Goal: Task Accomplishment & Management: Complete application form

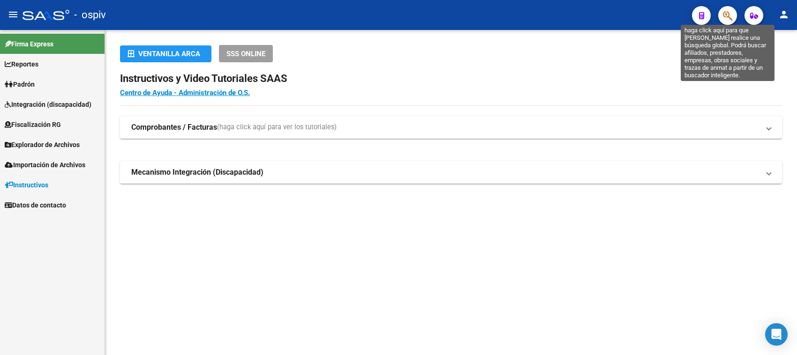
click at [725, 15] on icon "button" at bounding box center [727, 15] width 9 height 11
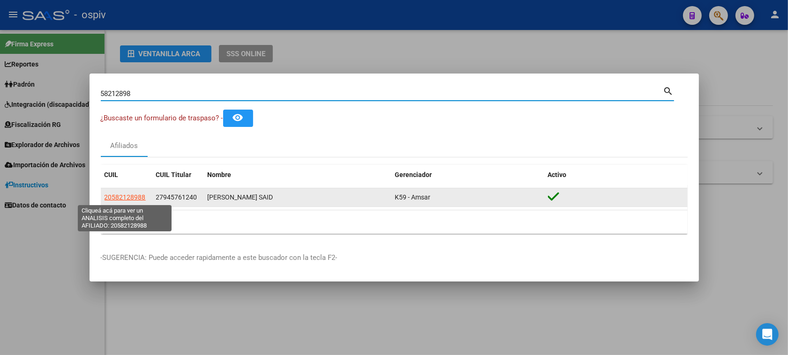
click at [127, 199] on span "20582128988" at bounding box center [125, 198] width 41 height 8
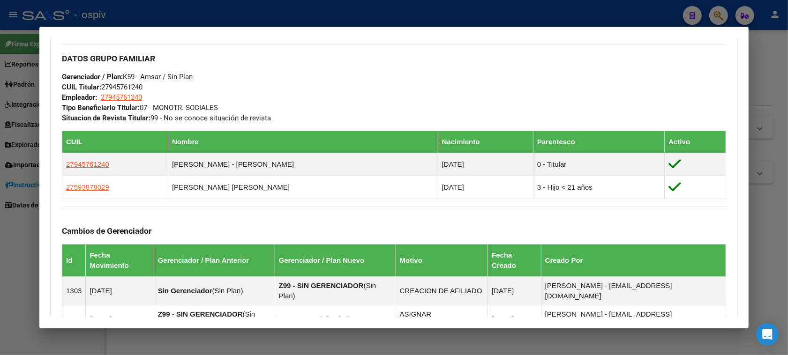
scroll to position [455, 0]
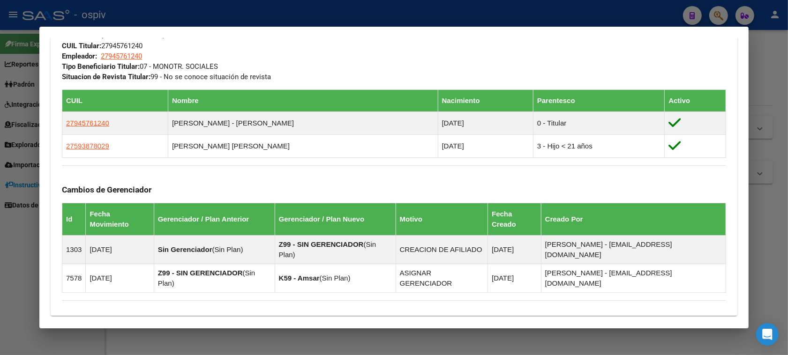
click at [728, 9] on div at bounding box center [394, 177] width 788 height 355
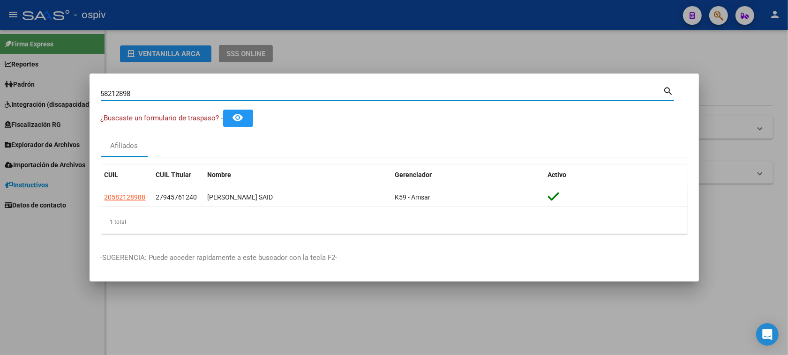
drag, startPoint x: 147, startPoint y: 93, endPoint x: 0, endPoint y: 81, distance: 147.2
click at [0, 81] on div "58212898 Buscar (apellido, dni, cuil, nro traspaso, cuit, obra social) search ¿…" at bounding box center [394, 177] width 788 height 355
type input "94228038"
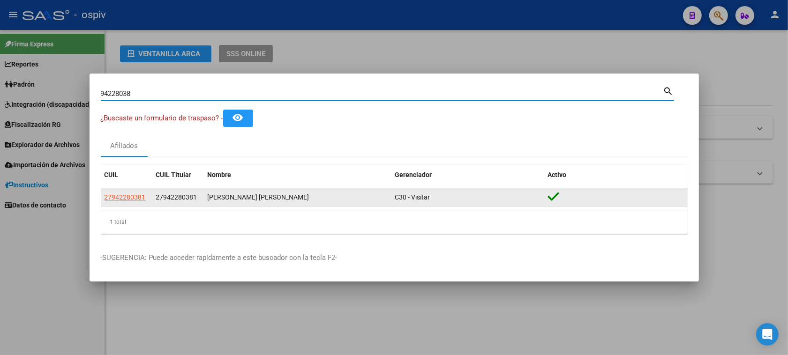
click at [116, 203] on datatable-body-cell "27942280381" at bounding box center [127, 197] width 52 height 18
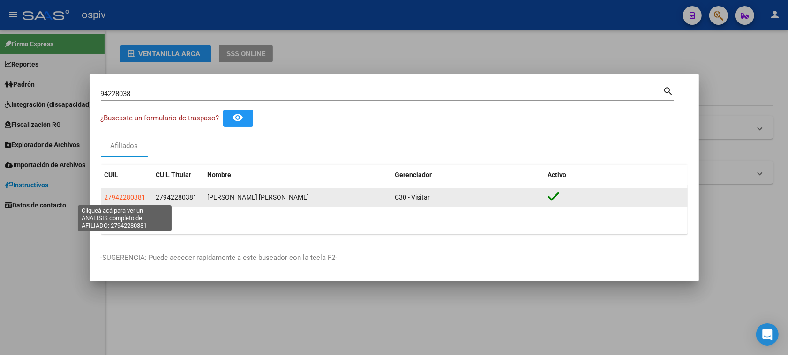
click at [118, 195] on span "27942280381" at bounding box center [125, 198] width 41 height 8
type textarea "27942280381"
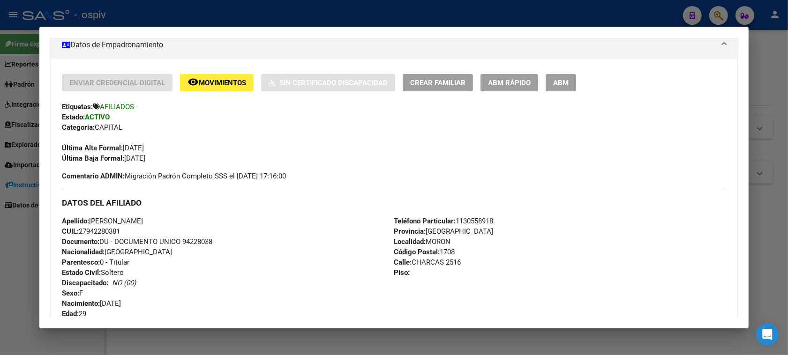
scroll to position [150, 0]
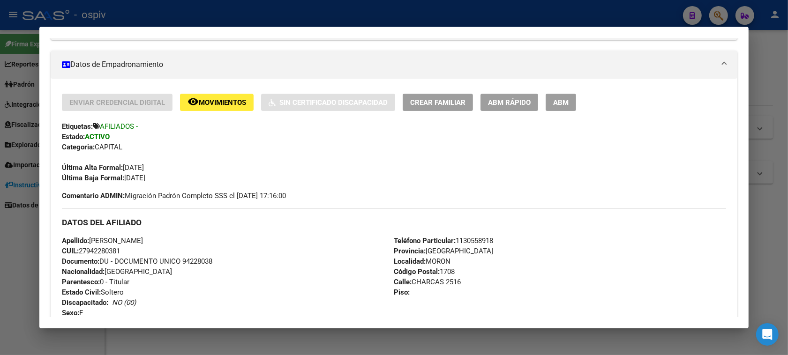
click at [561, 101] on span "ABM" at bounding box center [560, 102] width 15 height 8
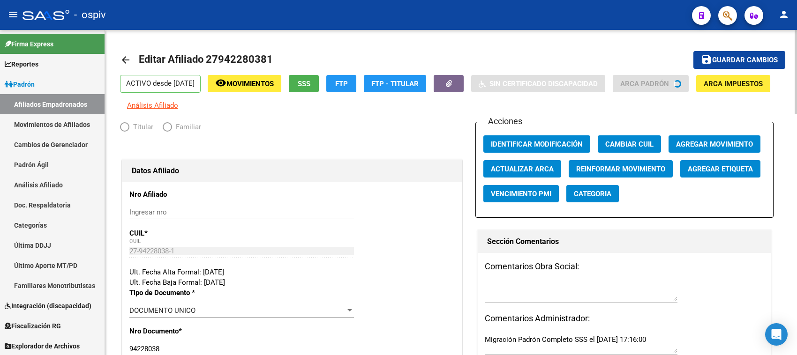
radio input "true"
type input "20-11554853-1"
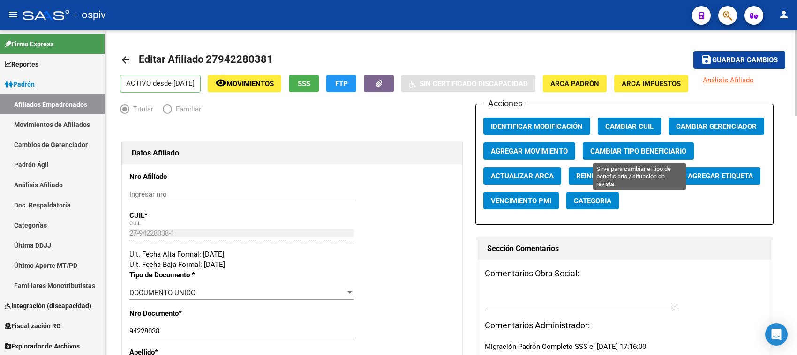
click at [652, 147] on span "Cambiar Tipo Beneficiario" at bounding box center [638, 151] width 96 height 8
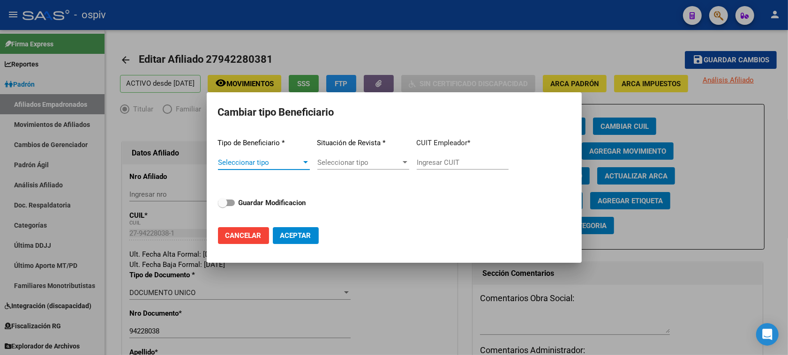
click at [308, 165] on div at bounding box center [305, 163] width 8 height 8
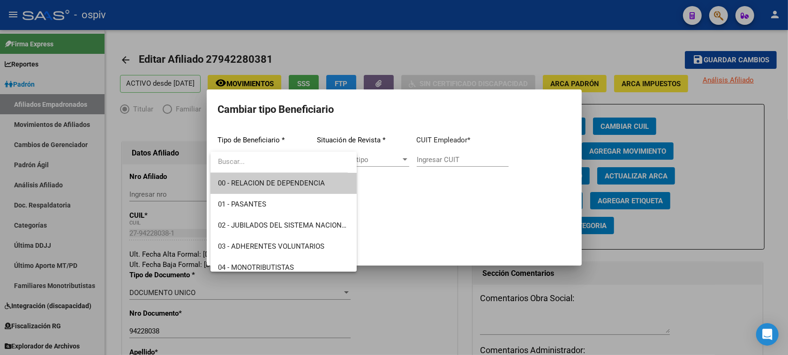
click at [477, 55] on div at bounding box center [394, 177] width 788 height 355
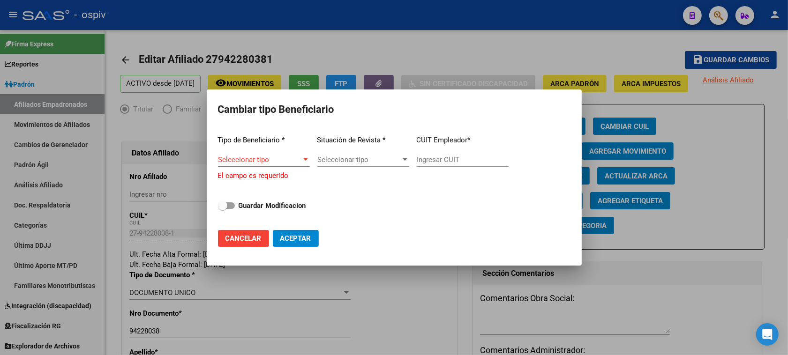
click at [706, 282] on div at bounding box center [394, 177] width 788 height 355
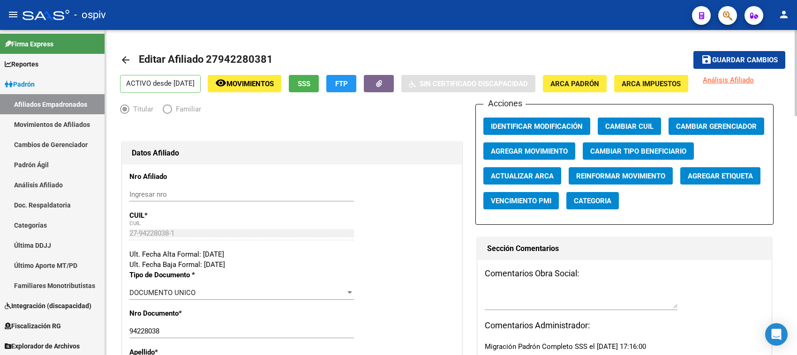
click at [123, 66] on link "arrow_back" at bounding box center [129, 60] width 19 height 22
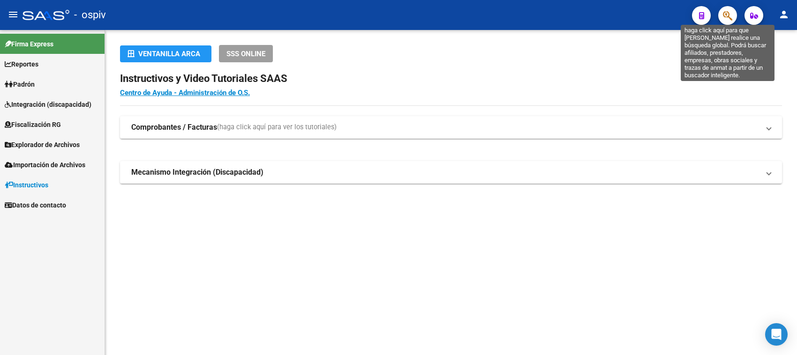
click at [723, 14] on icon "button" at bounding box center [727, 15] width 9 height 11
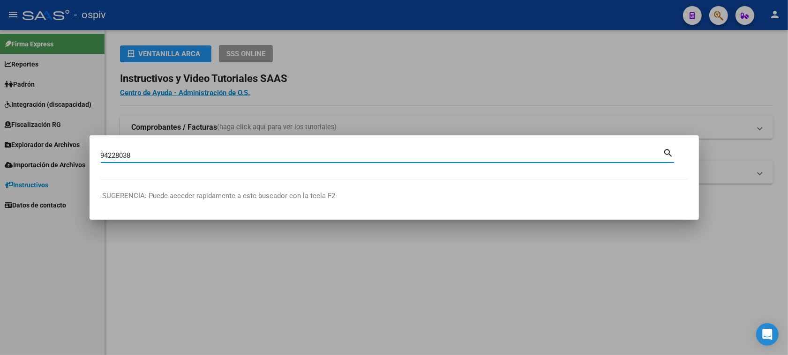
type input "94228038"
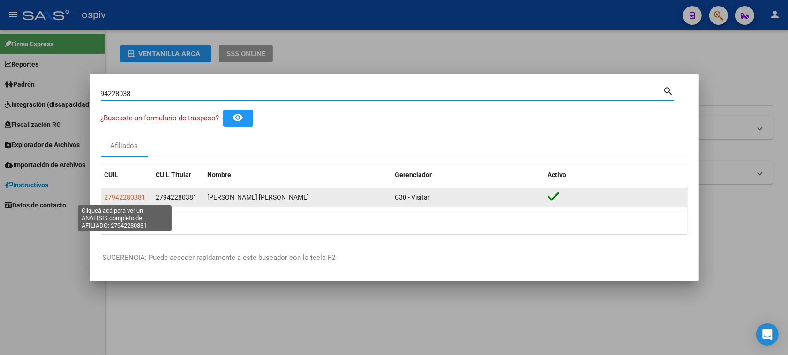
drag, startPoint x: 121, startPoint y: 197, endPoint x: 128, endPoint y: 197, distance: 6.6
click at [128, 197] on span "27942280381" at bounding box center [125, 198] width 41 height 8
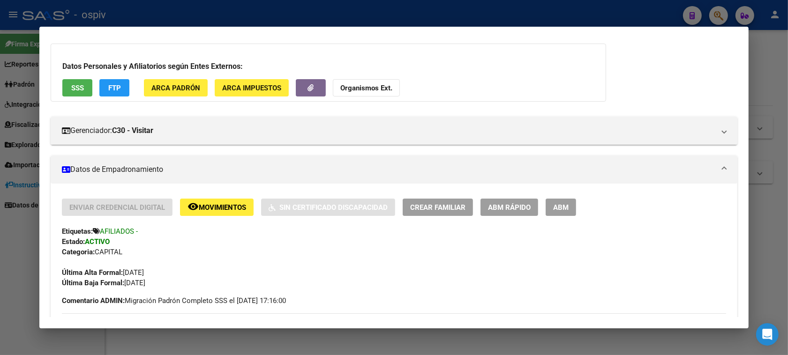
scroll to position [117, 0]
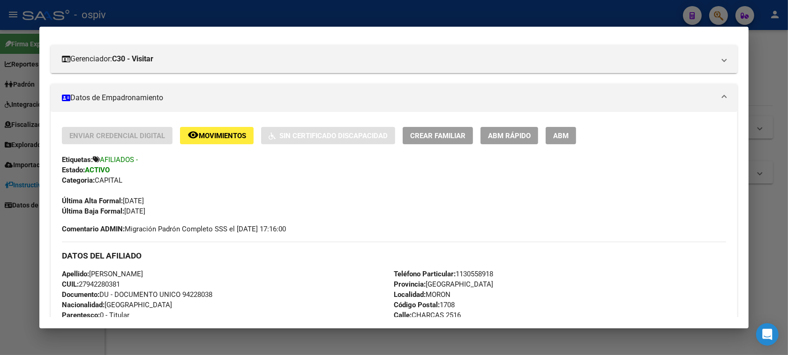
click at [566, 142] on button "ABM" at bounding box center [561, 135] width 30 height 17
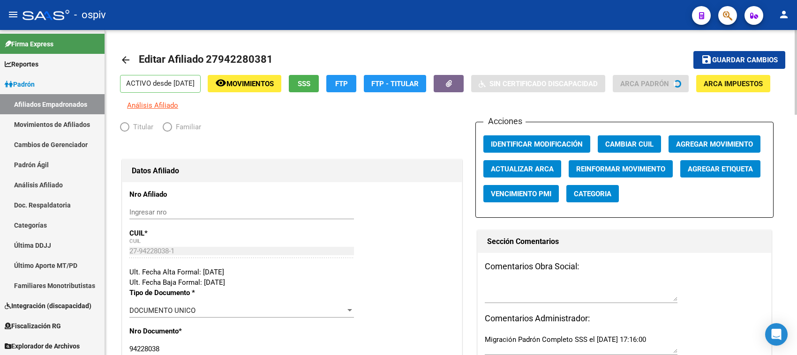
radio input "true"
type input "20-11554853-1"
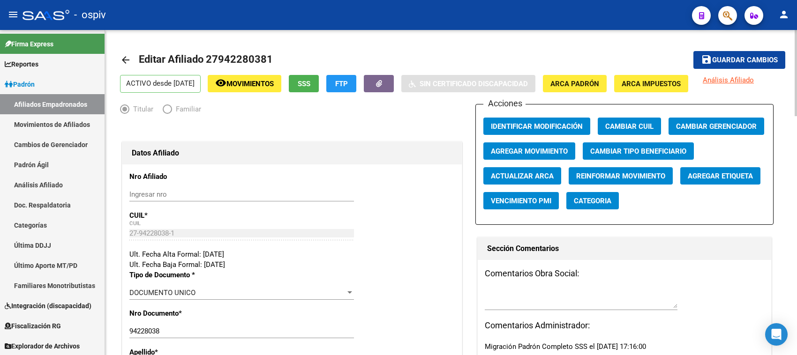
click at [539, 145] on button "Agregar Movimiento" at bounding box center [529, 151] width 92 height 17
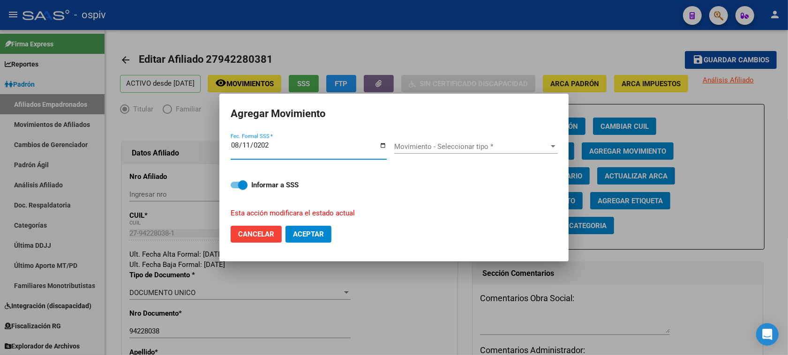
type input "[DATE]"
click at [399, 142] on div "Movimiento - Seleccionar tipo * Movimiento - Seleccionar tipo *" at bounding box center [476, 147] width 164 height 14
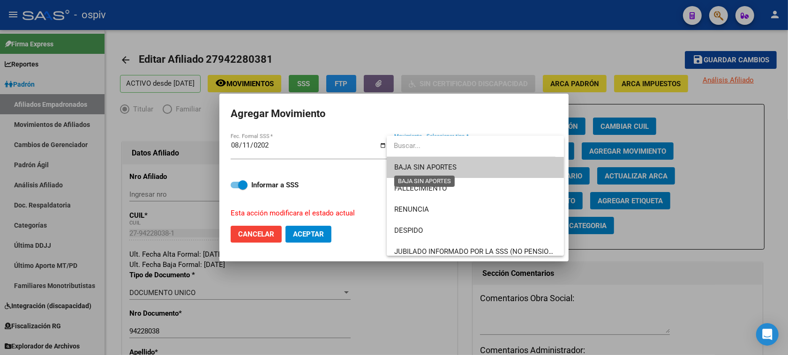
click at [446, 170] on span "BAJA SIN APORTES" at bounding box center [425, 167] width 62 height 8
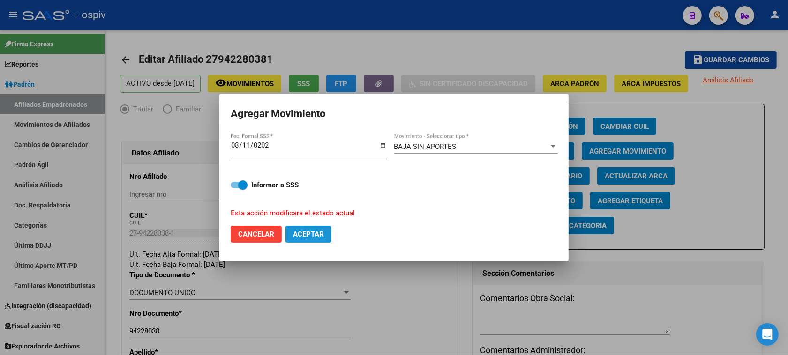
click at [303, 230] on span "Aceptar" at bounding box center [308, 234] width 31 height 8
checkbox input "false"
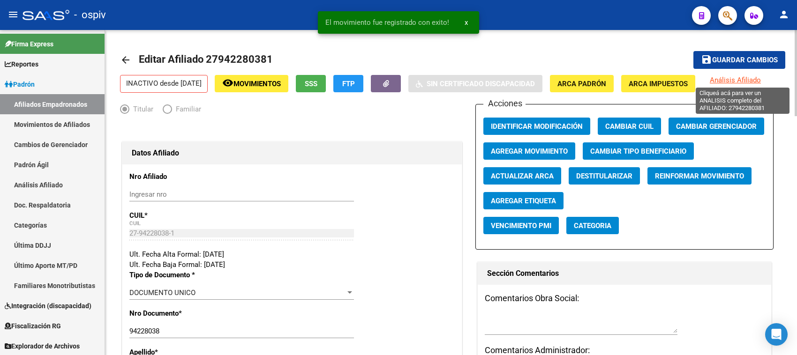
click at [742, 80] on span "Análisis Afiliado" at bounding box center [735, 80] width 51 height 8
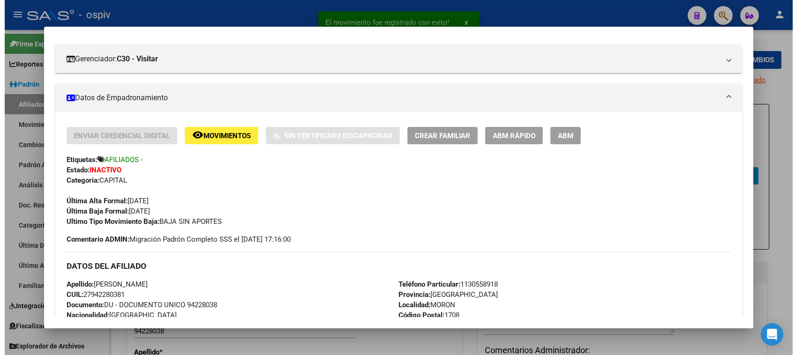
scroll to position [176, 0]
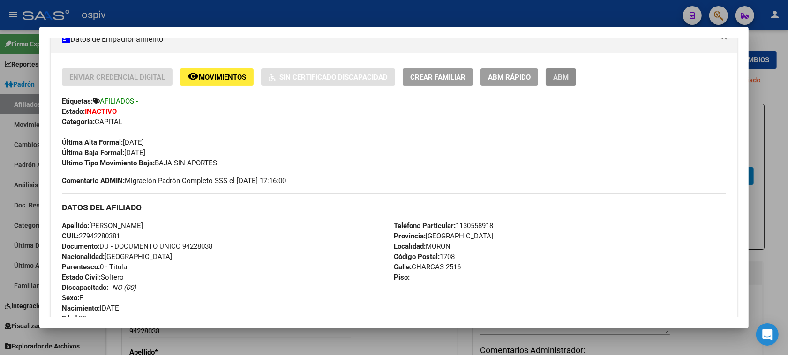
click at [552, 81] on button "ABM" at bounding box center [561, 76] width 30 height 17
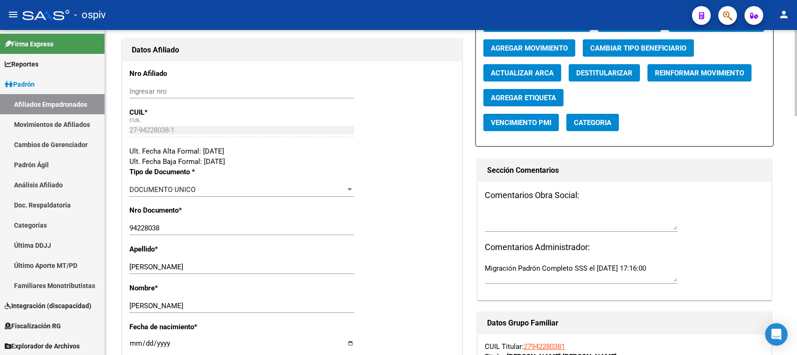
scroll to position [117, 0]
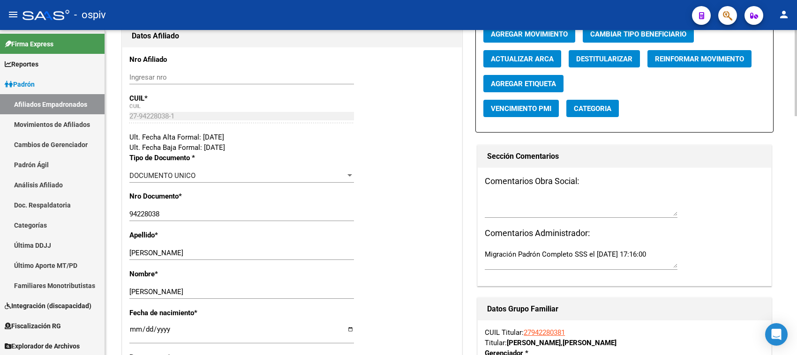
click at [514, 209] on textarea at bounding box center [581, 206] width 193 height 19
type textarea "p"
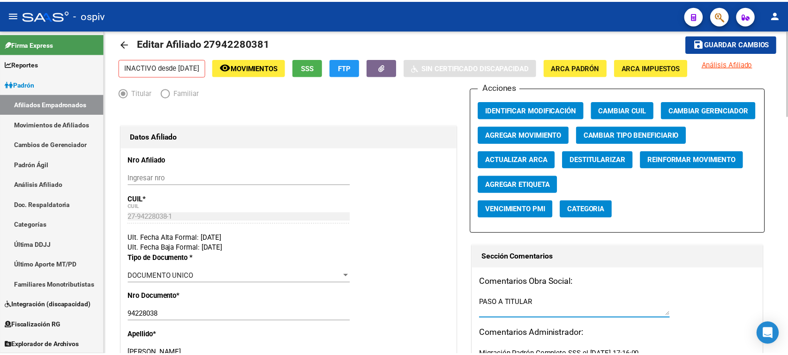
scroll to position [0, 0]
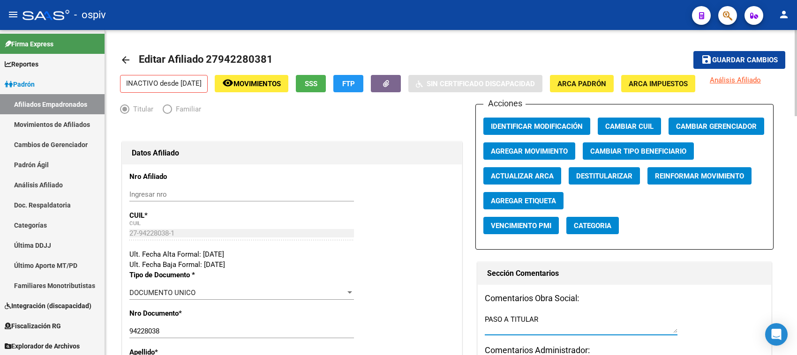
type textarea "PASO A TITULAR"
click at [752, 60] on span "Guardar cambios" at bounding box center [745, 60] width 66 height 8
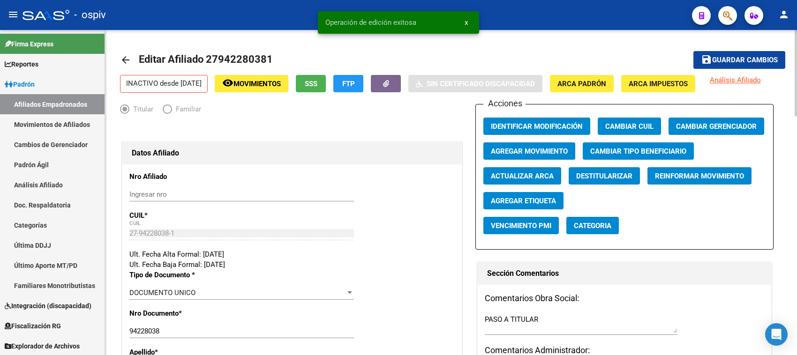
click at [758, 86] on app-link-go-to "Análisis Afiliado" at bounding box center [735, 84] width 51 height 18
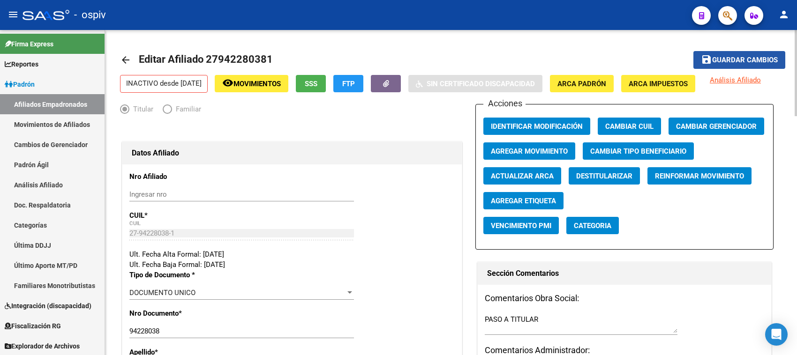
click at [749, 57] on span "Guardar cambios" at bounding box center [745, 60] width 66 height 8
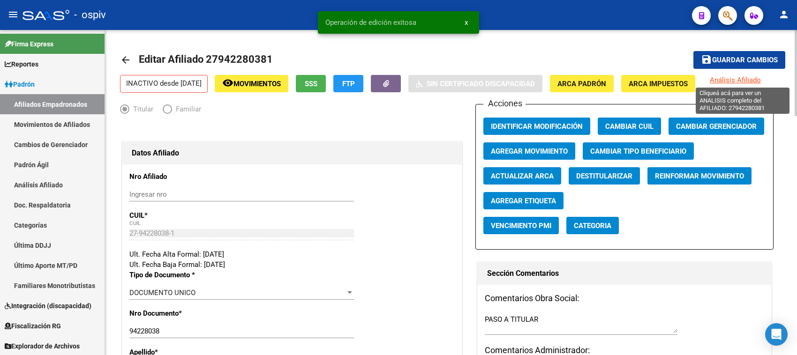
click at [755, 78] on span "Análisis Afiliado" at bounding box center [735, 80] width 51 height 8
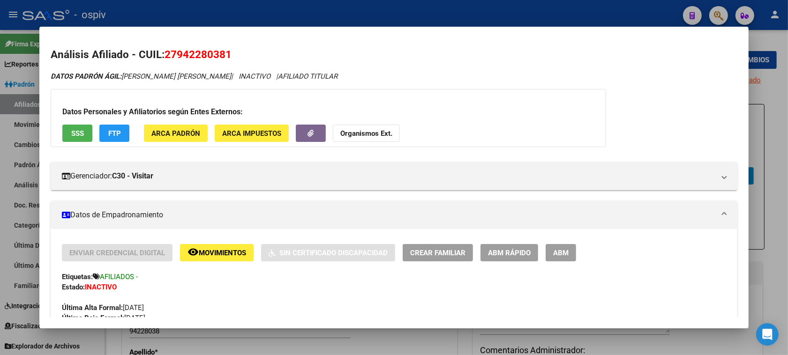
click at [548, 252] on button "ABM" at bounding box center [561, 252] width 30 height 17
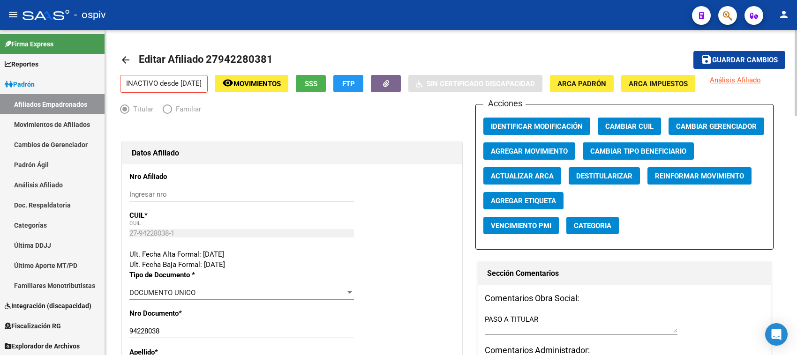
click at [598, 222] on span "Categoria" at bounding box center [593, 226] width 38 height 8
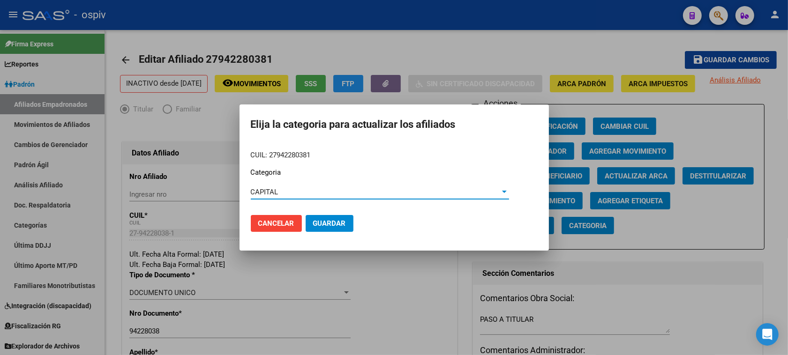
drag, startPoint x: 314, startPoint y: 226, endPoint x: 558, endPoint y: 197, distance: 245.5
click at [315, 226] on span "Guardar" at bounding box center [329, 223] width 33 height 8
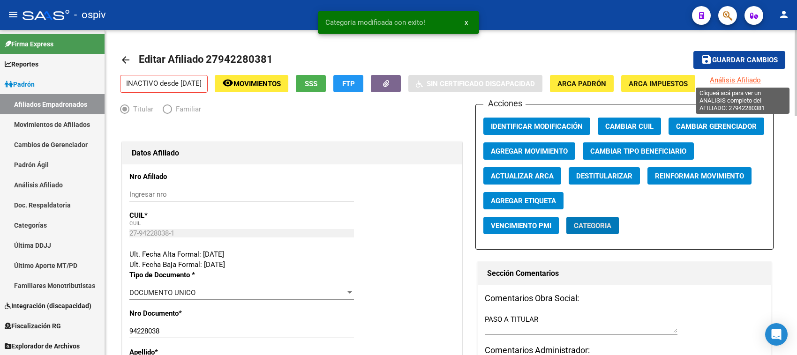
click at [725, 80] on span "Análisis Afiliado" at bounding box center [735, 80] width 51 height 8
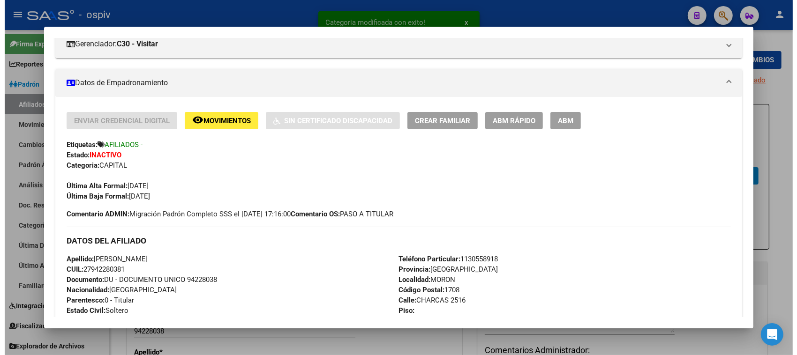
scroll to position [176, 0]
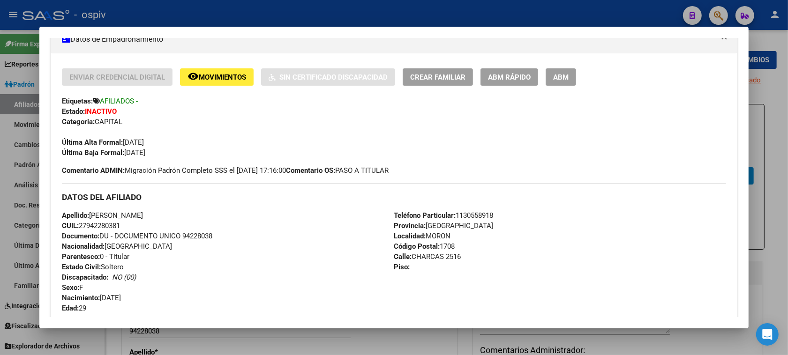
click at [555, 76] on span "ABM" at bounding box center [560, 77] width 15 height 8
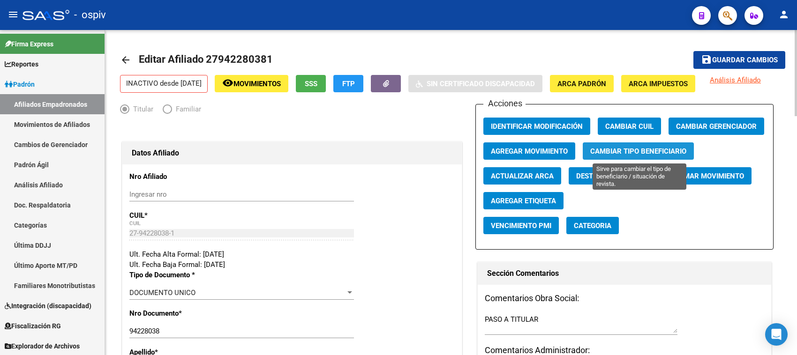
click at [636, 147] on span "Cambiar Tipo Beneficiario" at bounding box center [638, 151] width 96 height 8
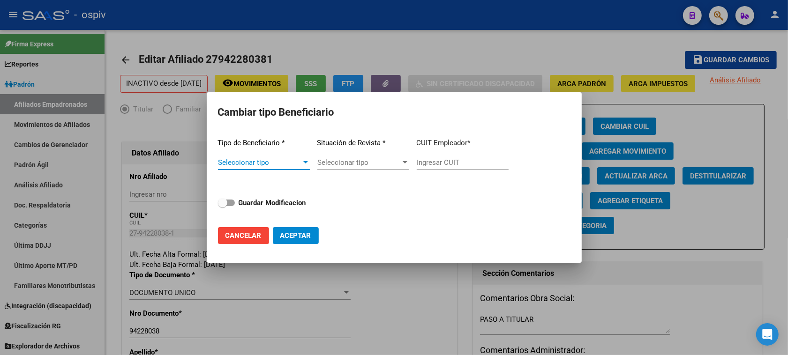
click at [252, 234] on span "Cancelar" at bounding box center [243, 236] width 36 height 8
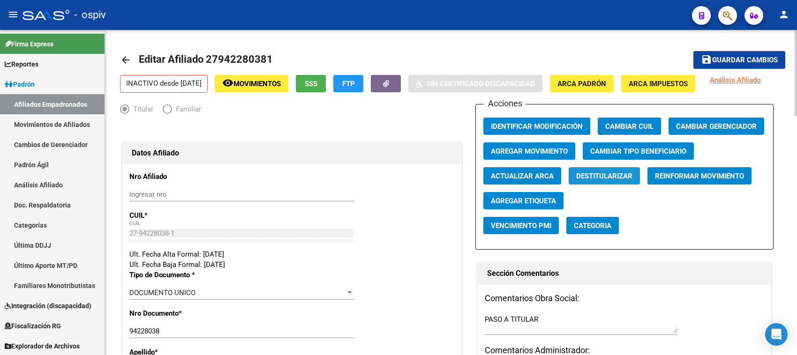
click at [612, 180] on button "Destitularizar" at bounding box center [604, 175] width 71 height 17
radio input "false"
radio input "true"
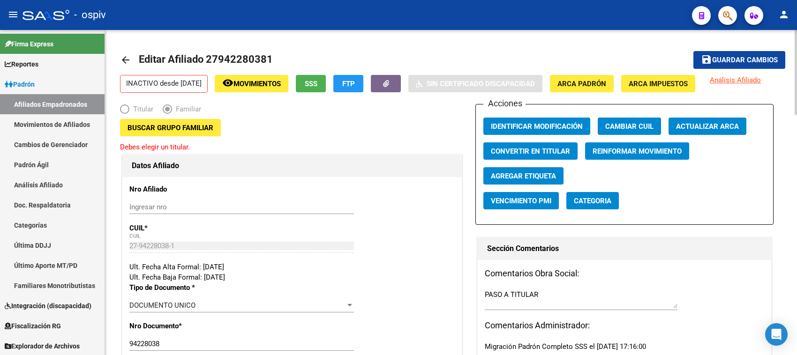
click at [162, 134] on button "Buscar Grupo Familiar" at bounding box center [170, 127] width 101 height 17
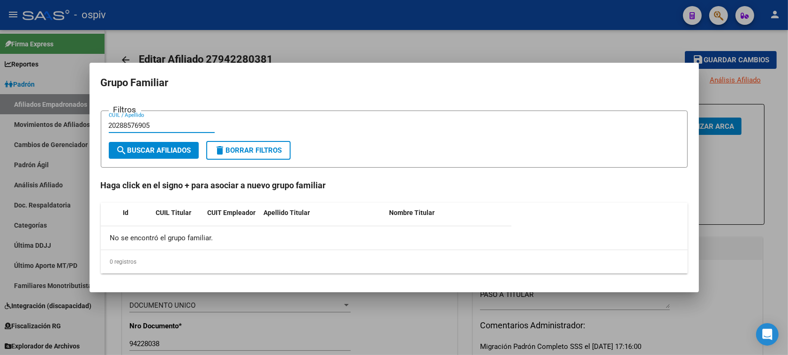
type input "20288576905"
click at [163, 151] on span "search Buscar Afiliados" at bounding box center [153, 150] width 75 height 8
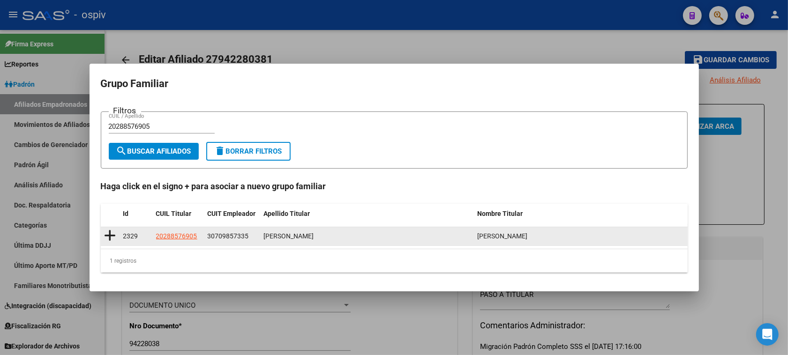
click at [105, 237] on icon at bounding box center [111, 235] width 12 height 13
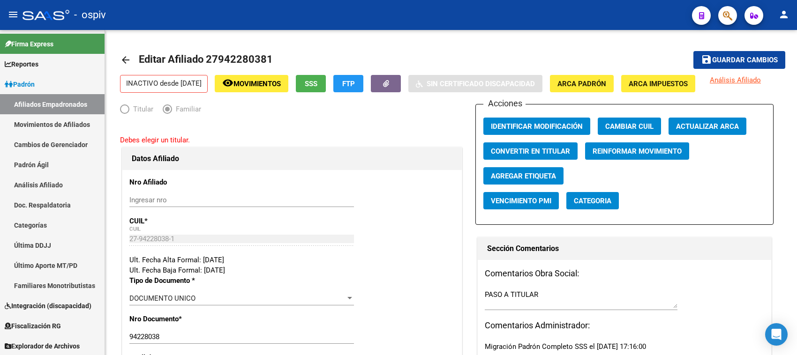
type input "30-70985733-5"
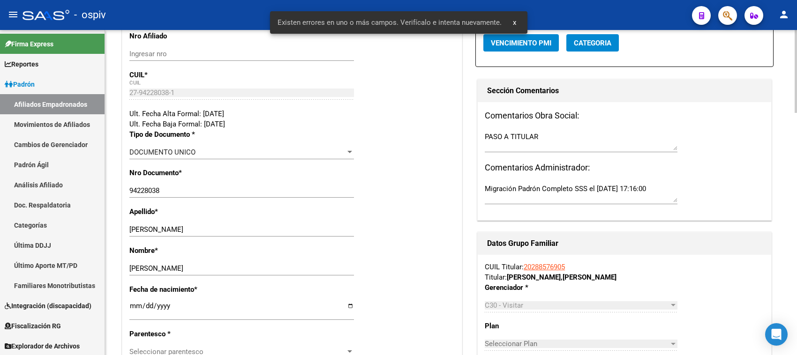
scroll to position [234, 0]
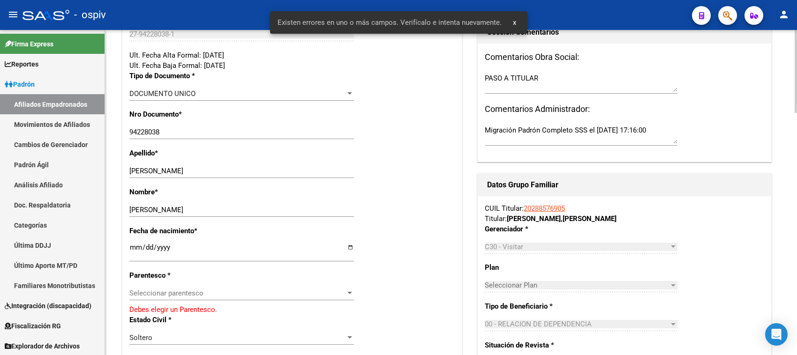
click at [157, 300] on div "Seleccionar parentesco Seleccionar parentesco" at bounding box center [241, 293] width 225 height 14
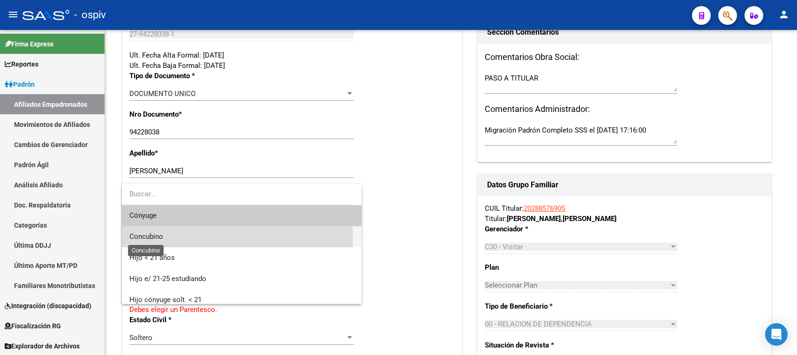
click at [154, 240] on span "Concubino" at bounding box center [146, 237] width 34 height 8
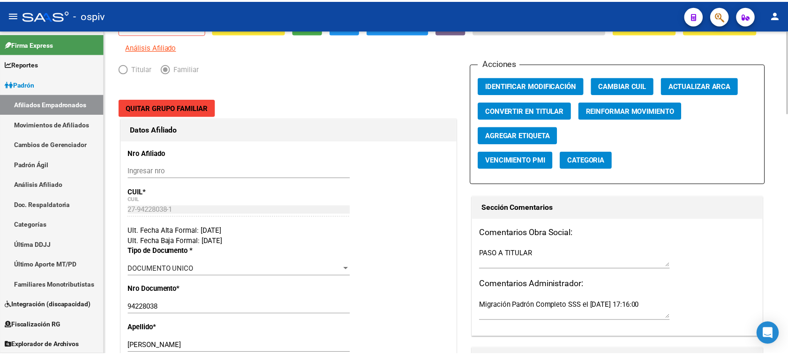
scroll to position [0, 0]
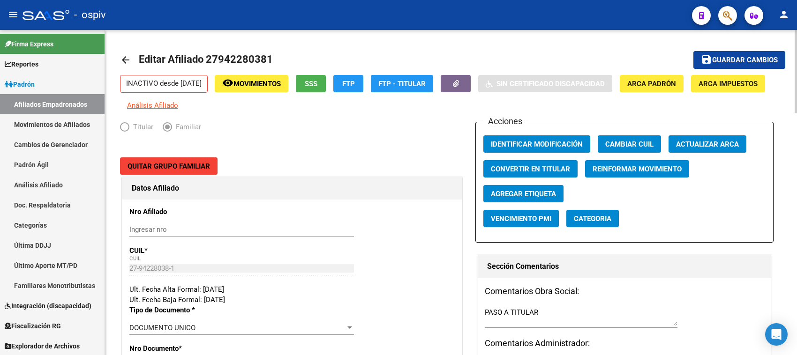
click at [751, 56] on span "Guardar cambios" at bounding box center [745, 60] width 66 height 8
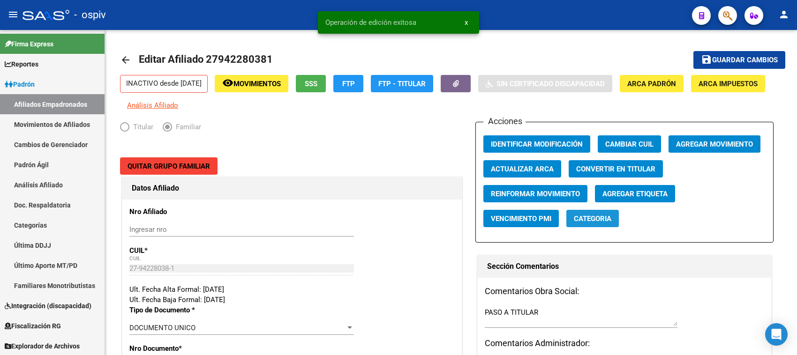
click at [595, 223] on span "Categoria" at bounding box center [593, 219] width 38 height 8
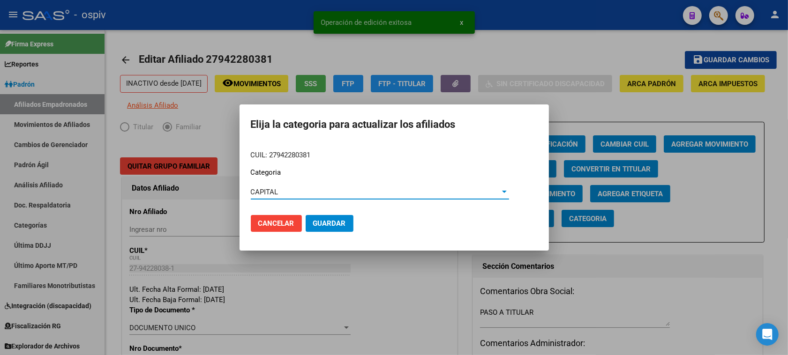
click at [319, 226] on span "Guardar" at bounding box center [329, 223] width 33 height 8
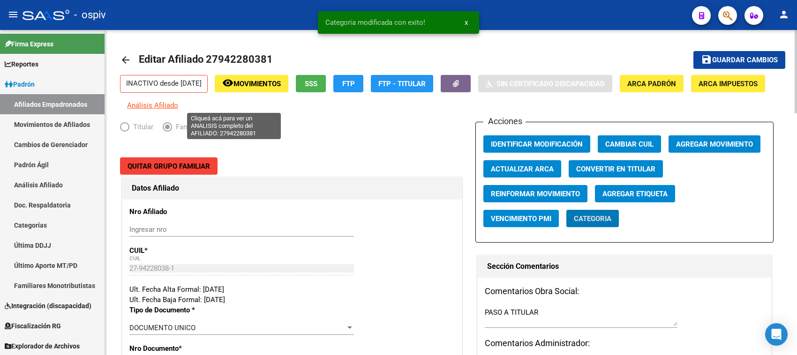
click at [178, 105] on span "Análisis Afiliado" at bounding box center [152, 105] width 51 height 8
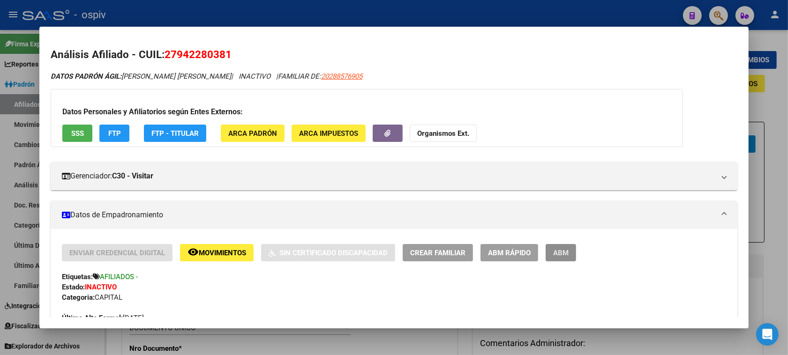
click at [567, 253] on button "ABM" at bounding box center [561, 252] width 30 height 17
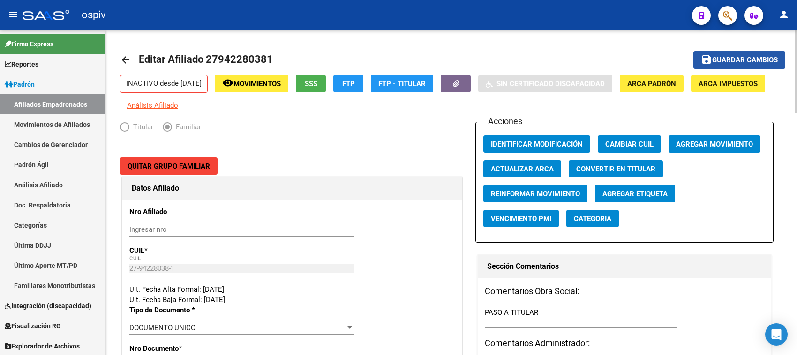
click at [738, 56] on span "Guardar cambios" at bounding box center [745, 60] width 66 height 8
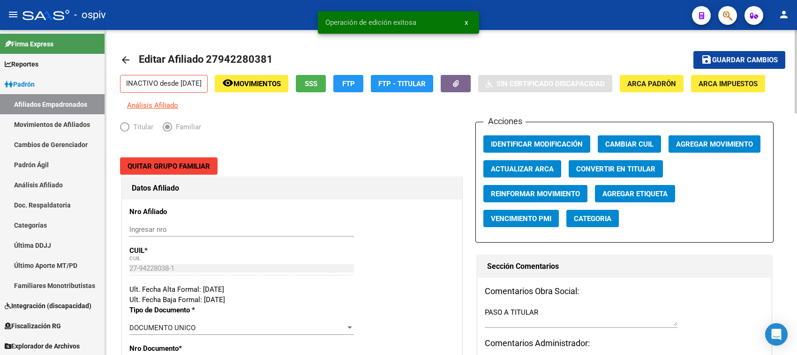
click at [714, 153] on button "Agregar Movimiento" at bounding box center [715, 143] width 92 height 17
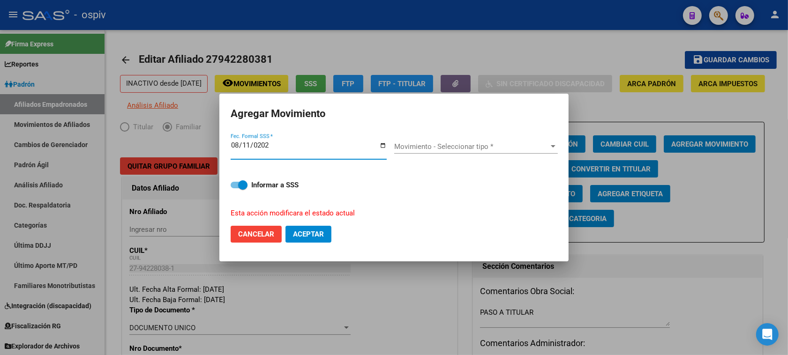
type input "[DATE]"
click at [406, 146] on span "Movimiento - Seleccionar tipo *" at bounding box center [471, 147] width 155 height 8
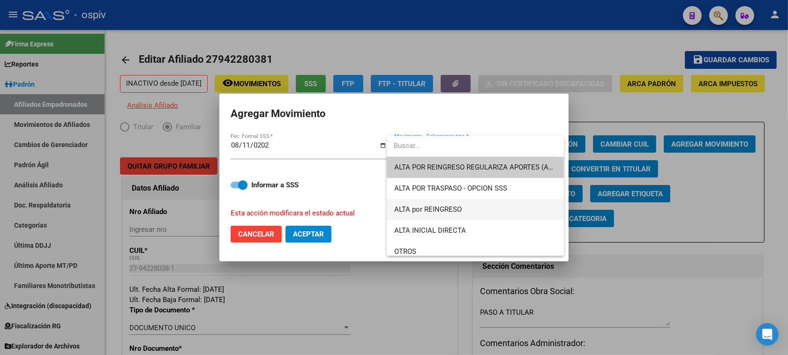
click at [425, 203] on span "ALTA por REINGRESO" at bounding box center [475, 209] width 163 height 21
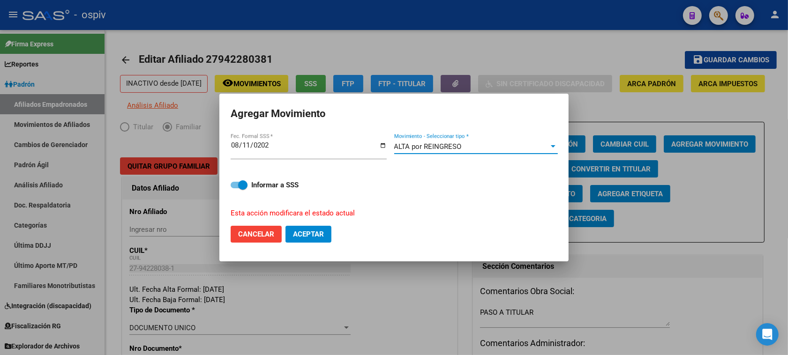
drag, startPoint x: 310, startPoint y: 230, endPoint x: 355, endPoint y: 217, distance: 46.4
click at [310, 230] on span "Aceptar" at bounding box center [308, 234] width 31 height 8
checkbox input "false"
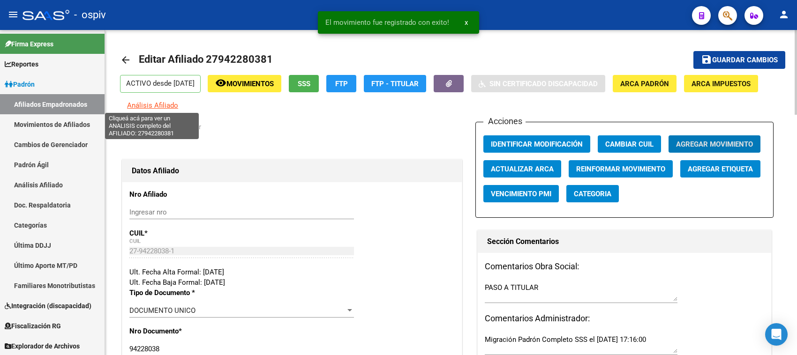
click at [136, 108] on span "Análisis Afiliado" at bounding box center [152, 105] width 51 height 8
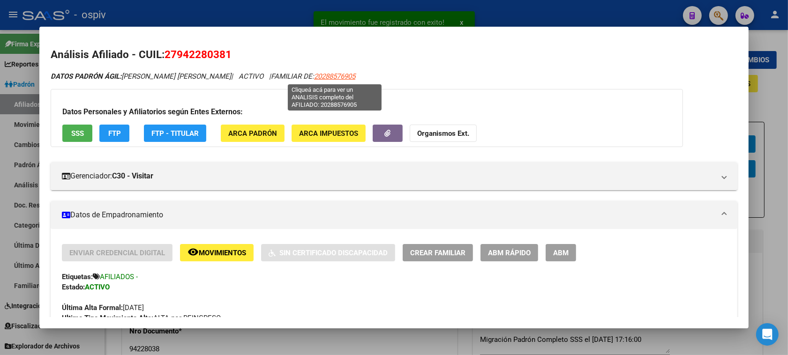
click at [341, 75] on span "20288576905" at bounding box center [334, 76] width 41 height 8
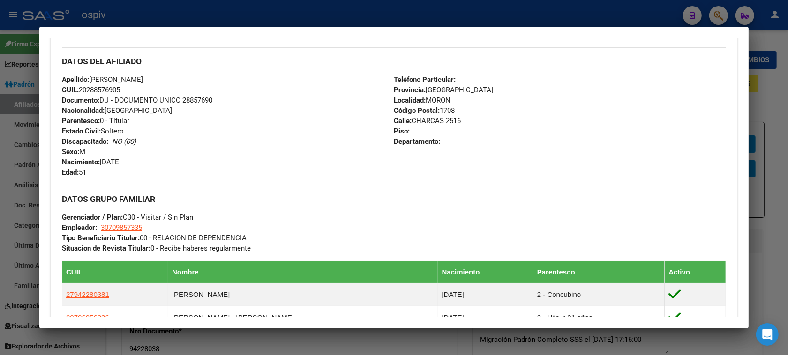
scroll to position [433, 0]
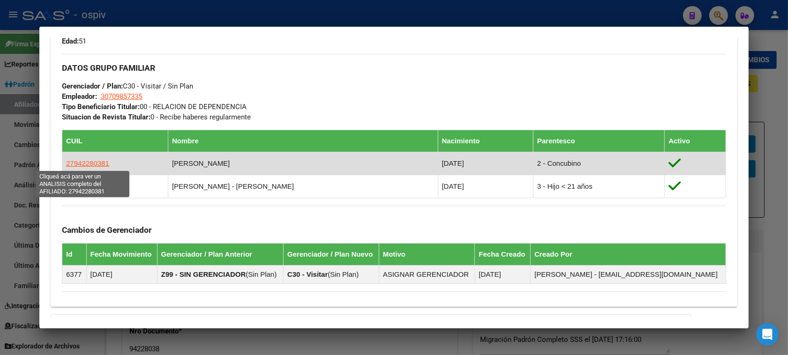
click at [85, 160] on span "27942280381" at bounding box center [87, 163] width 43 height 8
type textarea "27942280381"
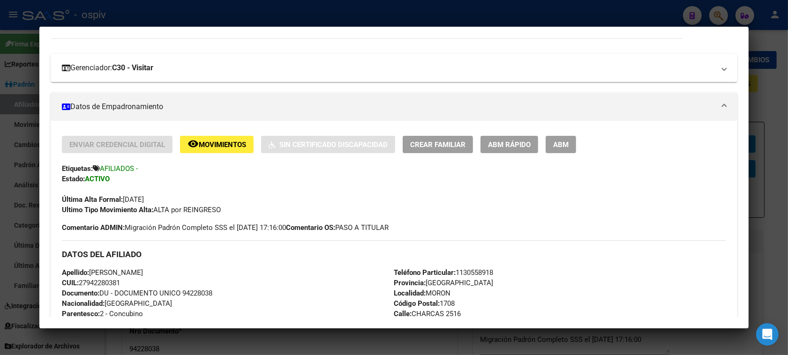
scroll to position [117, 0]
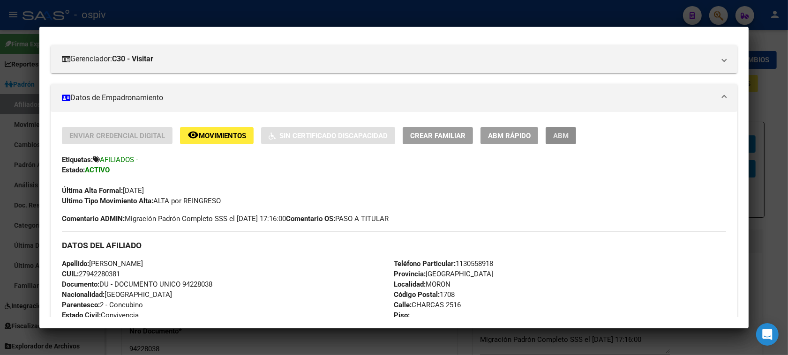
click at [561, 141] on button "ABM" at bounding box center [561, 135] width 30 height 17
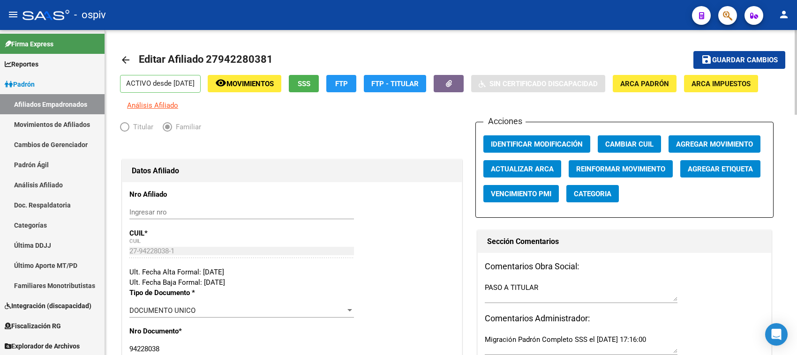
click at [615, 198] on button "Categoria" at bounding box center [592, 193] width 53 height 17
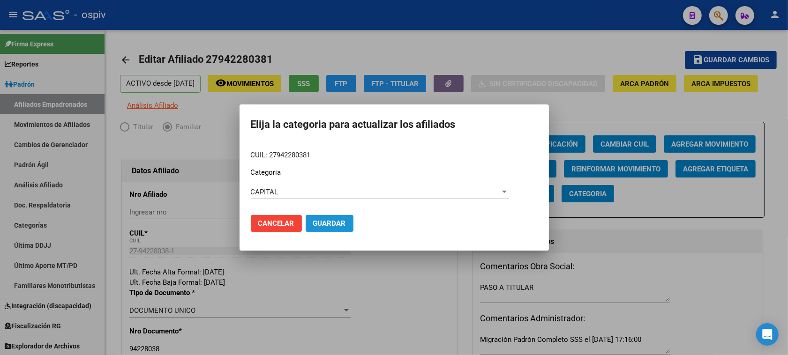
click at [331, 221] on span "Guardar" at bounding box center [329, 223] width 33 height 8
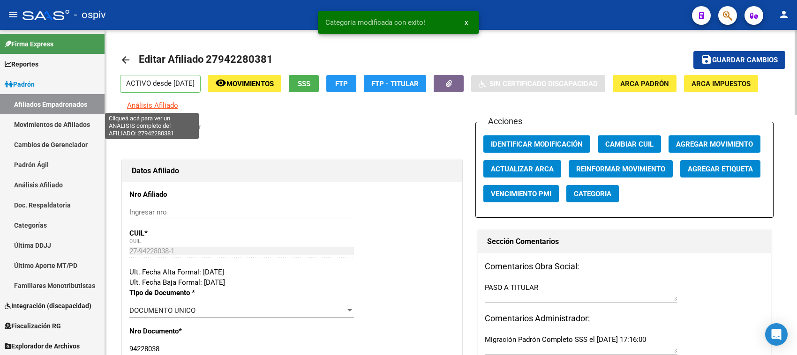
click at [153, 106] on span "Análisis Afiliado" at bounding box center [152, 105] width 51 height 8
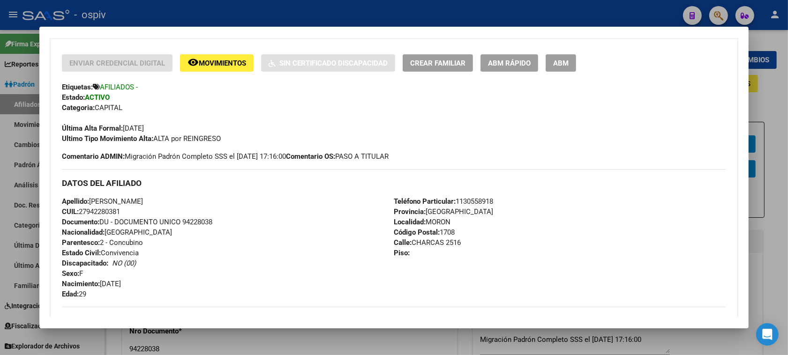
scroll to position [163, 0]
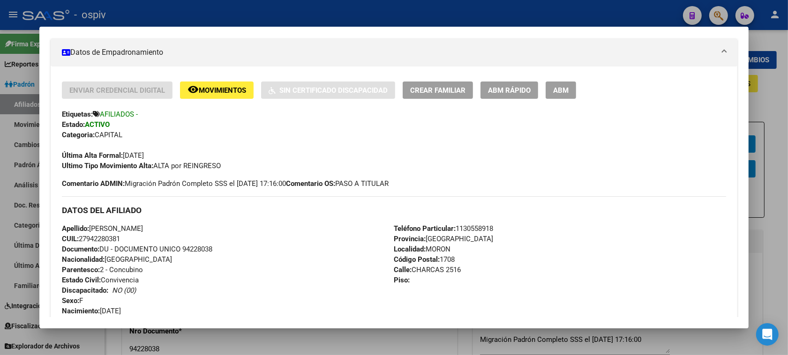
click at [561, 88] on span "ABM" at bounding box center [560, 90] width 15 height 8
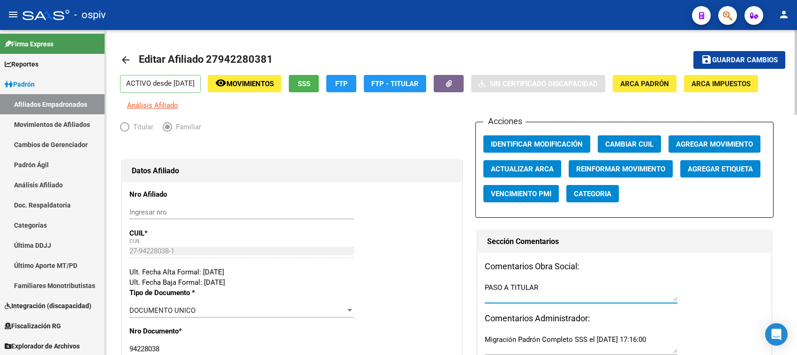
drag, startPoint x: 511, startPoint y: 289, endPoint x: 545, endPoint y: 288, distance: 33.8
click at [545, 288] on textarea "PASO A TITULAR" at bounding box center [581, 292] width 193 height 19
type textarea "PASO A FAMILIAR EL 11/08/2025"
click at [732, 57] on span "Guardar cambios" at bounding box center [745, 60] width 66 height 8
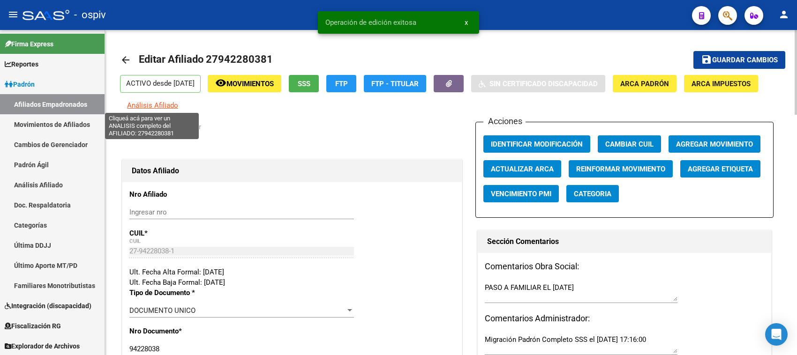
click at [165, 101] on span "Análisis Afiliado" at bounding box center [152, 105] width 51 height 8
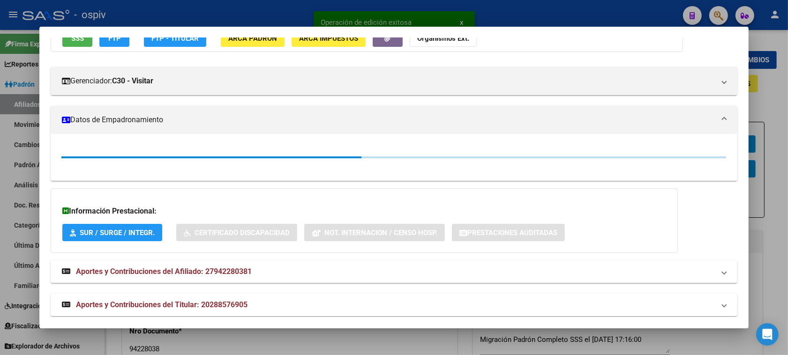
scroll to position [104, 0]
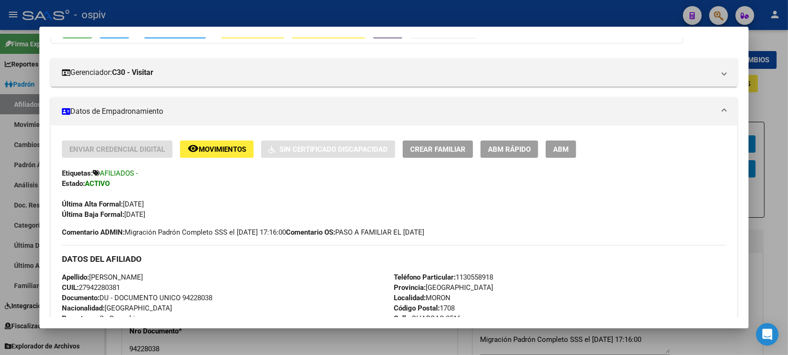
click at [562, 149] on span "ABM" at bounding box center [560, 149] width 15 height 8
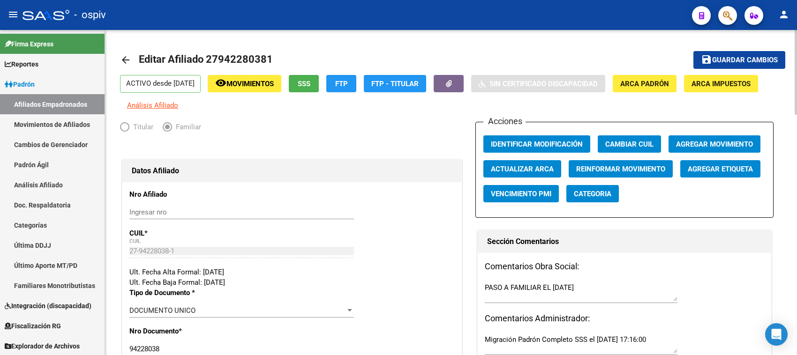
click at [592, 202] on app-afiliado-categoria "Categoria" at bounding box center [596, 197] width 60 height 25
click at [594, 194] on span "Categoria" at bounding box center [593, 194] width 38 height 8
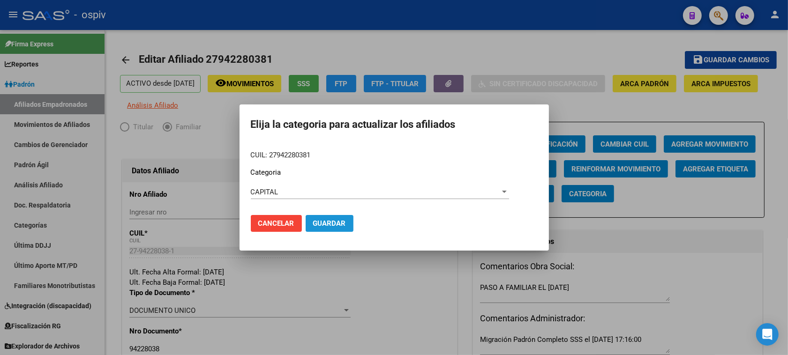
click at [334, 224] on span "Guardar" at bounding box center [329, 223] width 33 height 8
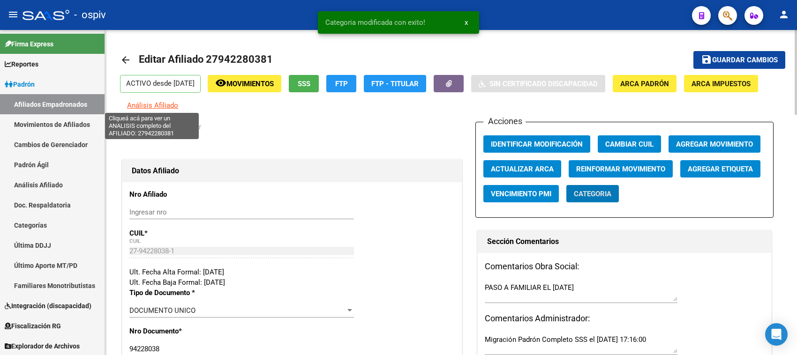
click at [148, 102] on span "Análisis Afiliado" at bounding box center [152, 105] width 51 height 8
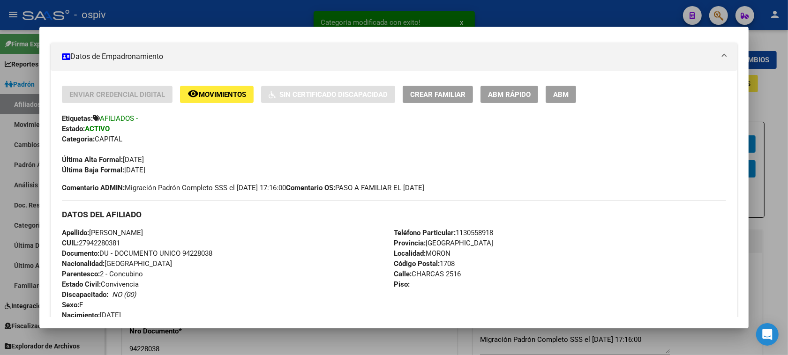
scroll to position [176, 0]
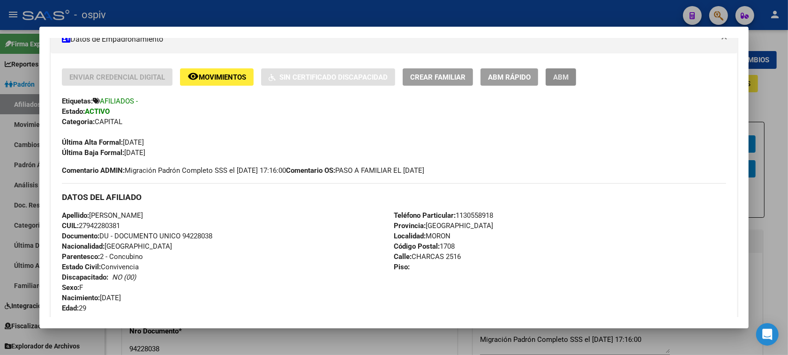
click at [558, 78] on span "ABM" at bounding box center [560, 77] width 15 height 8
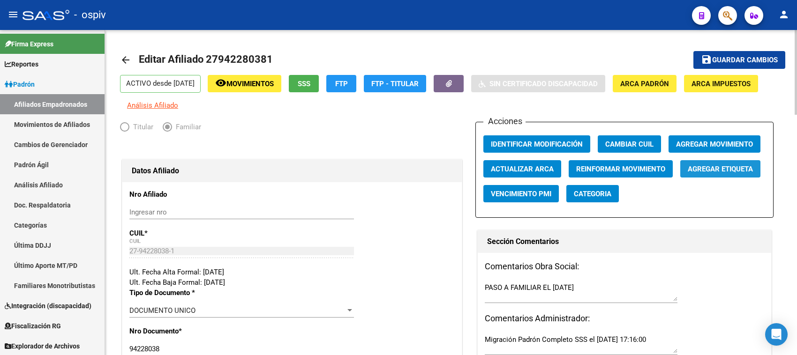
click at [746, 165] on span "Agregar Etiqueta" at bounding box center [720, 169] width 65 height 8
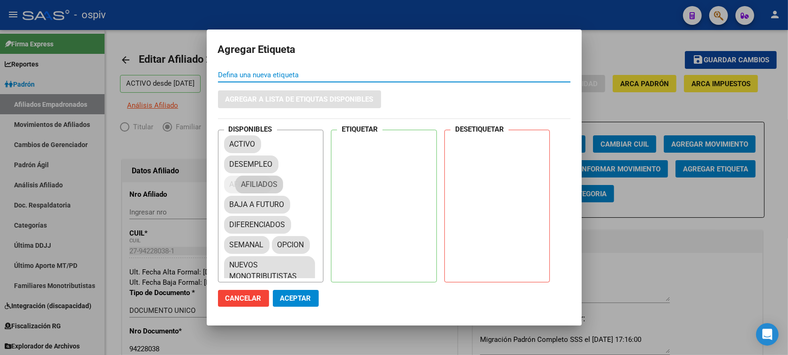
drag, startPoint x: 242, startPoint y: 188, endPoint x: 360, endPoint y: 152, distance: 122.8
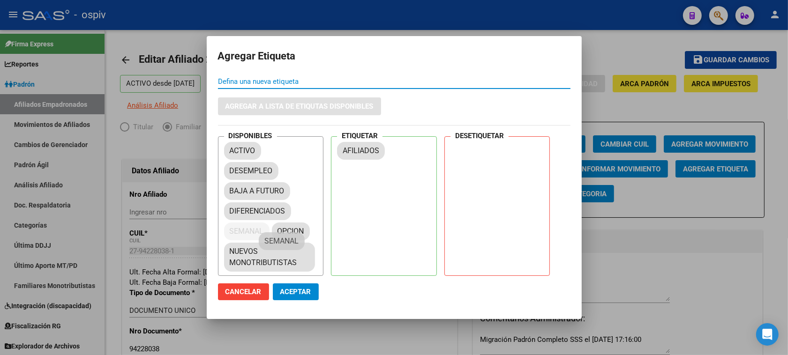
drag, startPoint x: 227, startPoint y: 224, endPoint x: 357, endPoint y: 170, distance: 140.4
drag, startPoint x: 275, startPoint y: 228, endPoint x: 348, endPoint y: 185, distance: 84.5
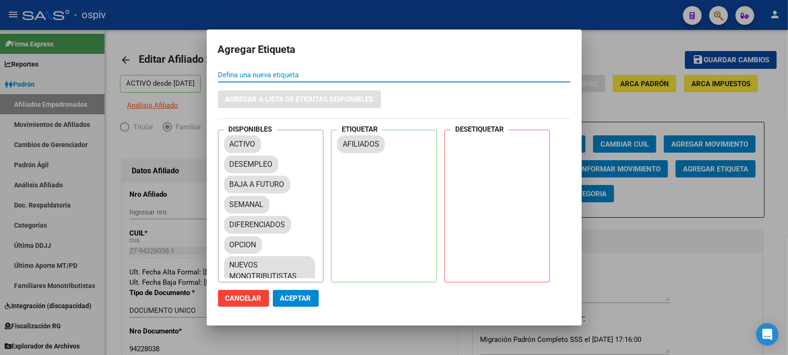
click at [392, 173] on div "ETIQUETAR AFILIADOS" at bounding box center [384, 206] width 106 height 153
click at [393, 172] on div "AFILIADOS" at bounding box center [386, 156] width 99 height 47
drag, startPoint x: 242, startPoint y: 200, endPoint x: 355, endPoint y: 172, distance: 116.9
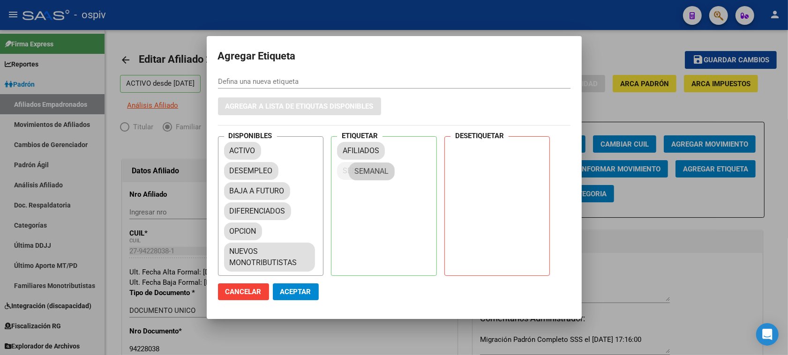
drag, startPoint x: 355, startPoint y: 172, endPoint x: 369, endPoint y: 169, distance: 13.8
click at [369, 169] on mat-chip "SEMANAL" at bounding box center [359, 171] width 45 height 18
click at [306, 293] on span "Aceptar" at bounding box center [295, 292] width 31 height 8
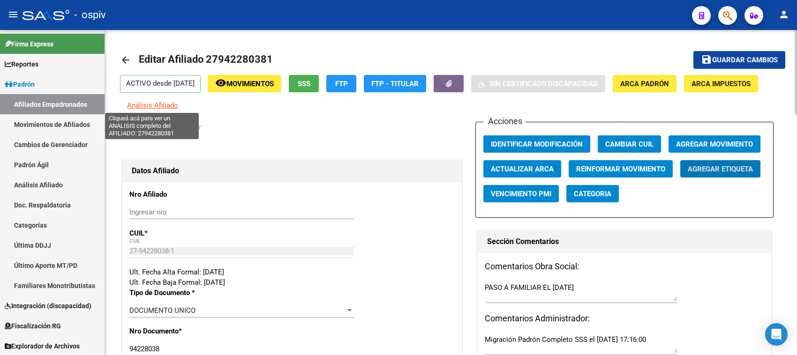
click at [149, 108] on span "Análisis Afiliado" at bounding box center [152, 105] width 51 height 8
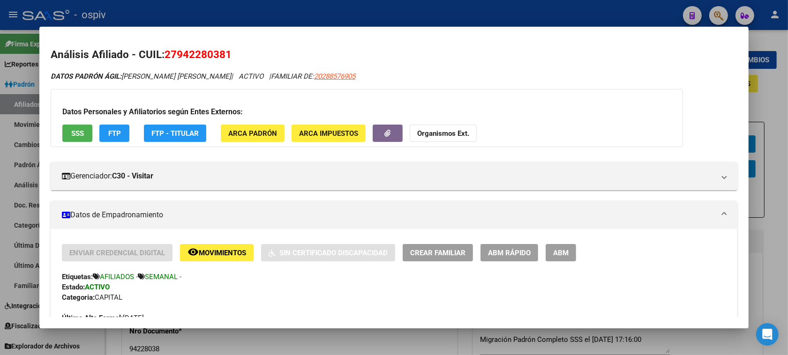
click at [723, 16] on div at bounding box center [394, 177] width 788 height 355
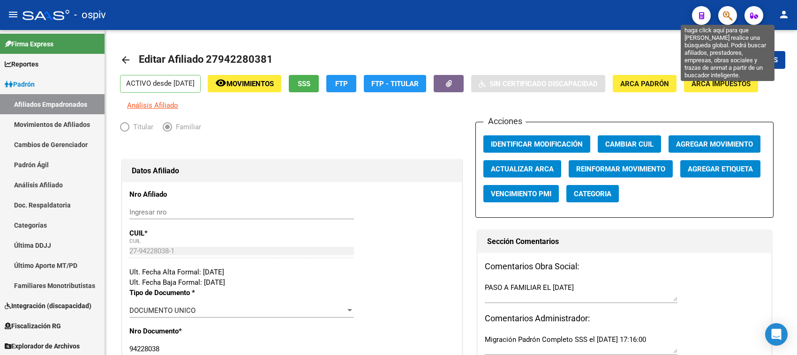
click at [725, 15] on icon "button" at bounding box center [727, 15] width 9 height 11
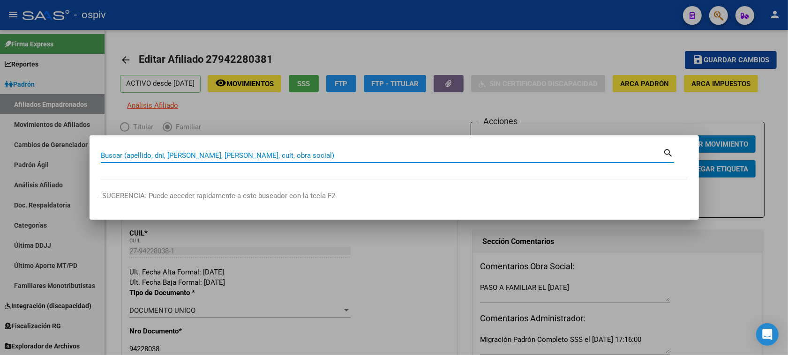
type input "5"
type input "27057103391"
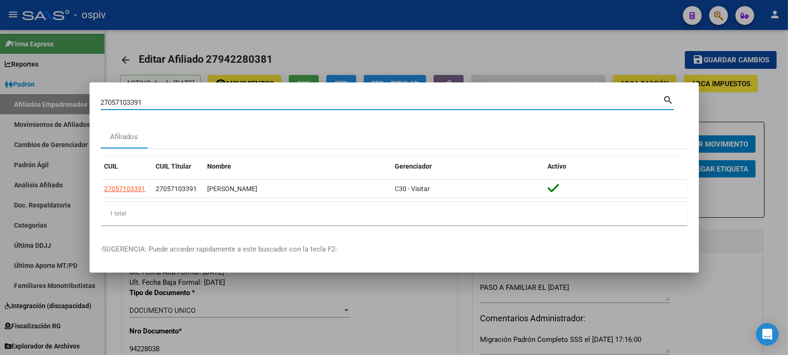
drag, startPoint x: 152, startPoint y: 104, endPoint x: 17, endPoint y: 74, distance: 138.7
click at [31, 79] on div "27057103391 Buscar (apellido, dni, cuil, nro traspaso, cuit, obra social) searc…" at bounding box center [394, 177] width 788 height 355
type input "54671387"
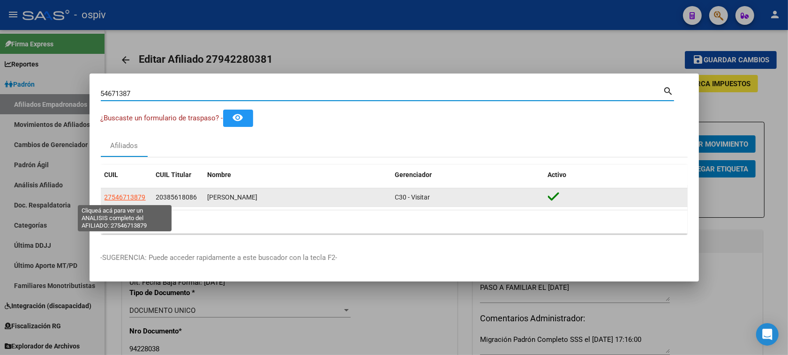
click at [128, 196] on span "27546713879" at bounding box center [125, 198] width 41 height 8
type textarea "27546713879"
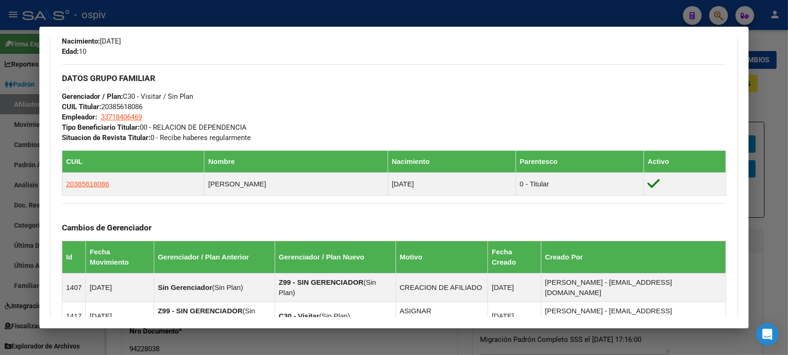
scroll to position [410, 0]
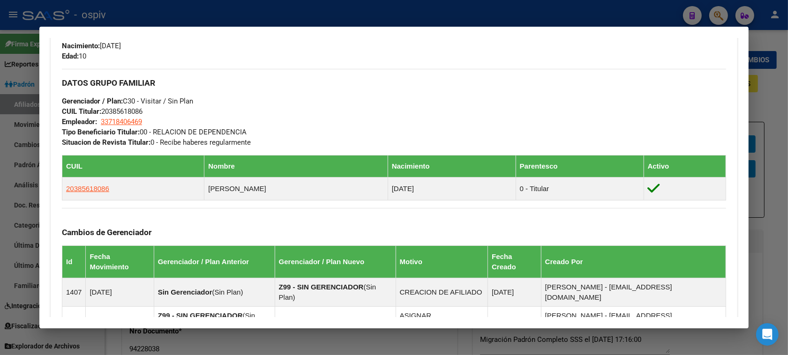
click at [721, 14] on div at bounding box center [394, 177] width 788 height 355
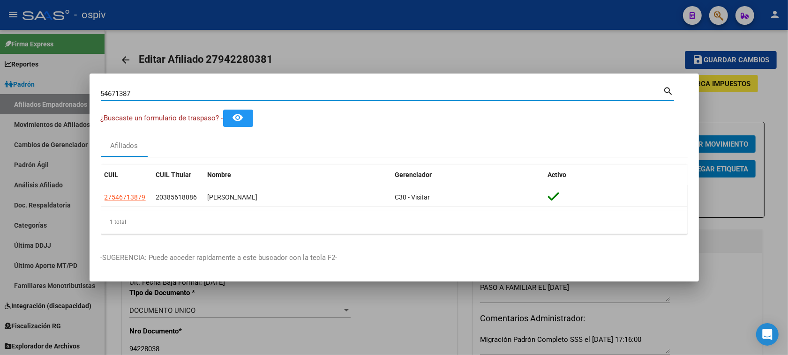
drag, startPoint x: 204, startPoint y: 95, endPoint x: 0, endPoint y: 93, distance: 203.9
click at [0, 93] on div "54671387 Buscar (apellido, dni, cuil, nro traspaso, cuit, obra social) search ¿…" at bounding box center [394, 177] width 788 height 355
type input "27234573956"
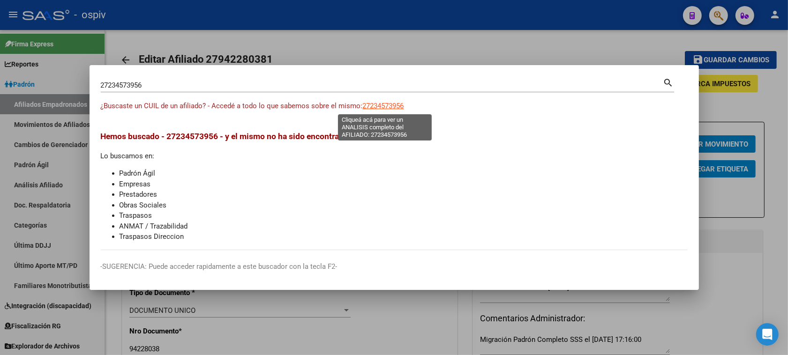
click at [379, 106] on span "27234573956" at bounding box center [383, 106] width 41 height 8
type textarea "27234573956"
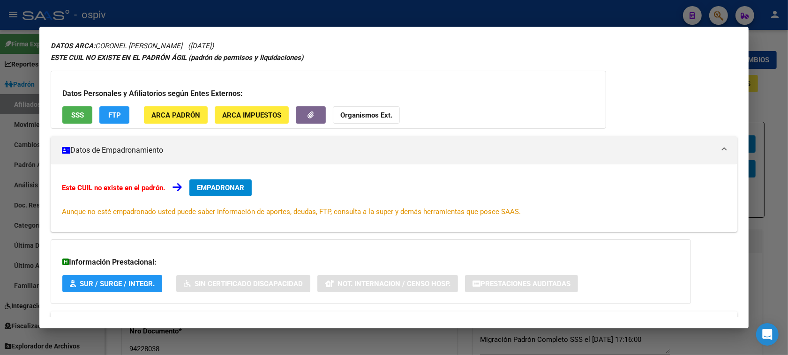
scroll to position [59, 0]
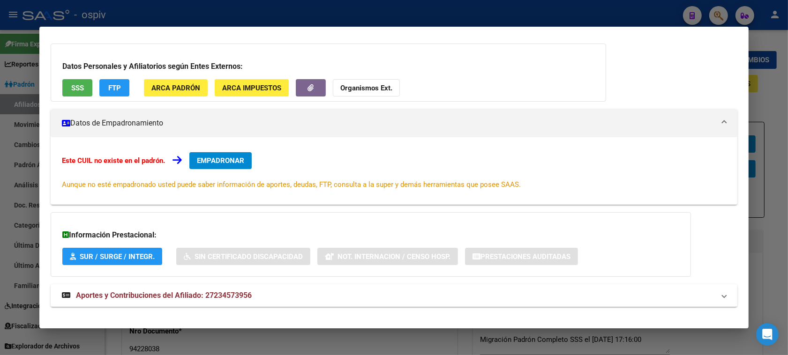
click at [113, 91] on span "FTP" at bounding box center [114, 88] width 13 height 8
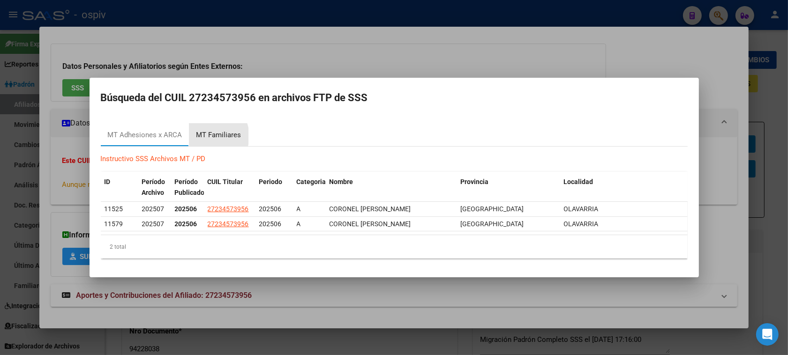
click at [210, 136] on div "MT Familiares" at bounding box center [218, 135] width 45 height 11
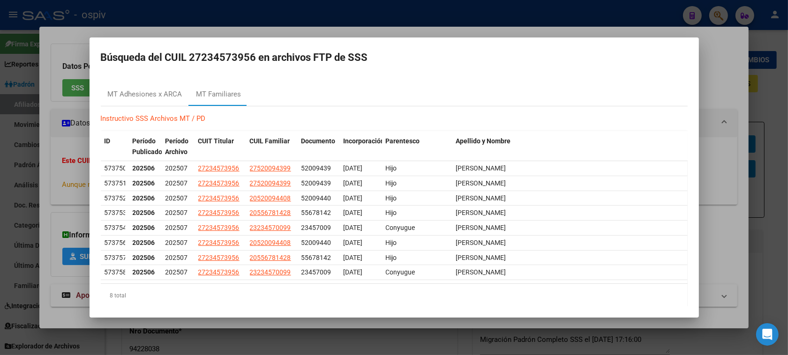
click at [718, 10] on div at bounding box center [394, 177] width 788 height 355
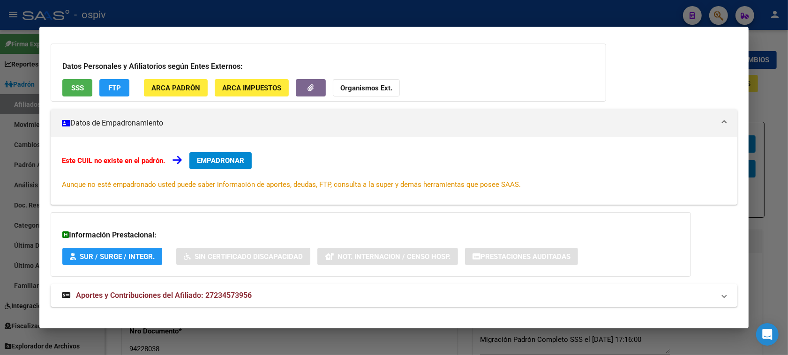
click at [718, 11] on div at bounding box center [394, 177] width 788 height 355
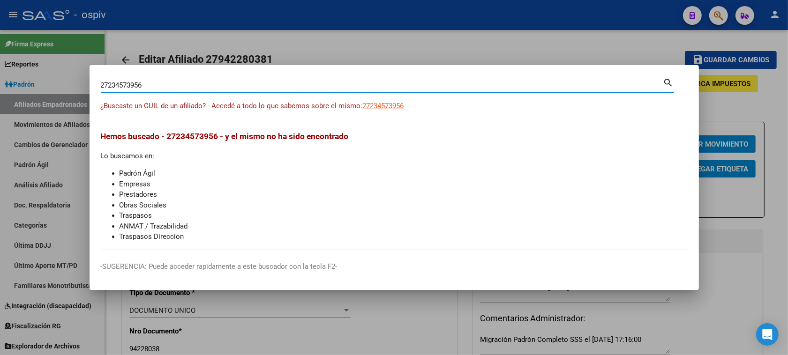
drag, startPoint x: 144, startPoint y: 83, endPoint x: 0, endPoint y: 72, distance: 144.4
click at [0, 72] on div "27234573956 Buscar (apellido, dni, cuil, nro traspaso, cuit, obra social) searc…" at bounding box center [394, 177] width 788 height 355
type input "27575861968"
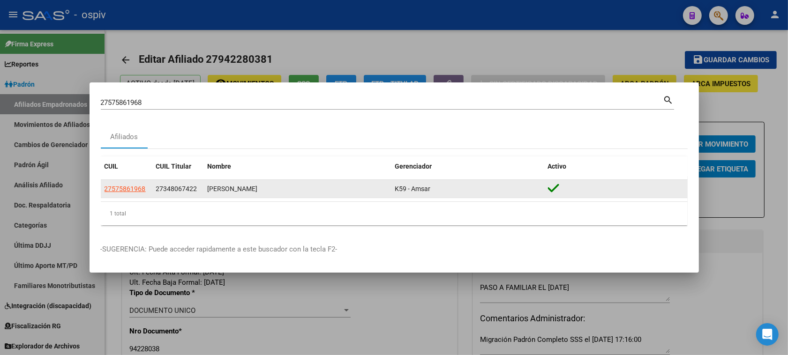
click at [128, 194] on app-link-go-to "27575861968" at bounding box center [125, 189] width 41 height 11
click at [134, 187] on span "27575861968" at bounding box center [125, 189] width 41 height 8
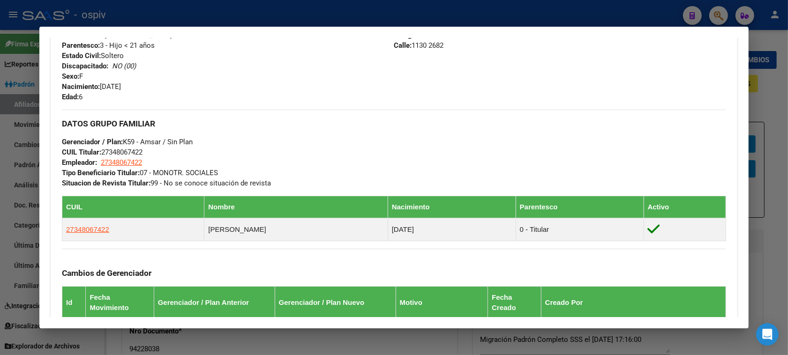
scroll to position [397, 0]
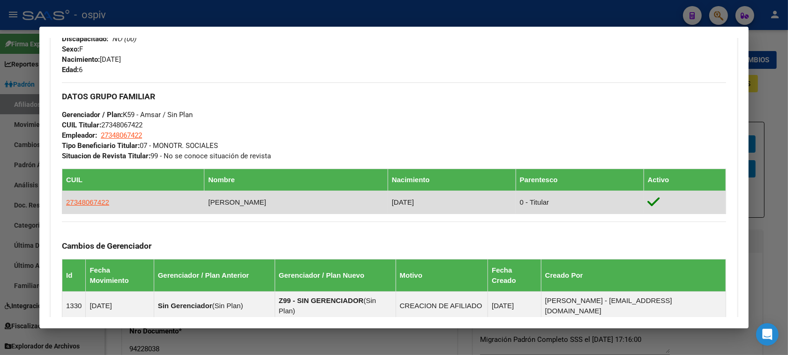
click at [90, 207] on app-link-go-to "27348067422" at bounding box center [87, 202] width 43 height 10
click at [90, 202] on span "27348067422" at bounding box center [87, 202] width 43 height 8
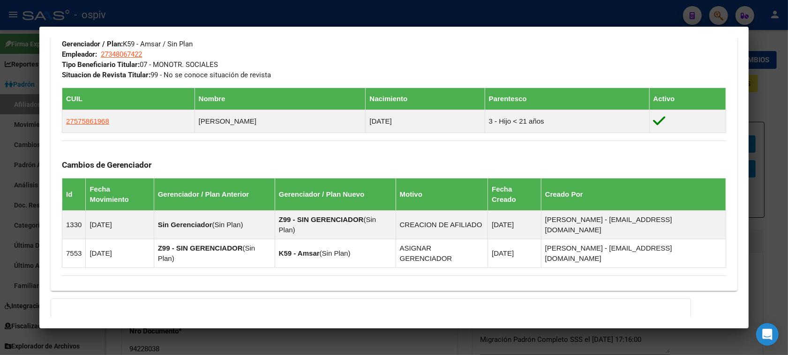
scroll to position [469, 0]
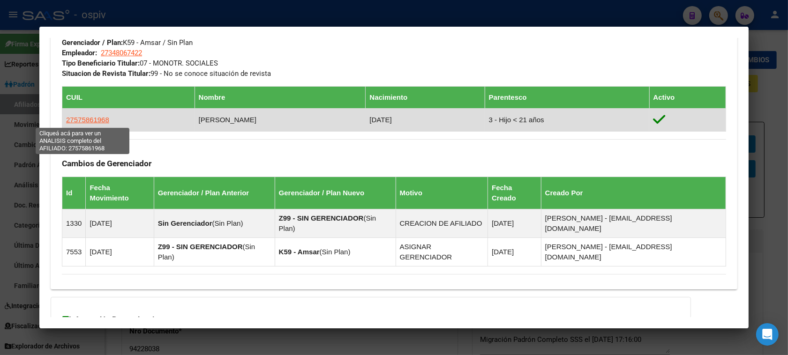
click at [93, 122] on span "27575861968" at bounding box center [87, 120] width 43 height 8
type textarea "27575861968"
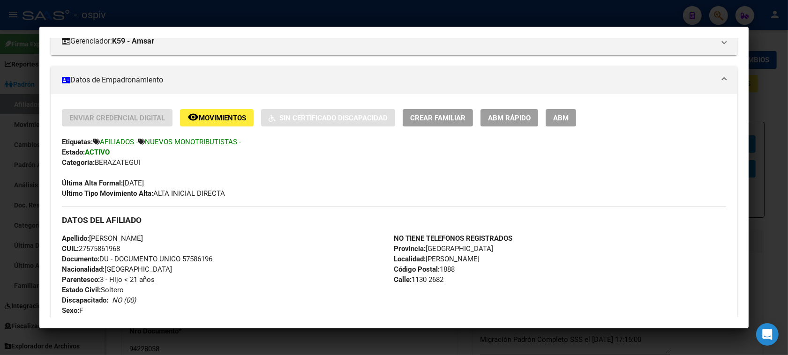
scroll to position [99, 0]
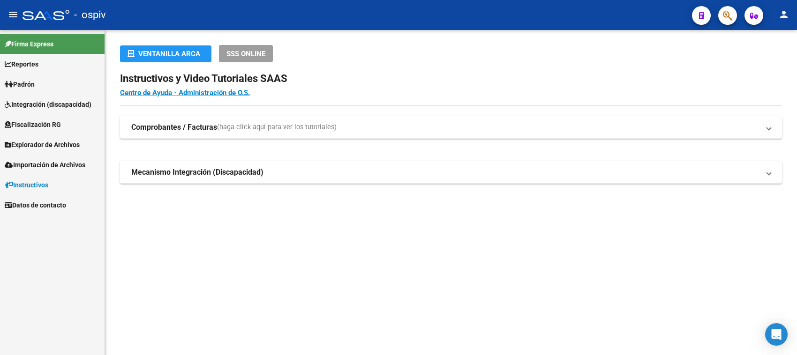
click at [728, 8] on span "button" at bounding box center [727, 15] width 9 height 19
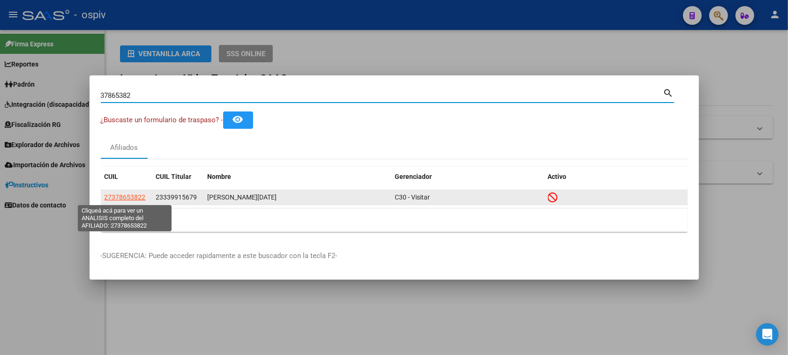
click at [137, 200] on span "27378653822" at bounding box center [125, 198] width 41 height 8
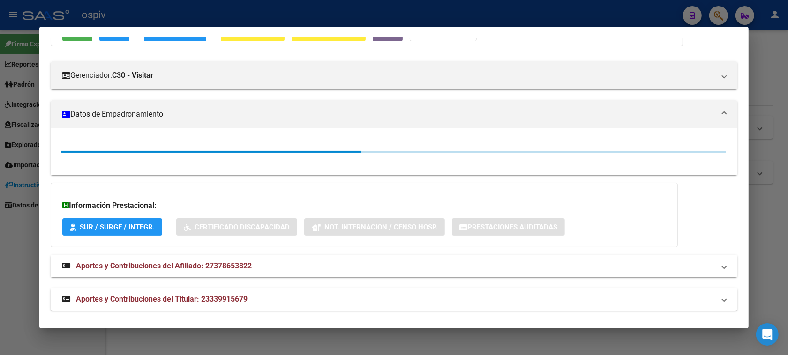
scroll to position [104, 0]
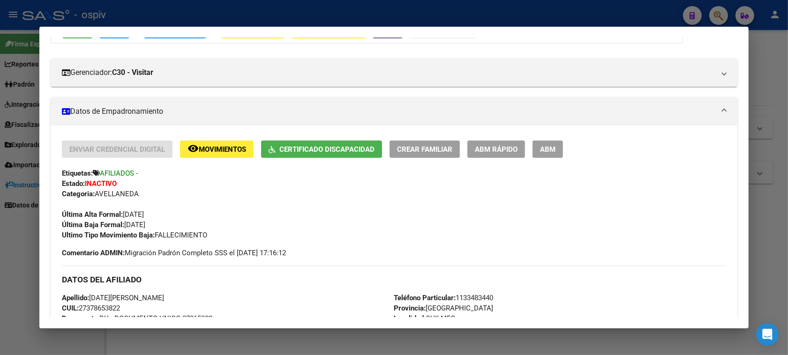
click at [723, 10] on div at bounding box center [394, 177] width 788 height 355
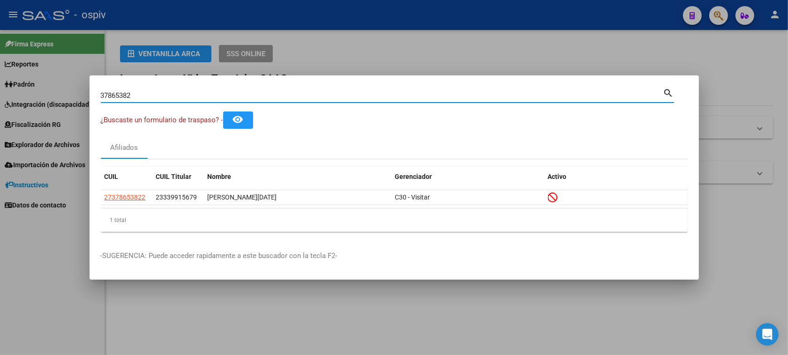
drag, startPoint x: 141, startPoint y: 91, endPoint x: 0, endPoint y: 95, distance: 141.2
click at [0, 95] on div "37865382 Buscar (apellido, dni, cuil, nro traspaso, cuit, obra social) search ¿…" at bounding box center [394, 177] width 788 height 355
type input "58212898"
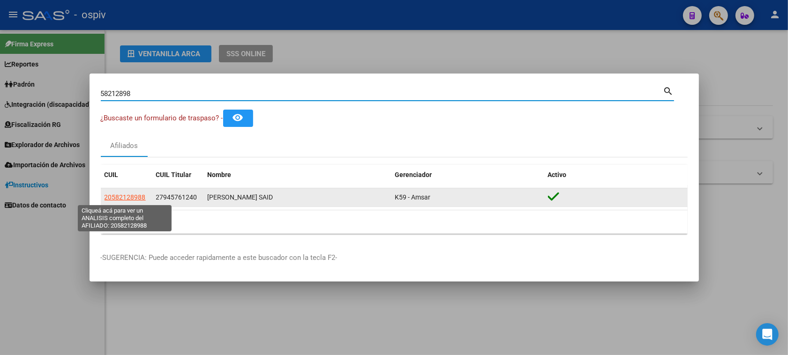
click at [140, 195] on span "20582128988" at bounding box center [125, 198] width 41 height 8
type textarea "20582128988"
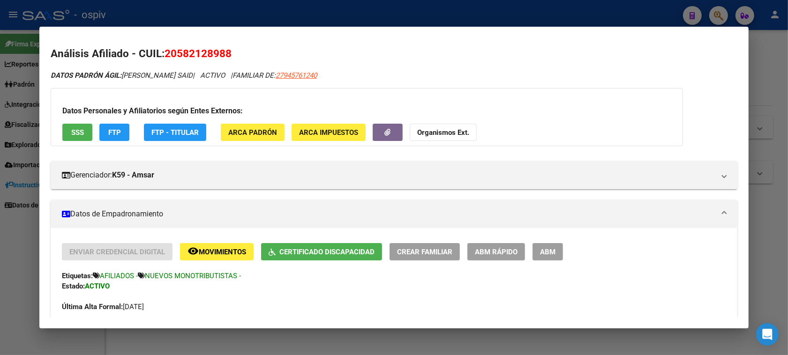
scroll to position [0, 0]
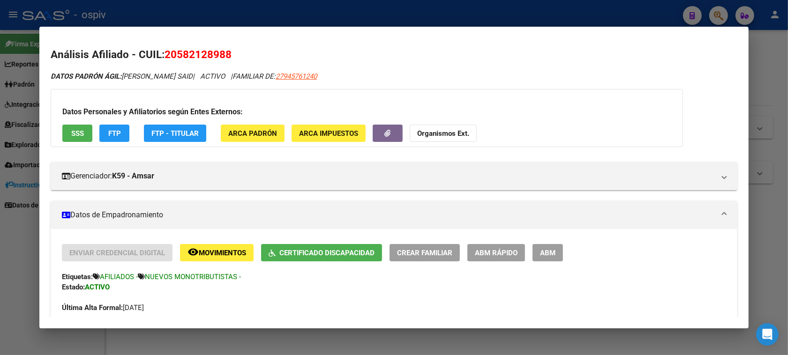
drag, startPoint x: 716, startPoint y: 13, endPoint x: 69, endPoint y: 87, distance: 651.2
click at [715, 13] on div at bounding box center [394, 177] width 788 height 355
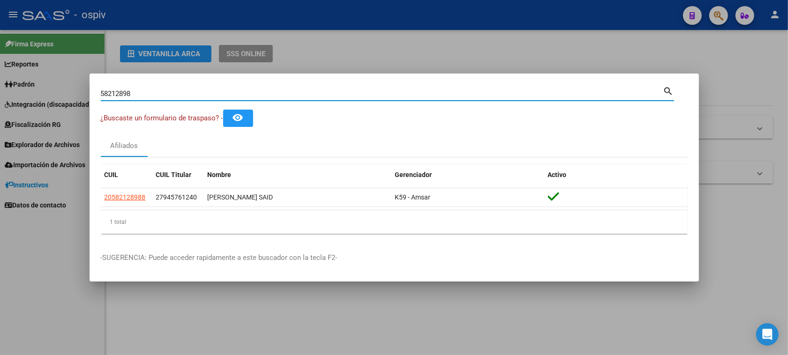
drag, startPoint x: 143, startPoint y: 92, endPoint x: 0, endPoint y: 67, distance: 145.7
click at [0, 67] on div "58212898 Buscar (apellido, dni, cuil, nro traspaso, cuit, obra social) search ¿…" at bounding box center [394, 177] width 788 height 355
type input "54600360"
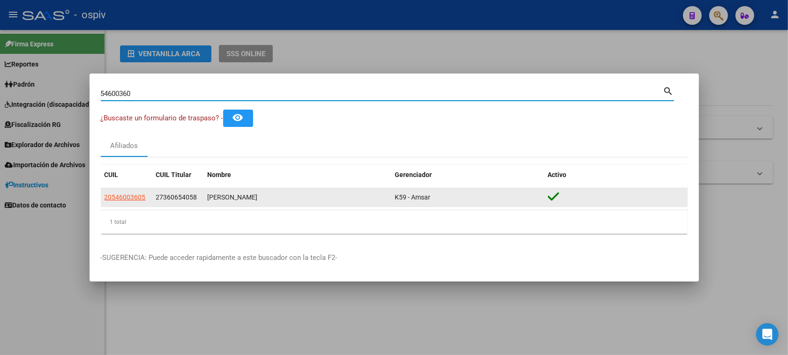
click at [129, 200] on span "20546003605" at bounding box center [125, 198] width 41 height 8
type textarea "20546003605"
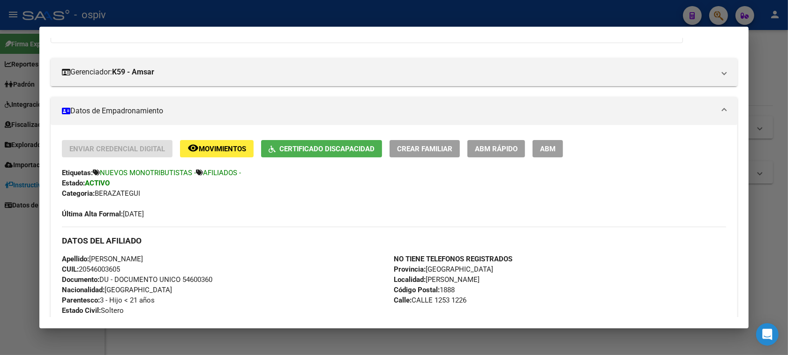
scroll to position [338, 0]
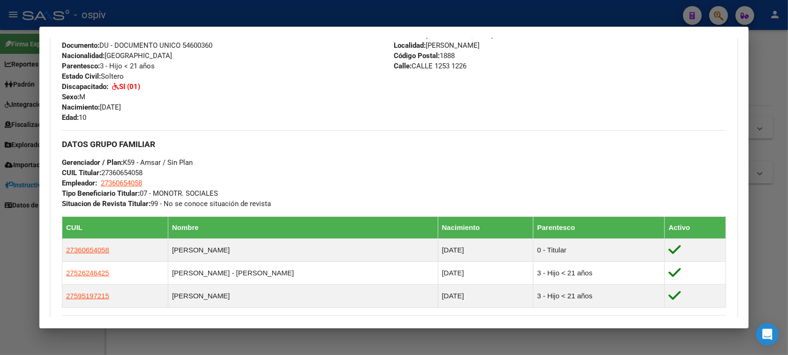
drag, startPoint x: 722, startPoint y: 16, endPoint x: 364, endPoint y: 61, distance: 360.5
click at [720, 15] on div at bounding box center [394, 177] width 788 height 355
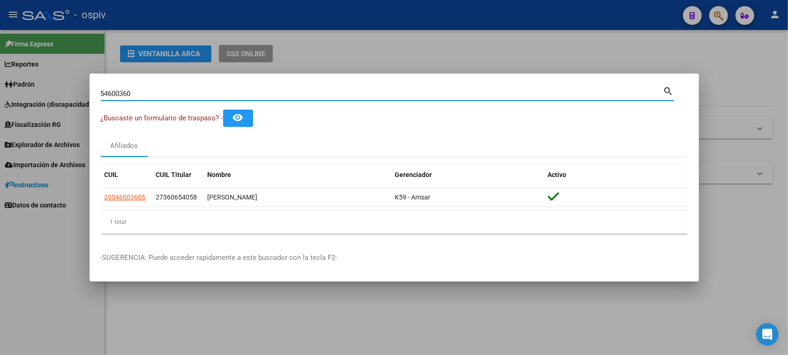
drag, startPoint x: 115, startPoint y: 92, endPoint x: 0, endPoint y: 63, distance: 118.4
click at [0, 73] on div "54600360 Buscar (apellido, dni, cuil, nro traspaso, cuit, obra social) search ¿…" at bounding box center [394, 177] width 788 height 355
type input "55872079"
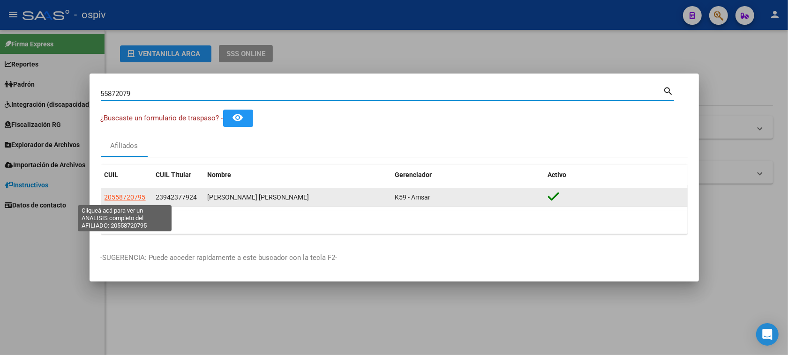
click at [134, 197] on span "20558720795" at bounding box center [125, 198] width 41 height 8
type textarea "20558720795"
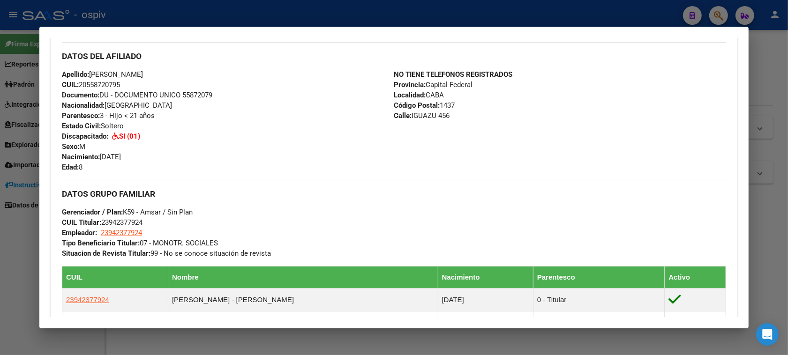
scroll to position [176, 0]
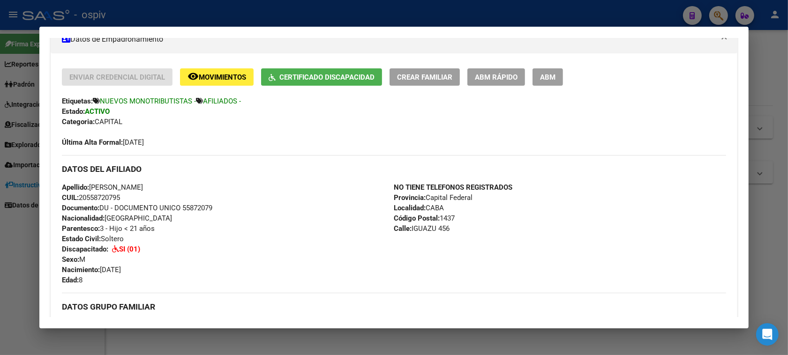
click at [719, 14] on div at bounding box center [394, 177] width 788 height 355
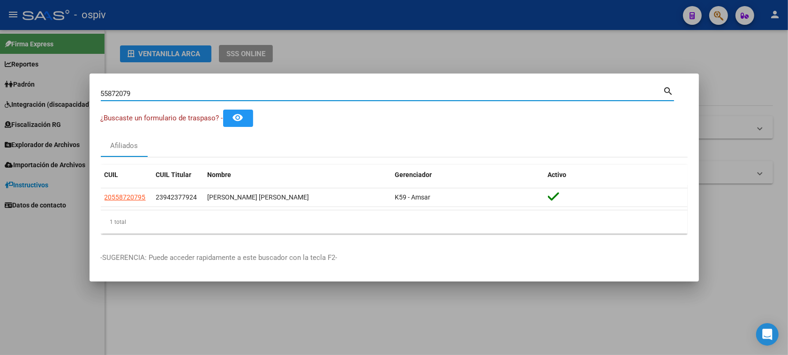
drag, startPoint x: 143, startPoint y: 94, endPoint x: 2, endPoint y: 76, distance: 142.2
click at [8, 80] on div "55872079 Buscar (apellido, dni, cuil, nro traspaso, cuit, obra social) search ¿…" at bounding box center [394, 177] width 788 height 355
type input "56514587"
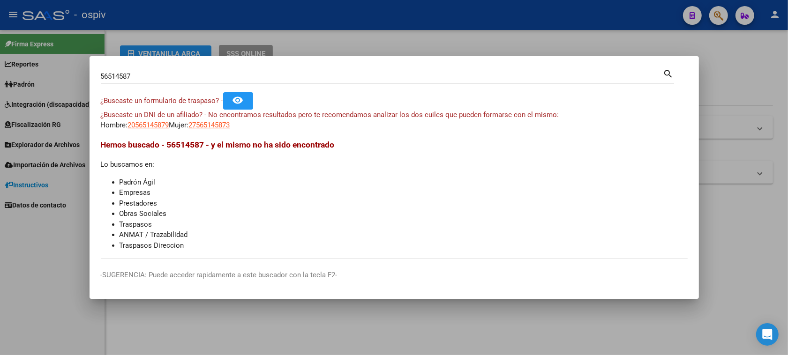
drag, startPoint x: 168, startPoint y: 83, endPoint x: 0, endPoint y: 48, distance: 171.4
click at [0, 48] on div "56514587 Buscar (apellido, dni, cuil, nro traspaso, cuit, obra social) search ¿…" at bounding box center [394, 177] width 788 height 355
drag, startPoint x: 217, startPoint y: 113, endPoint x: 202, endPoint y: 105, distance: 17.0
click at [213, 111] on span "¿Buscaste un DNI de un afiliado? - No encontramos resultados pero te recomendam…" at bounding box center [330, 115] width 458 height 8
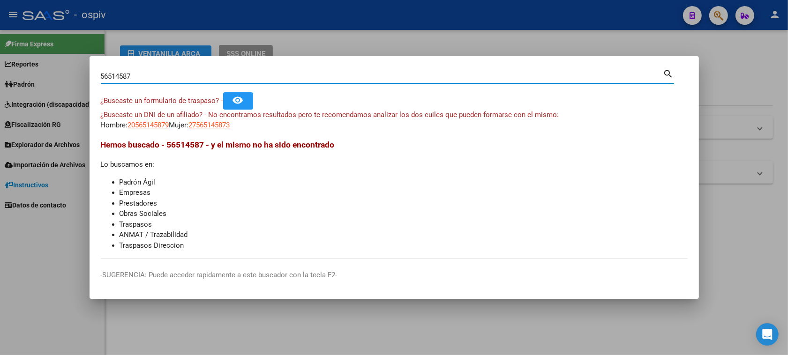
drag, startPoint x: 137, startPoint y: 81, endPoint x: 48, endPoint y: 66, distance: 90.7
click at [55, 67] on div "56514587 Buscar (apellido, dni, cuil, nro traspaso, cuit, obra social) search ¿…" at bounding box center [394, 177] width 788 height 355
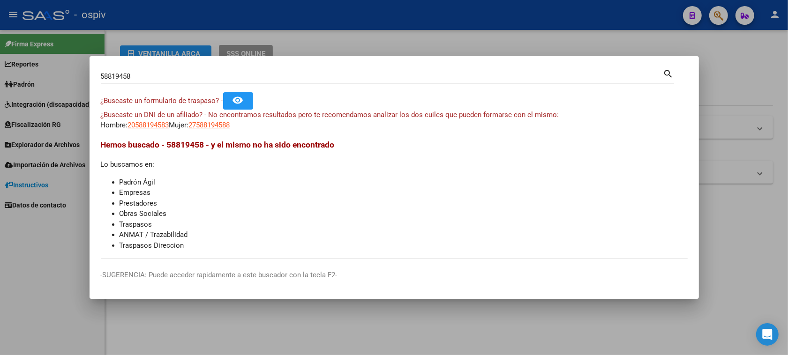
drag, startPoint x: 142, startPoint y: 68, endPoint x: 74, endPoint y: 69, distance: 68.5
click at [74, 69] on div "58819458 Buscar (apellido, dni, cuil, nro traspaso, cuit, obra social) search ¿…" at bounding box center [394, 177] width 788 height 355
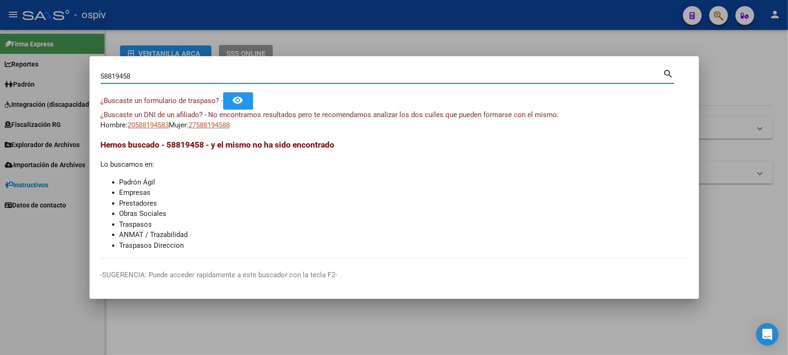
drag, startPoint x: 113, startPoint y: 76, endPoint x: 120, endPoint y: 76, distance: 7.0
click at [120, 76] on input "58819458" at bounding box center [382, 76] width 563 height 8
type input "58816458"
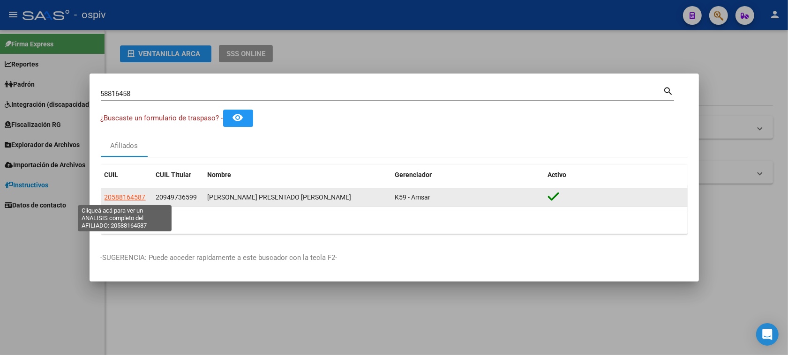
click at [123, 197] on span "20588164587" at bounding box center [125, 198] width 41 height 8
type textarea "20588164587"
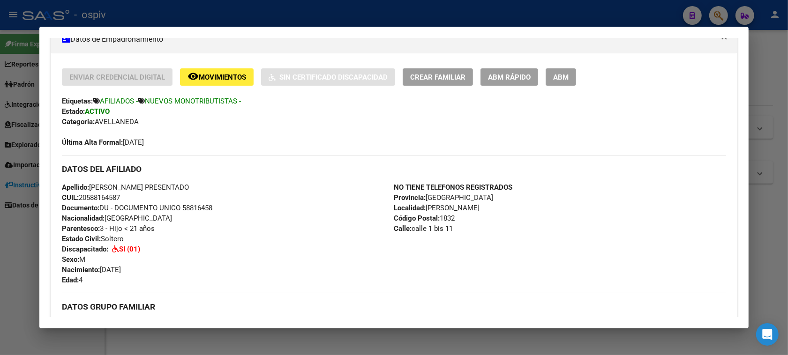
click at [729, 12] on div at bounding box center [394, 177] width 788 height 355
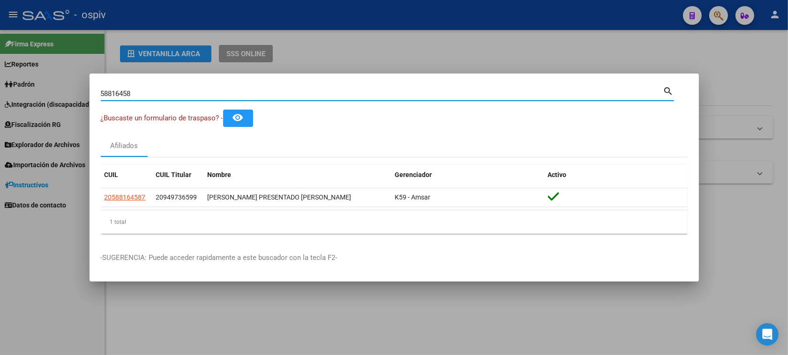
drag, startPoint x: 73, startPoint y: 102, endPoint x: 38, endPoint y: 102, distance: 34.7
click at [38, 102] on div "58816458 Buscar (apellido, dni, cuil, nro traspaso, cuit, obra social) search ¿…" at bounding box center [394, 177] width 788 height 355
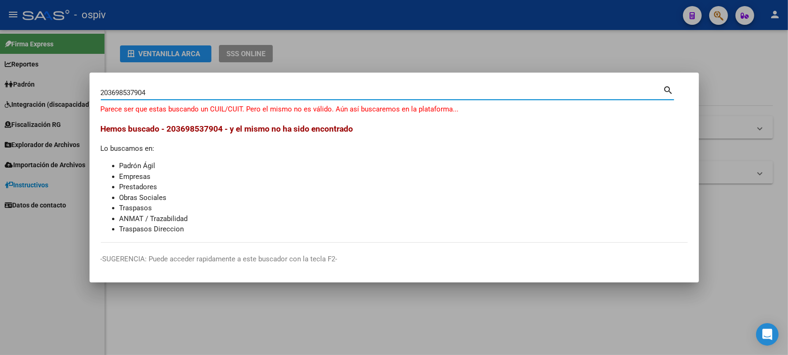
drag, startPoint x: 163, startPoint y: 89, endPoint x: 69, endPoint y: 90, distance: 94.2
click at [83, 97] on div "203698537904 Buscar (apellido, dni, cuil, nro traspaso, cuit, obra social) sear…" at bounding box center [394, 177] width 788 height 355
type input "36953790"
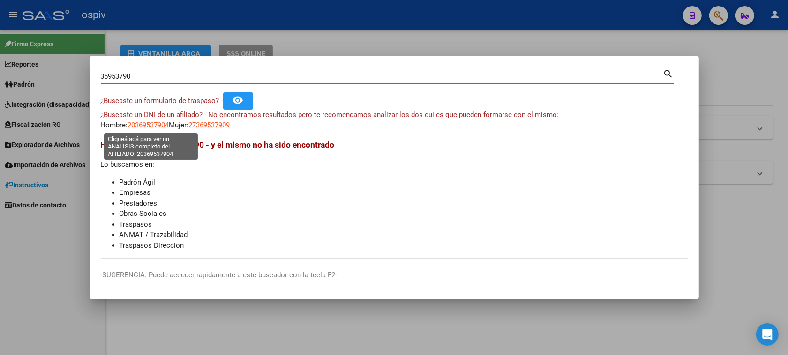
click at [159, 127] on span "20369537904" at bounding box center [148, 125] width 41 height 8
type textarea "20369537904"
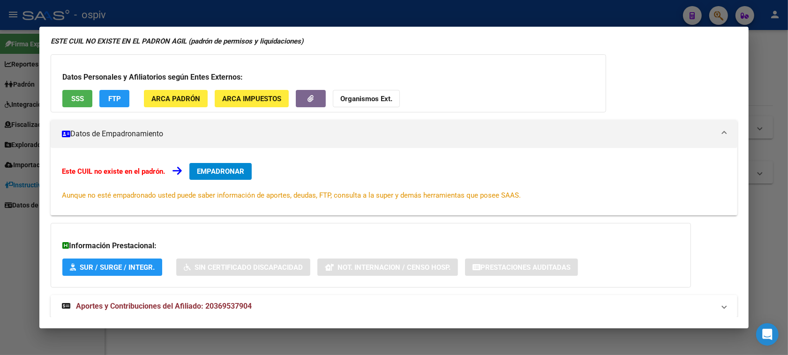
scroll to position [68, 0]
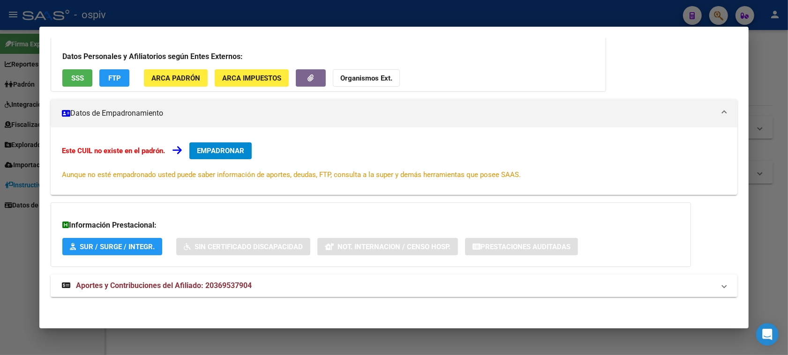
click at [228, 286] on span "Aportes y Contribuciones del Afiliado: 20369537904" at bounding box center [164, 285] width 176 height 9
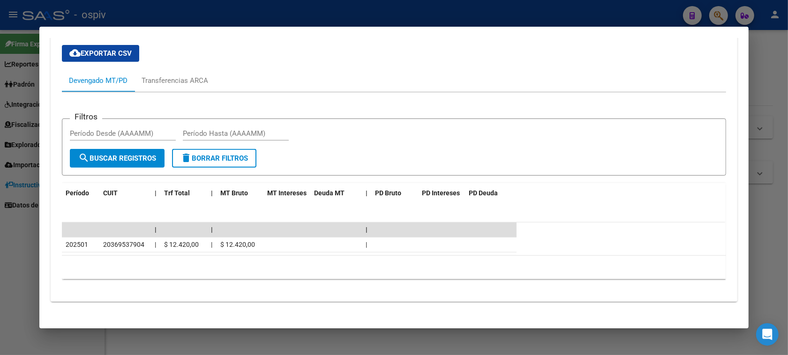
scroll to position [356, 0]
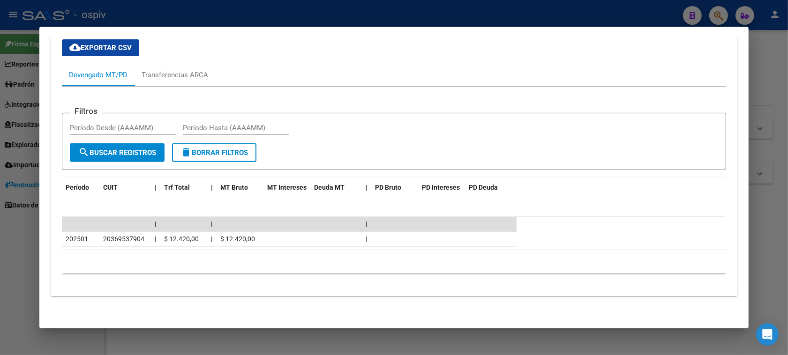
click at [715, 17] on div at bounding box center [394, 177] width 788 height 355
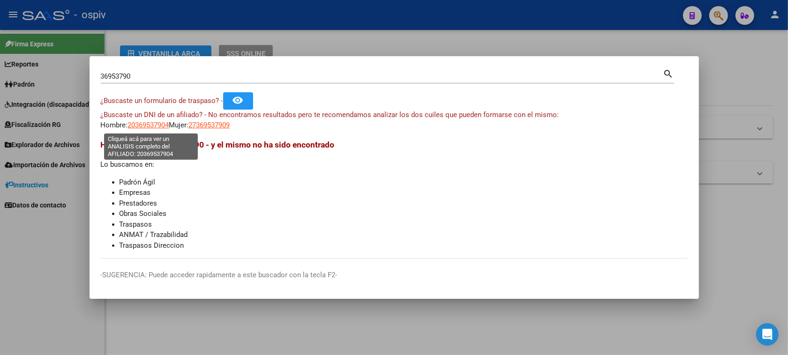
click at [144, 128] on span "20369537904" at bounding box center [148, 125] width 41 height 8
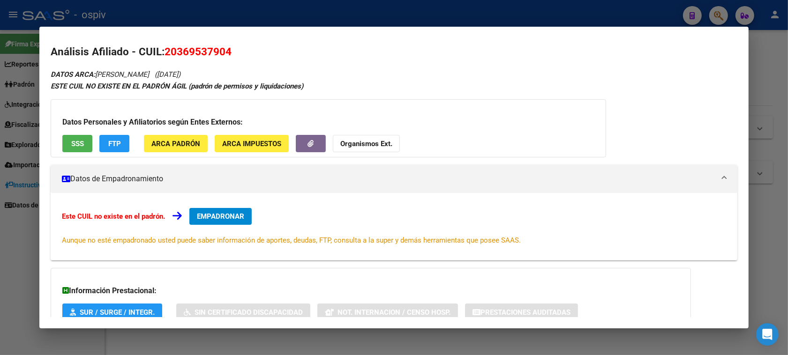
scroll to position [0, 0]
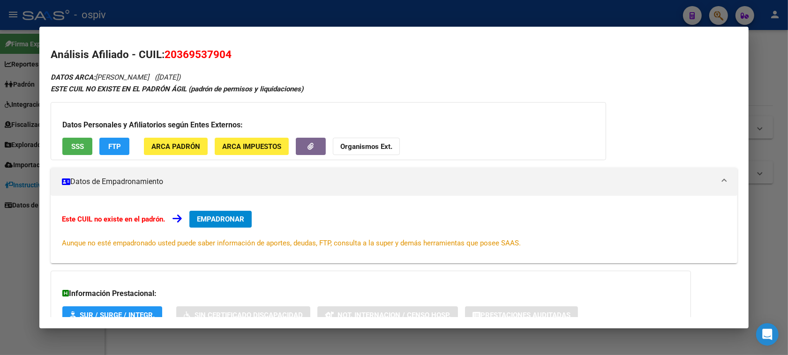
click at [0, 270] on div at bounding box center [394, 177] width 788 height 355
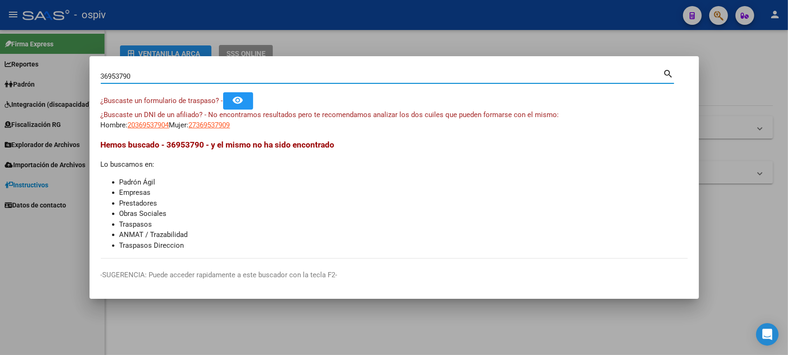
drag, startPoint x: 64, startPoint y: 72, endPoint x: 24, endPoint y: 72, distance: 39.4
click at [24, 72] on div "36953790 Buscar (apellido, dni, cuil, nro traspaso, cuit, obra social) search ¿…" at bounding box center [394, 177] width 788 height 355
type input "28857690"
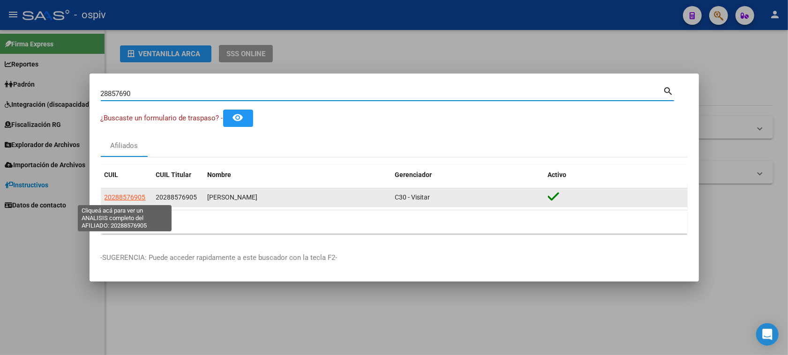
click at [139, 198] on span "20288576905" at bounding box center [125, 198] width 41 height 8
type textarea "20288576905"
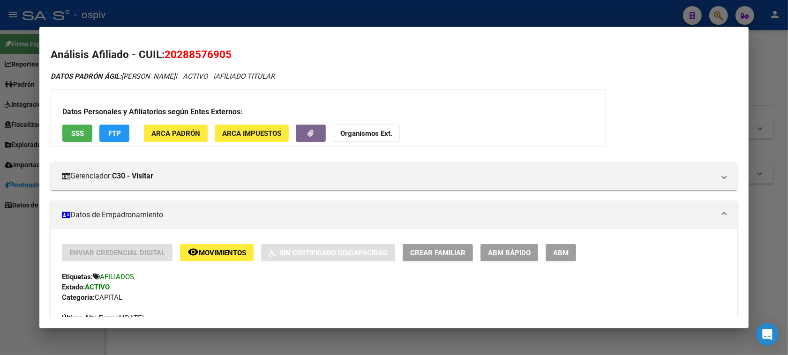
click at [715, 12] on div at bounding box center [394, 177] width 788 height 355
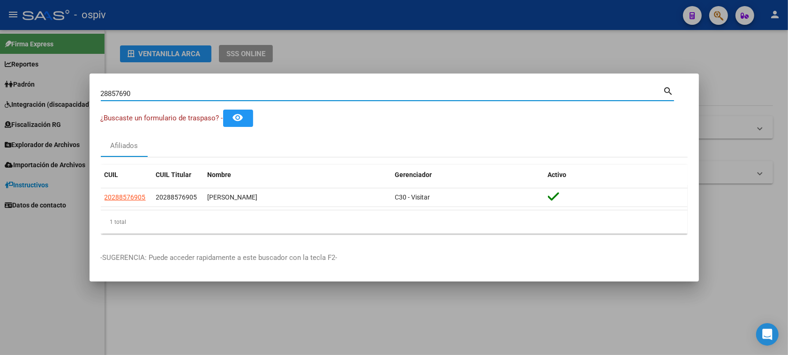
drag, startPoint x: 147, startPoint y: 96, endPoint x: 0, endPoint y: 66, distance: 149.8
click at [0, 66] on div "28857690 Buscar (apellido, dni, cuil, nro traspaso, cuit, obra social) search ¿…" at bounding box center [394, 177] width 788 height 355
type input "22792853"
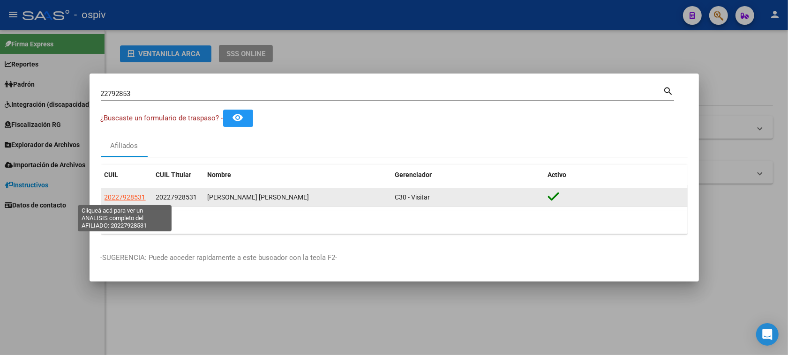
click at [128, 200] on span "20227928531" at bounding box center [125, 198] width 41 height 8
type textarea "20227928531"
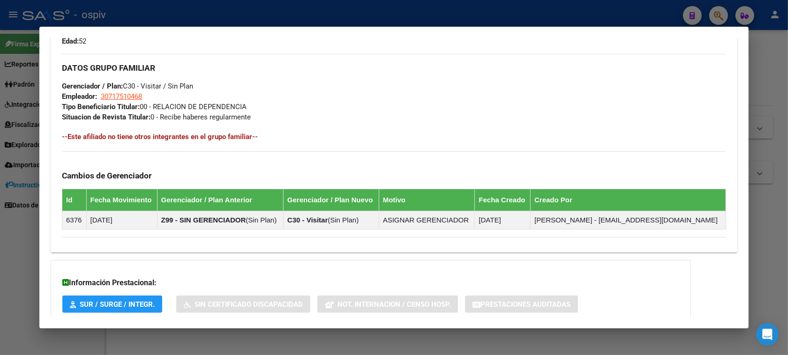
scroll to position [491, 0]
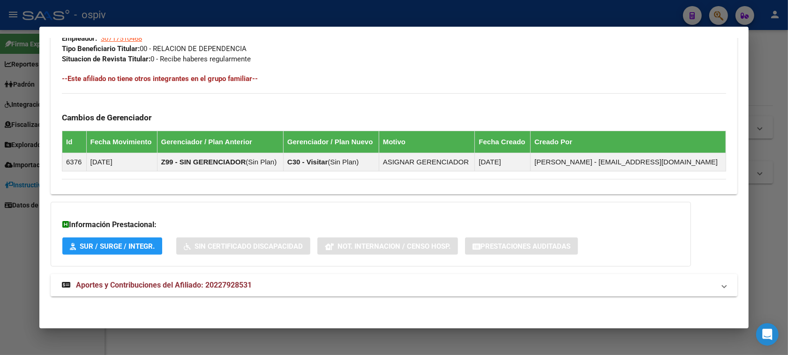
click at [181, 281] on span "Aportes y Contribuciones del Afiliado: 20227928531" at bounding box center [164, 285] width 176 height 9
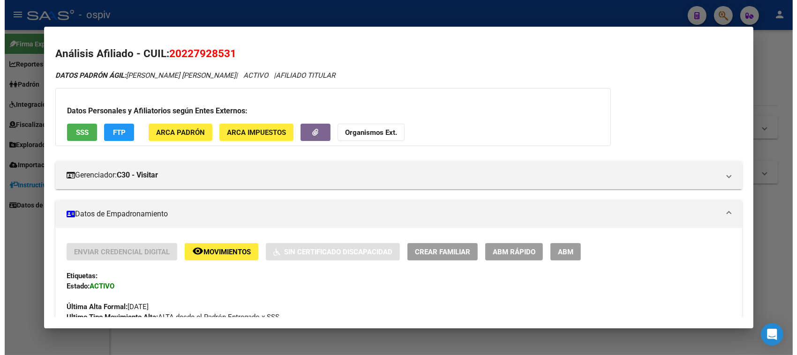
scroll to position [0, 0]
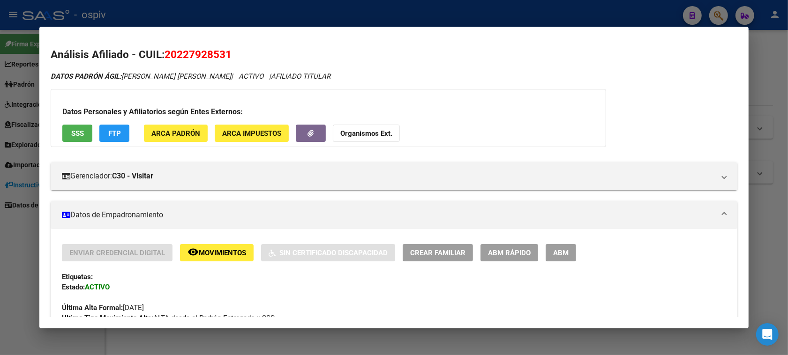
drag, startPoint x: 161, startPoint y: 55, endPoint x: 249, endPoint y: 45, distance: 88.6
click at [249, 45] on mat-dialog-content "Análisis Afiliado - CUIL: 20227928531 DATOS PADRÓN ÁGIL: [PERSON_NAME] [PERSON_…" at bounding box center [393, 177] width 709 height 279
copy span "20227928531"
click at [15, 226] on div at bounding box center [394, 177] width 788 height 355
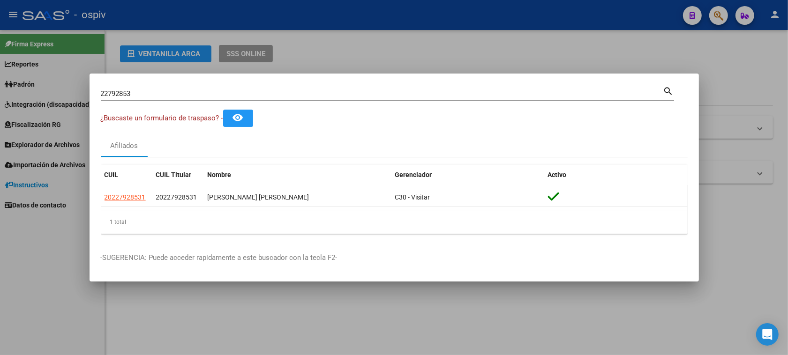
click at [488, 327] on div at bounding box center [394, 177] width 788 height 355
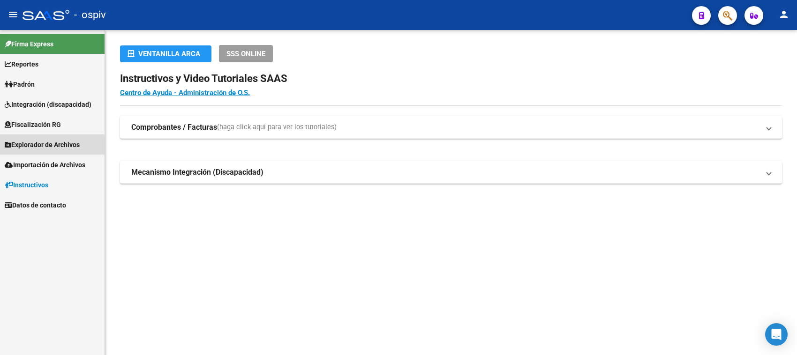
click at [33, 148] on span "Explorador de Archivos" at bounding box center [42, 145] width 75 height 10
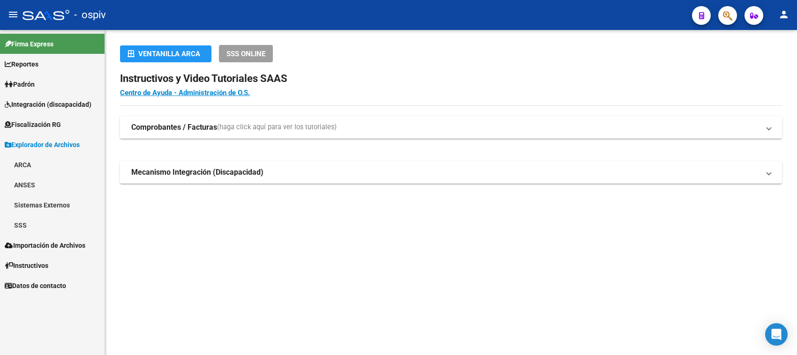
drag, startPoint x: 19, startPoint y: 219, endPoint x: 38, endPoint y: 222, distance: 19.4
click at [19, 219] on link "SSS" at bounding box center [52, 225] width 105 height 20
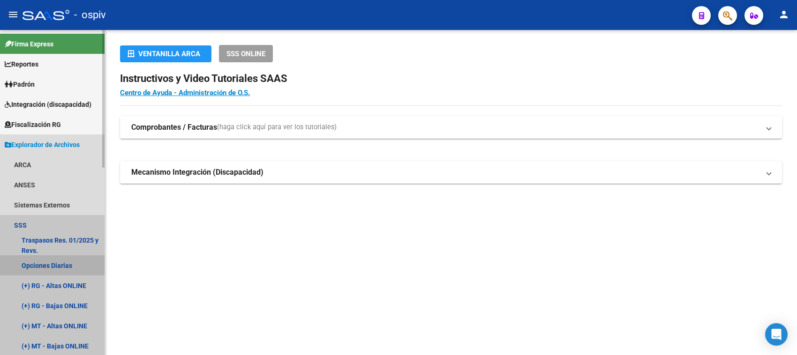
click at [54, 268] on link "Opciones Diarias" at bounding box center [52, 265] width 105 height 20
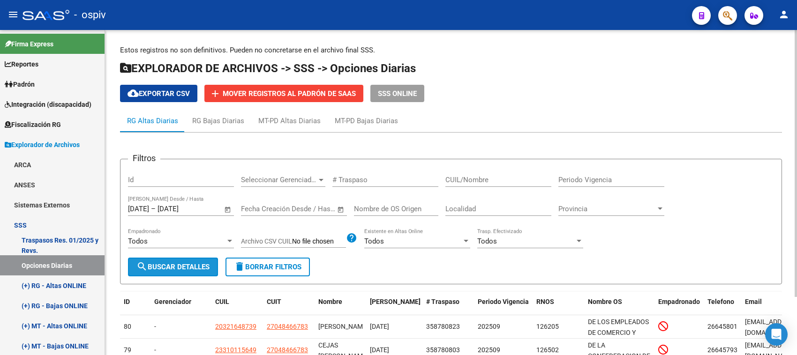
click at [191, 263] on span "search Buscar Detalles" at bounding box center [172, 267] width 73 height 8
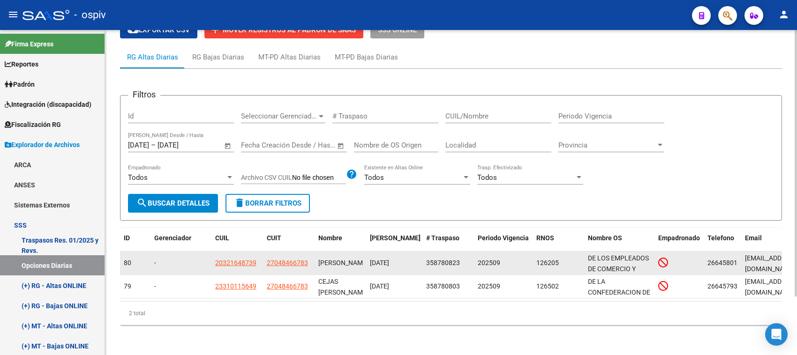
scroll to position [71, 0]
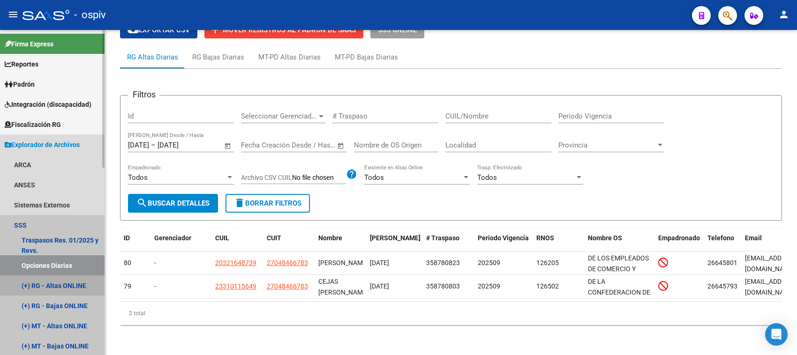
click at [81, 286] on link "(+) RG - Altas ONLINE" at bounding box center [52, 286] width 105 height 20
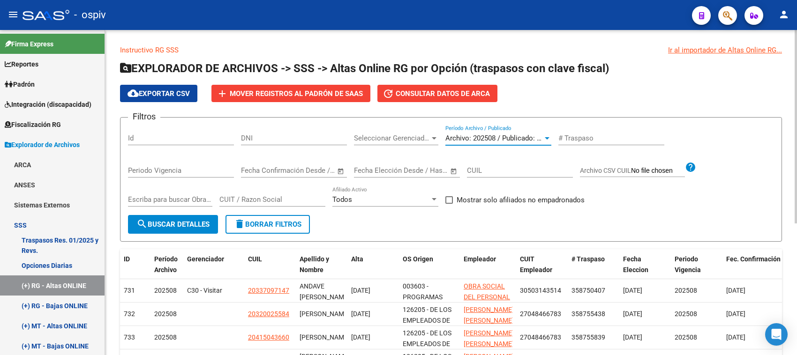
click at [547, 139] on div at bounding box center [547, 139] width 8 height 8
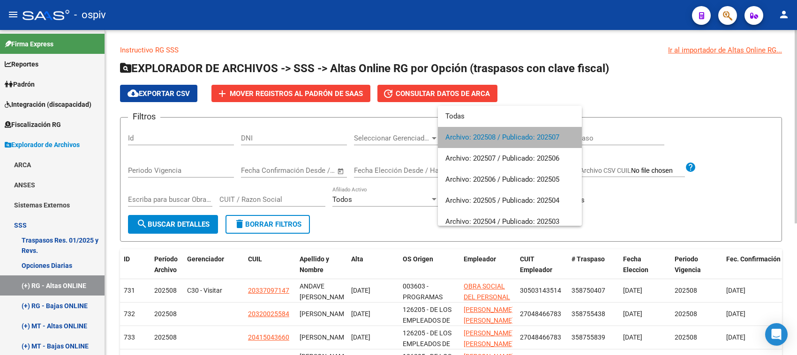
click at [547, 139] on span "Archivo: 202508 / Publicado: 202507" at bounding box center [509, 137] width 129 height 21
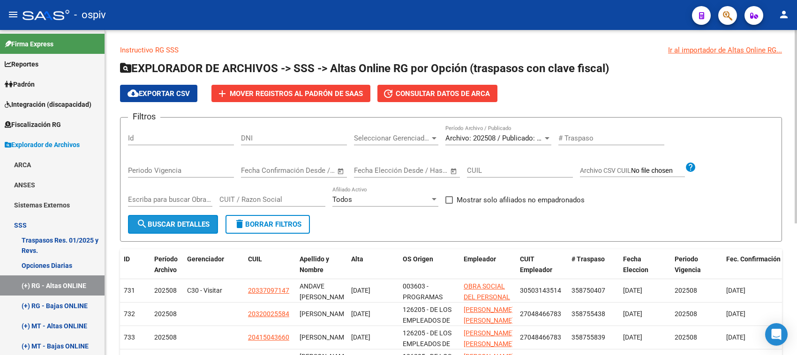
click at [156, 223] on span "search Buscar Detalles" at bounding box center [172, 224] width 73 height 8
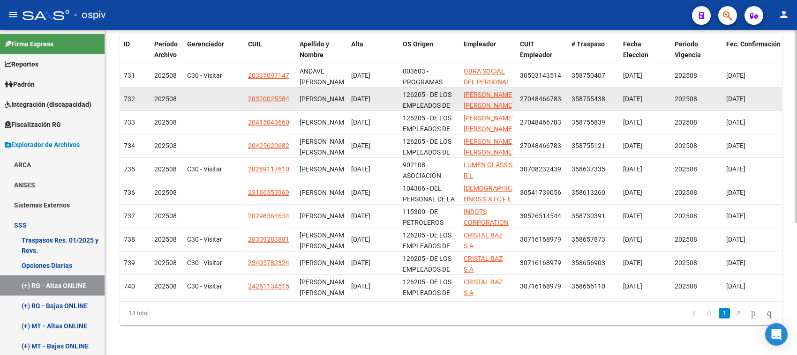
scroll to position [223, 0]
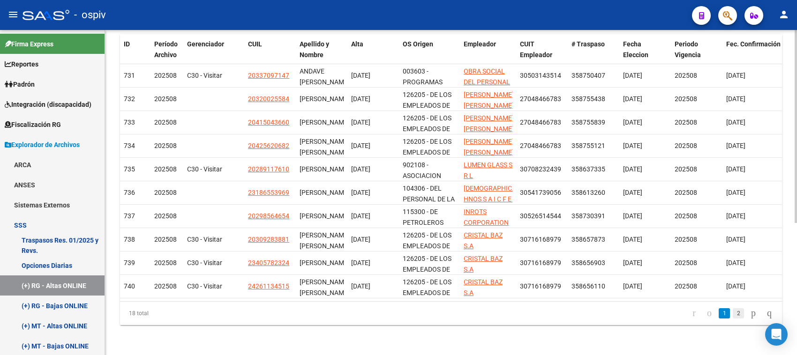
click at [733, 318] on link "2" at bounding box center [738, 313] width 11 height 10
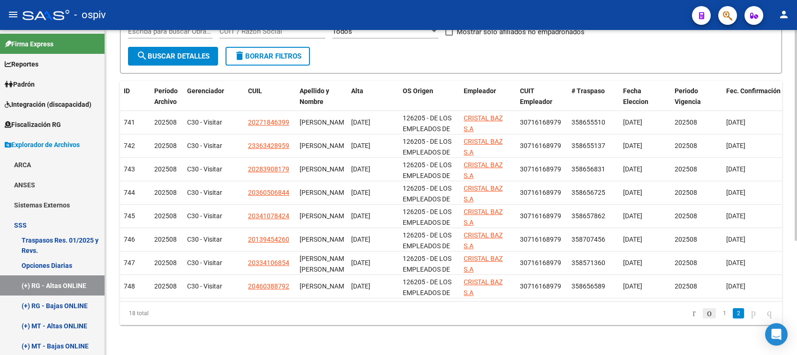
scroll to position [176, 0]
click at [706, 315] on icon "go to previous page" at bounding box center [710, 313] width 8 height 11
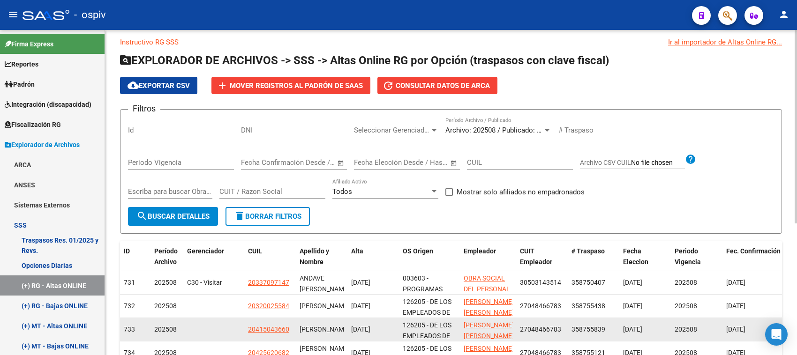
scroll to position [0, 0]
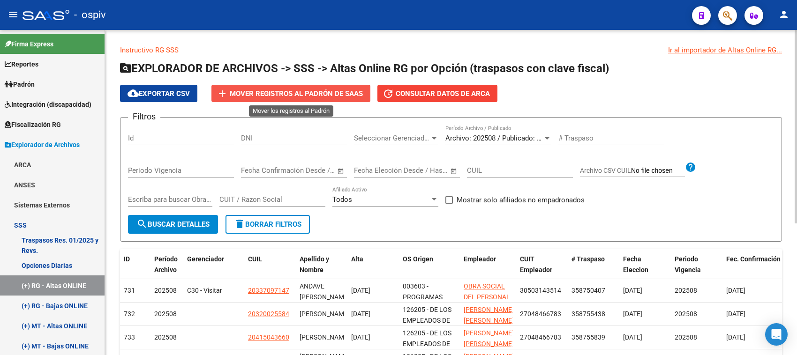
click at [299, 92] on span "Mover registros al PADRÓN de SAAS" at bounding box center [296, 94] width 133 height 8
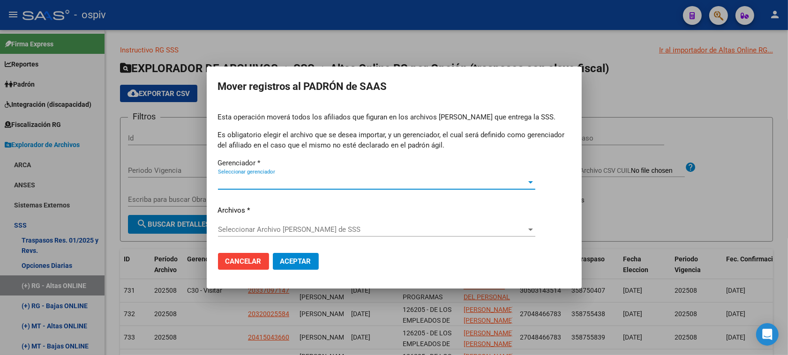
click at [239, 181] on span "Seleccionar gerenciador" at bounding box center [372, 182] width 309 height 8
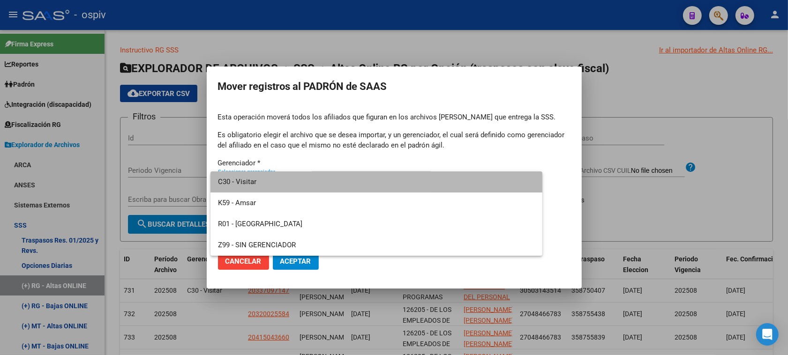
click at [248, 179] on span "C30 - Visitar" at bounding box center [376, 182] width 317 height 21
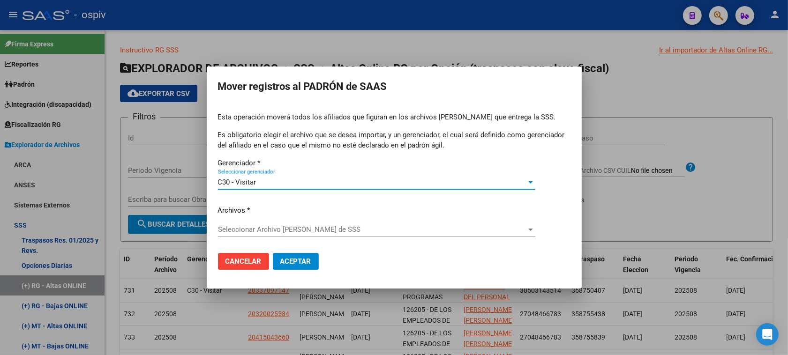
click at [295, 227] on span "Seleccionar Archivo [PERSON_NAME] de SSS" at bounding box center [372, 229] width 309 height 8
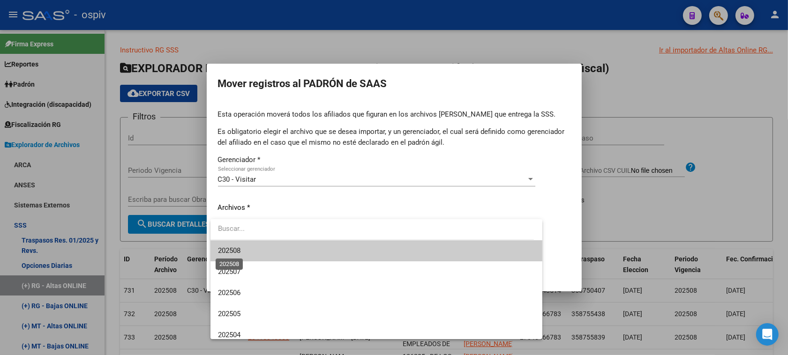
click at [237, 248] on span "202508" at bounding box center [229, 251] width 23 height 8
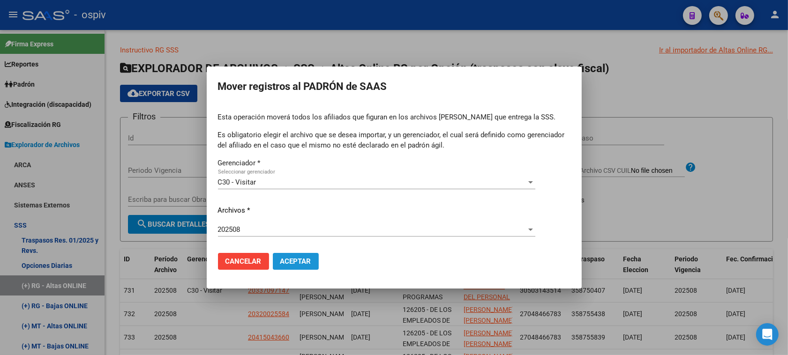
click at [286, 260] on span "Aceptar" at bounding box center [295, 261] width 31 height 8
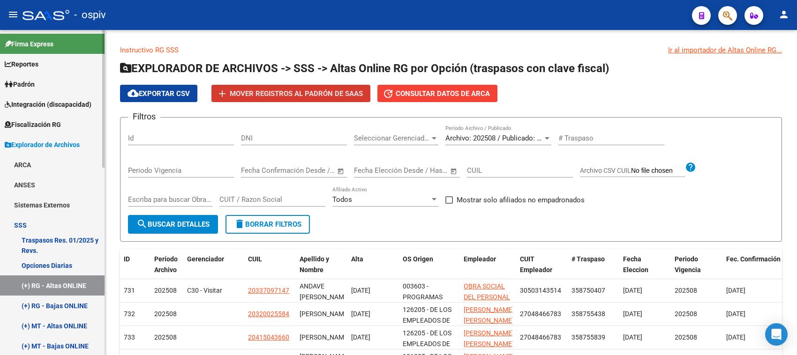
click at [66, 307] on link "(+) RG - Bajas ONLINE" at bounding box center [52, 306] width 105 height 20
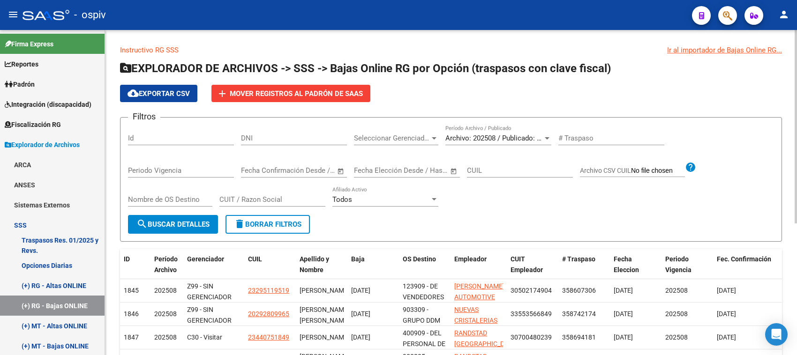
click at [187, 224] on span "search Buscar Detalles" at bounding box center [172, 224] width 73 height 8
click at [320, 94] on span "Mover registros al PADRÓN de SAAS" at bounding box center [296, 94] width 133 height 8
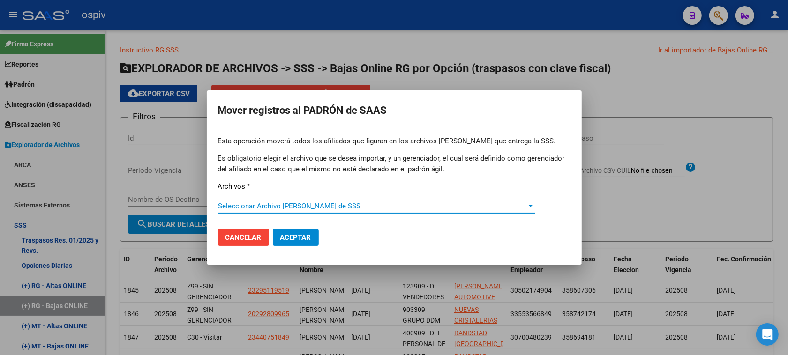
click at [283, 211] on div "Seleccionar Archivo [PERSON_NAME] de SSS Seleccionar Archivo [PERSON_NAME] de S…" at bounding box center [376, 210] width 317 height 23
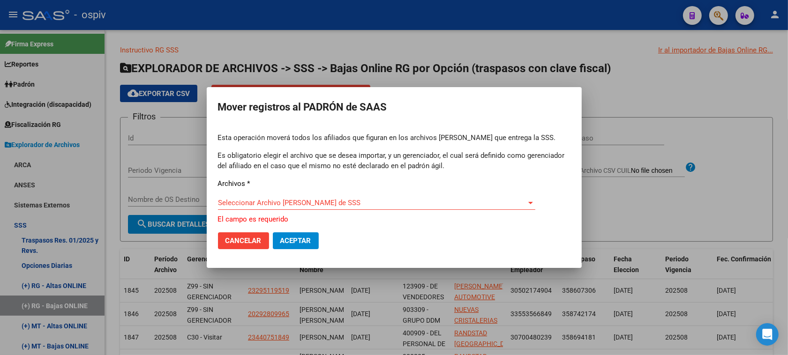
click at [260, 203] on span "Seleccionar Archivo [PERSON_NAME] de SSS" at bounding box center [372, 203] width 309 height 8
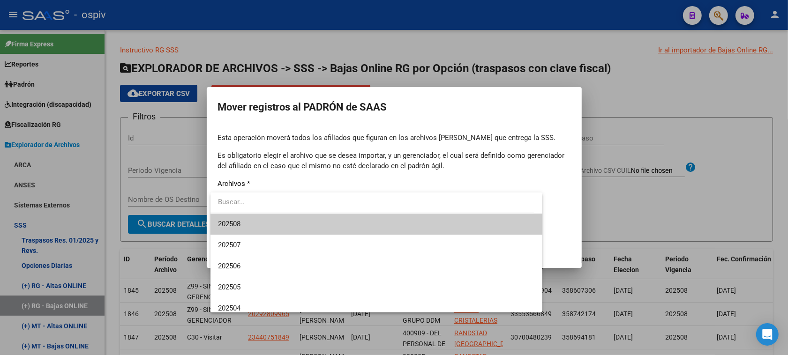
click at [242, 225] on span "202508" at bounding box center [376, 224] width 317 height 21
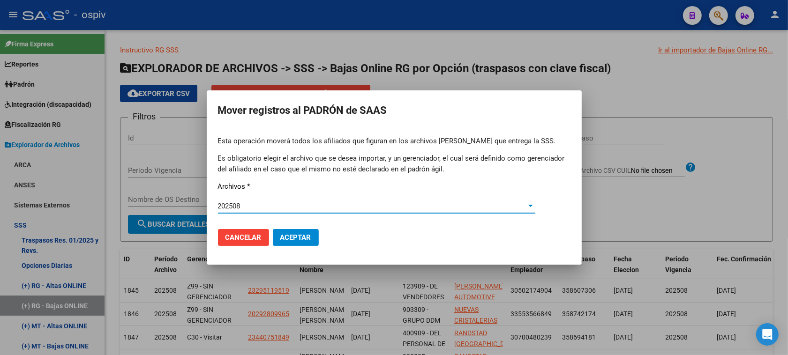
click at [294, 238] on span "Aceptar" at bounding box center [295, 237] width 31 height 8
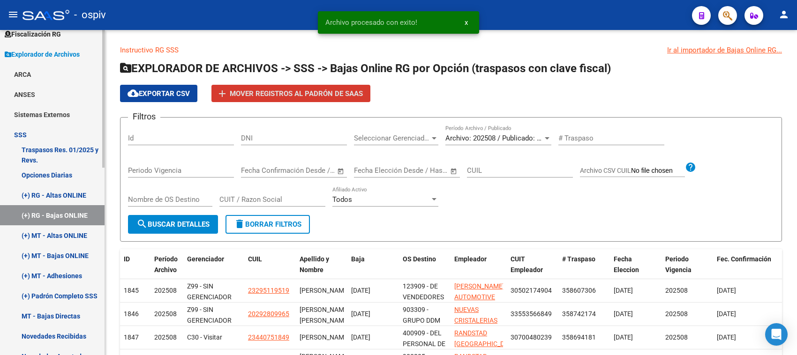
scroll to position [117, 0]
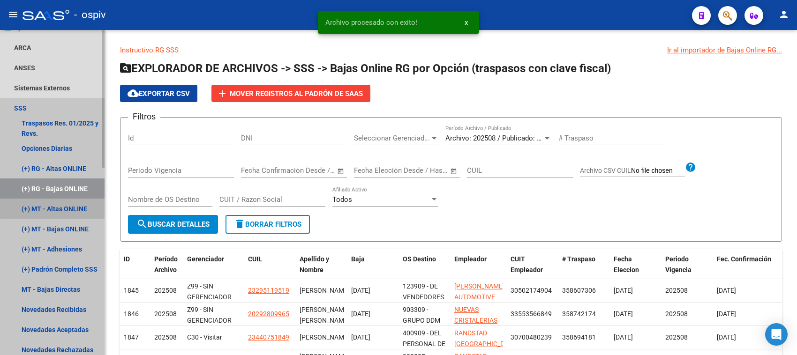
click at [65, 207] on link "(+) MT - Altas ONLINE" at bounding box center [52, 209] width 105 height 20
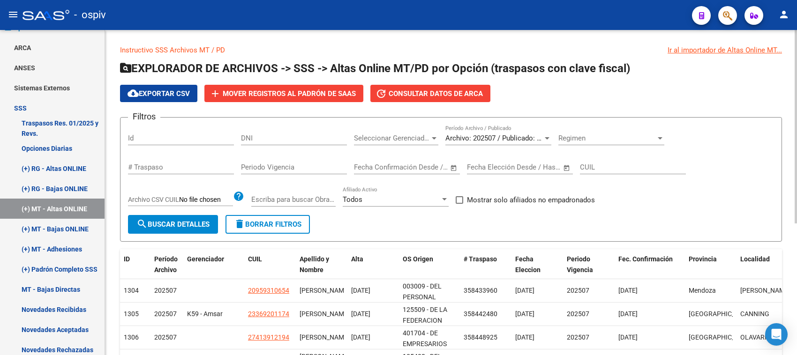
click at [201, 224] on span "search Buscar Detalles" at bounding box center [172, 224] width 73 height 8
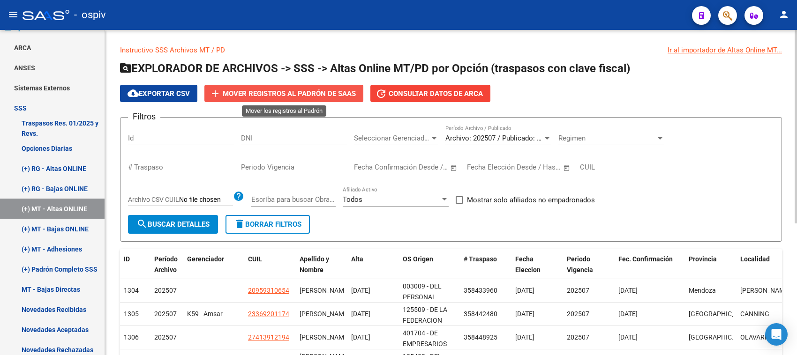
click at [273, 90] on span "Mover registros al PADRÓN de SAAS" at bounding box center [289, 94] width 133 height 8
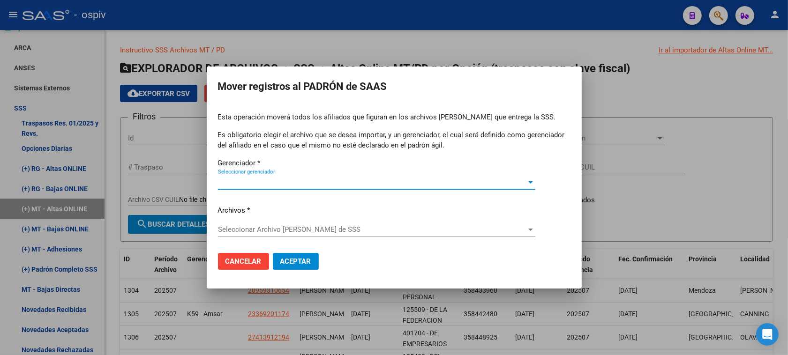
click at [256, 180] on span "Seleccionar gerenciador" at bounding box center [372, 182] width 309 height 8
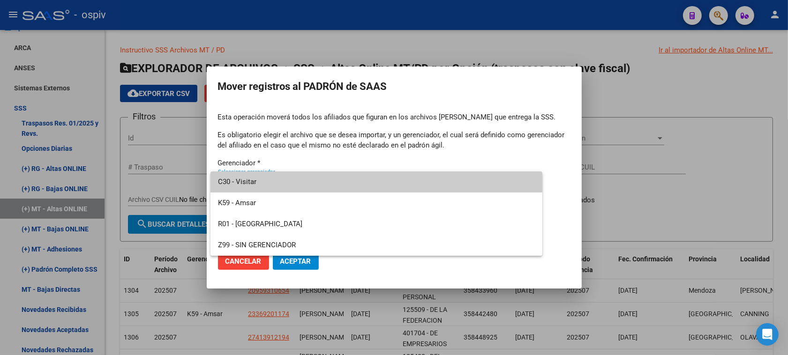
click at [242, 261] on div at bounding box center [394, 177] width 788 height 355
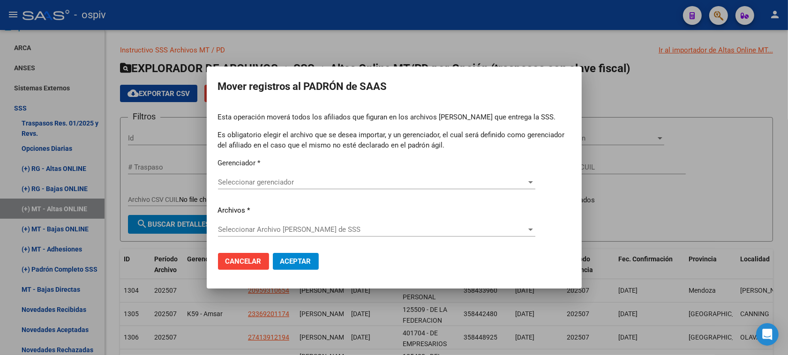
click at [719, 201] on div at bounding box center [394, 177] width 788 height 355
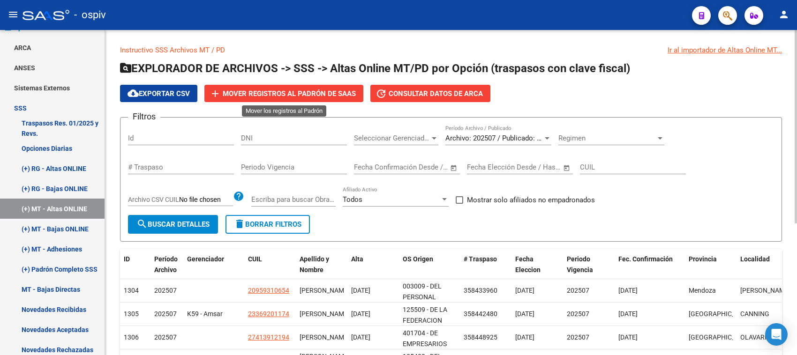
click at [301, 91] on span "Mover registros al PADRÓN de SAAS" at bounding box center [289, 94] width 133 height 8
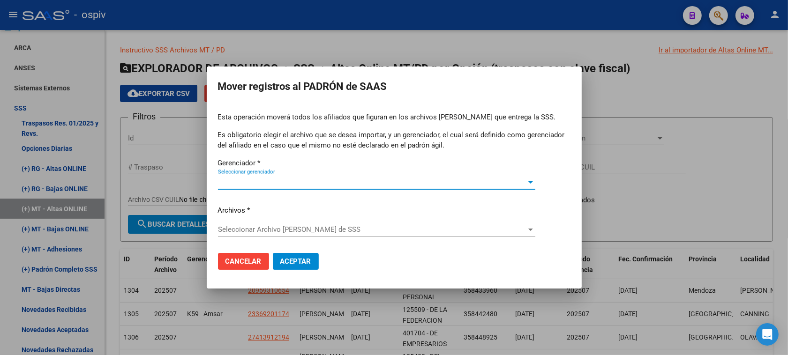
click at [240, 186] on span "Seleccionar gerenciador" at bounding box center [372, 182] width 309 height 8
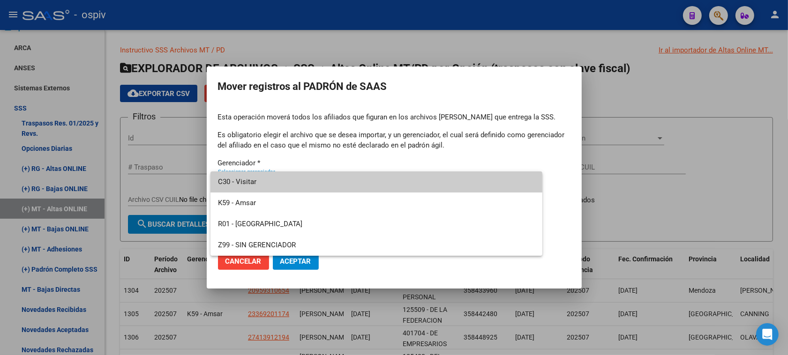
click at [773, 174] on div at bounding box center [394, 177] width 788 height 355
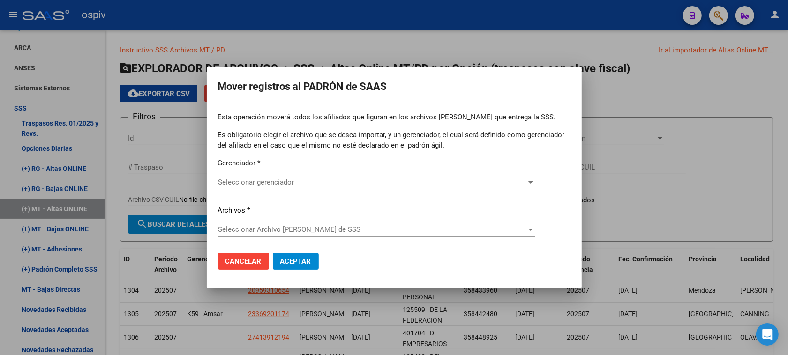
click at [242, 264] on span "Cancelar" at bounding box center [243, 261] width 36 height 8
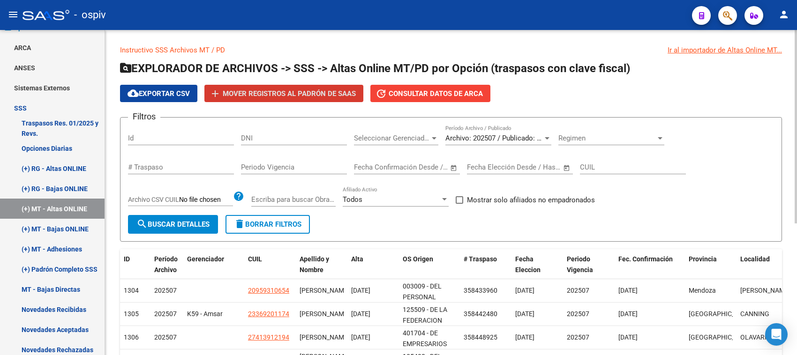
click at [467, 137] on span "Archivo: 202507 / Publicado: 202506" at bounding box center [502, 138] width 114 height 8
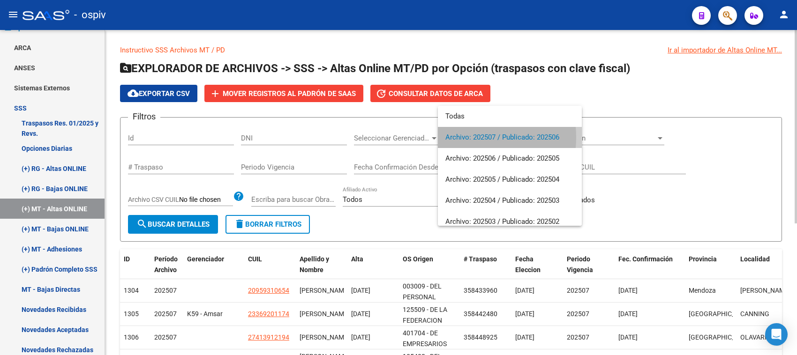
click at [467, 137] on span "Archivo: 202507 / Publicado: 202506" at bounding box center [509, 137] width 129 height 21
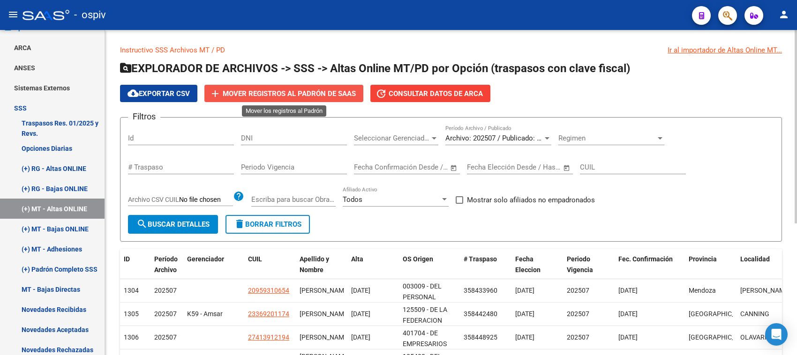
click at [275, 97] on span "Mover registros al PADRÓN de SAAS" at bounding box center [289, 94] width 133 height 8
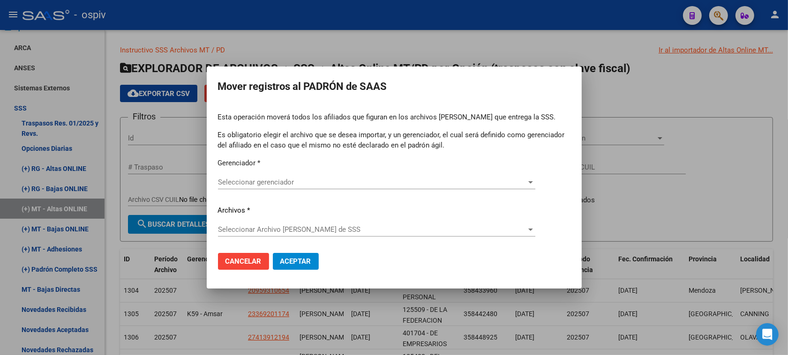
click at [256, 177] on div "Seleccionar gerenciador Seleccionar gerenciador" at bounding box center [376, 182] width 317 height 14
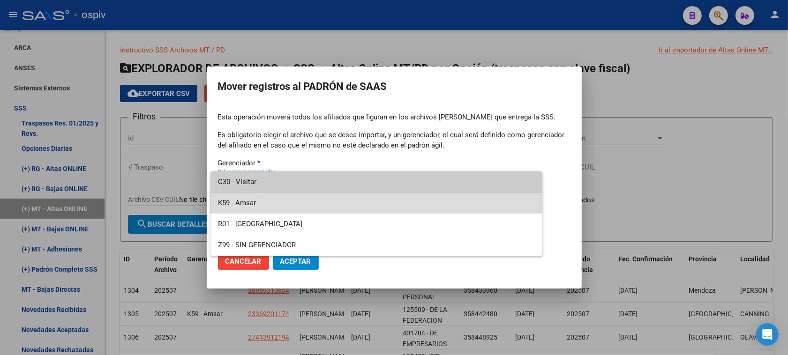
click at [249, 202] on span "K59 - Amsar" at bounding box center [376, 203] width 317 height 21
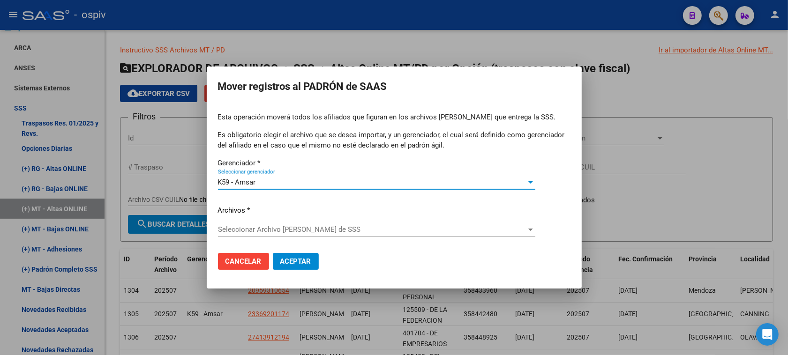
click at [248, 232] on span "Seleccionar Archivo [PERSON_NAME] de SSS" at bounding box center [372, 229] width 309 height 8
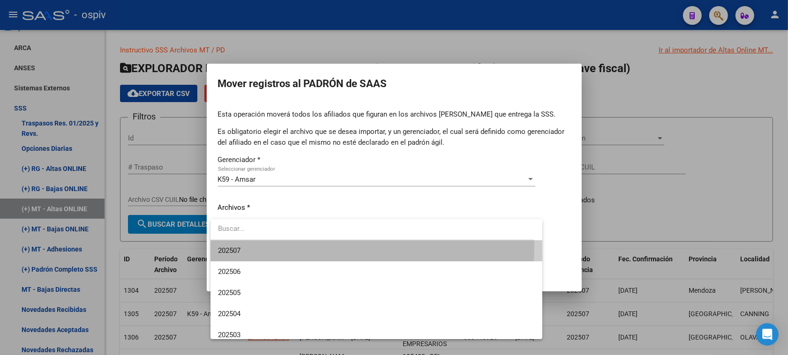
click at [246, 245] on span "202507" at bounding box center [376, 250] width 317 height 21
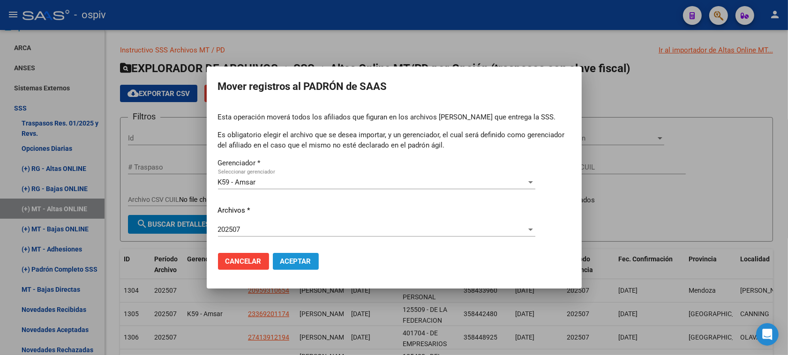
click at [301, 266] on button "Aceptar" at bounding box center [296, 261] width 46 height 17
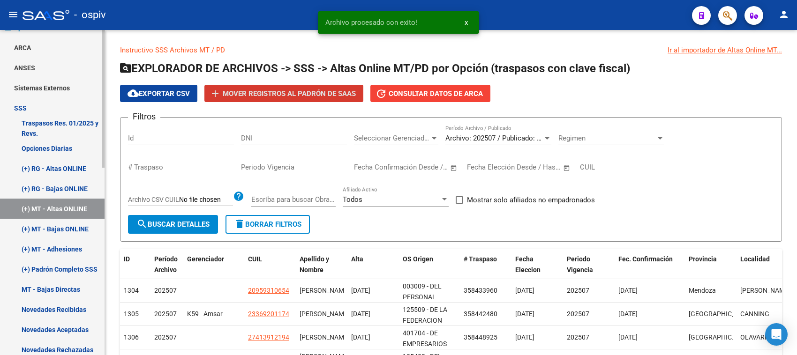
click at [76, 226] on link "(+) MT - Bajas ONLINE" at bounding box center [52, 229] width 105 height 20
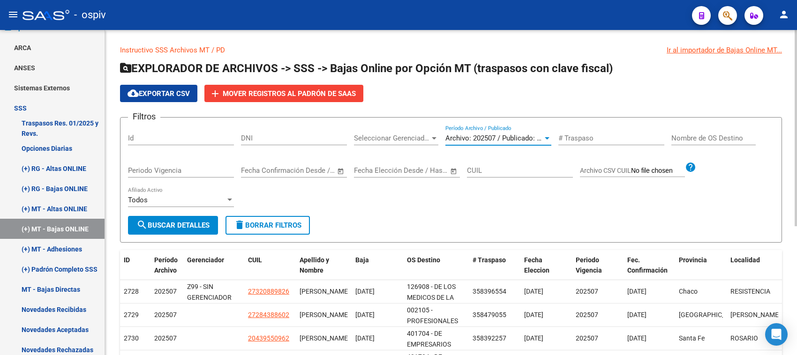
click at [512, 138] on span "Archivo: 202507 / Publicado: 202506" at bounding box center [502, 138] width 114 height 8
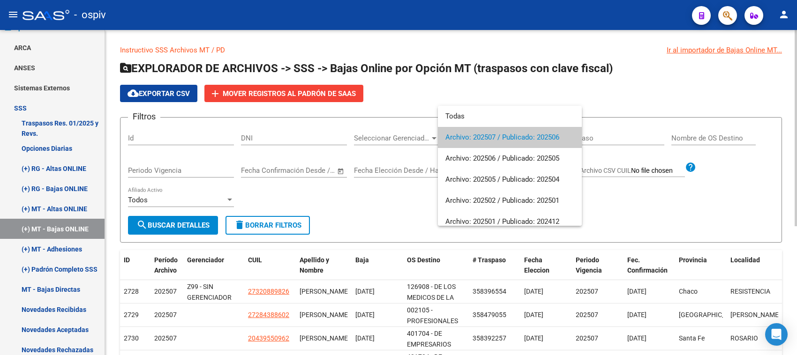
click at [512, 138] on span "Archivo: 202507 / Publicado: 202506" at bounding box center [509, 137] width 129 height 21
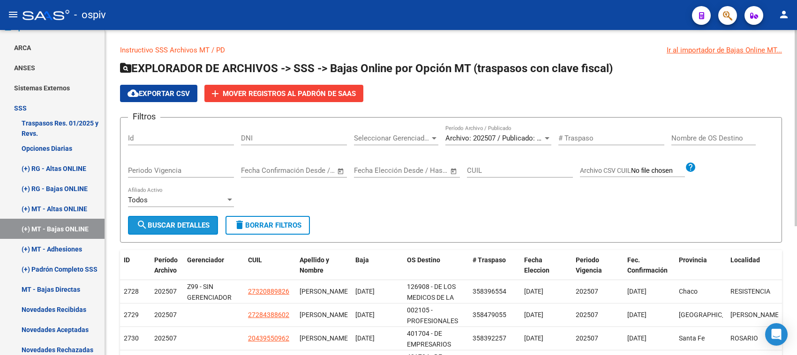
click at [198, 219] on button "search Buscar Detalles" at bounding box center [173, 225] width 90 height 19
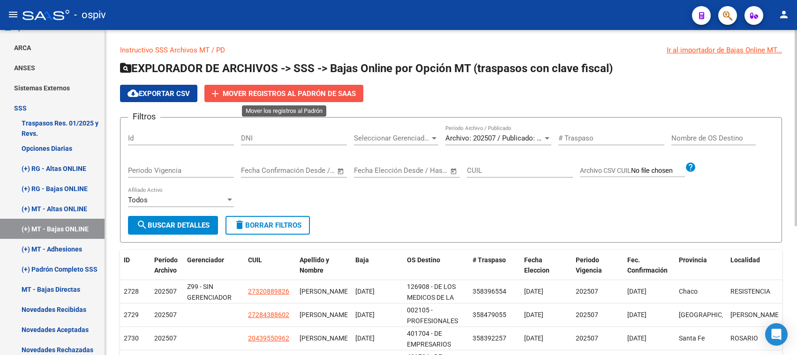
click at [287, 93] on span "Mover registros al PADRÓN de SAAS" at bounding box center [289, 94] width 133 height 8
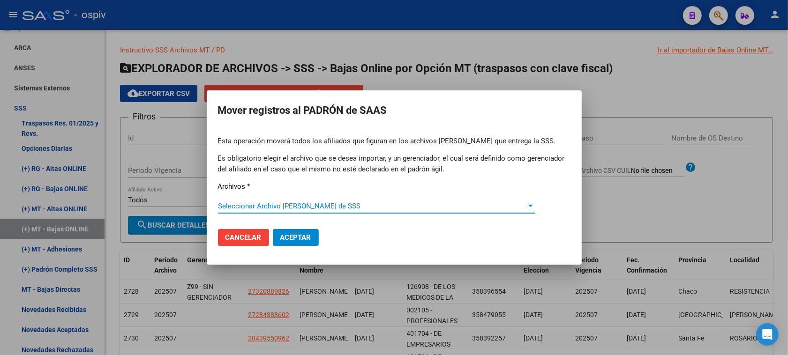
drag, startPoint x: 267, startPoint y: 197, endPoint x: 267, endPoint y: 205, distance: 8.0
click at [267, 197] on div "Esta operación moverá todos los afiliados que figuran en los archivos [PERSON_N…" at bounding box center [394, 179] width 353 height 86
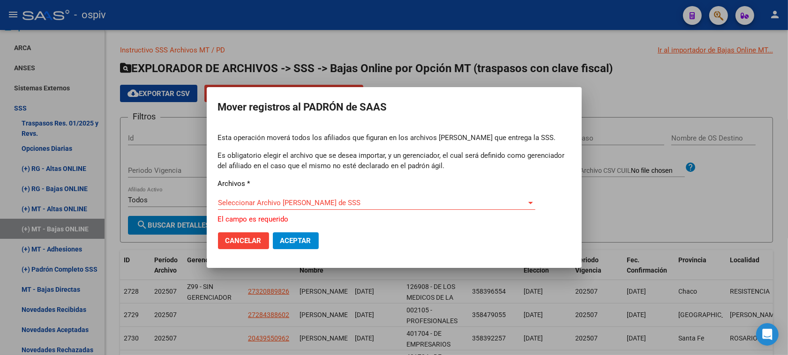
click at [268, 203] on span "Seleccionar Archivo [PERSON_NAME] de SSS" at bounding box center [372, 203] width 309 height 8
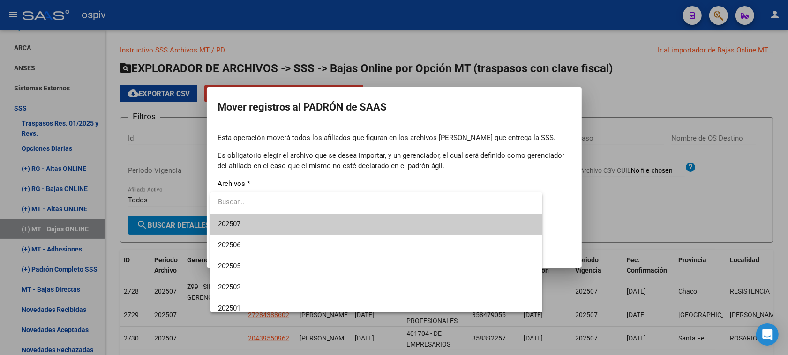
click at [242, 225] on span "202507" at bounding box center [376, 224] width 317 height 21
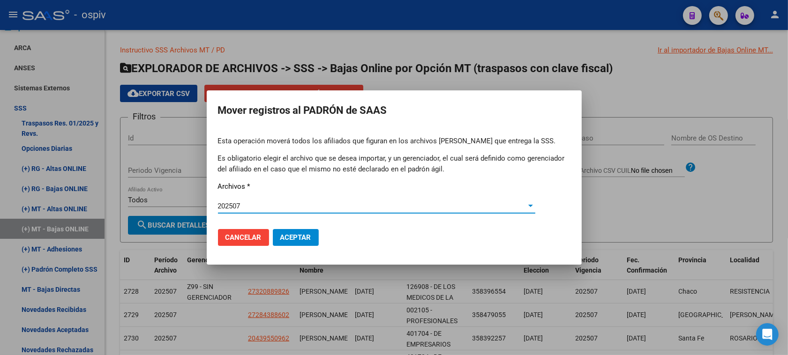
click at [310, 240] on span "Aceptar" at bounding box center [295, 237] width 31 height 8
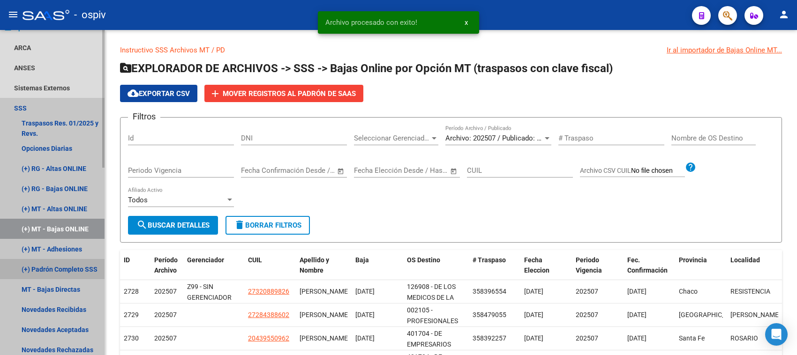
click at [71, 269] on link "(+) Padrón Completo SSS" at bounding box center [52, 269] width 105 height 20
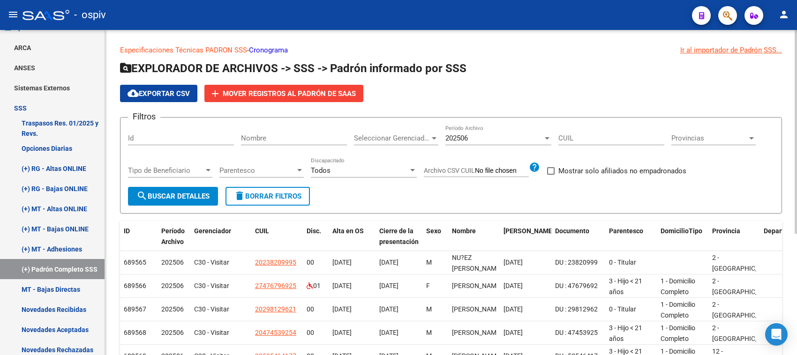
click at [540, 139] on div "202506" at bounding box center [494, 138] width 98 height 8
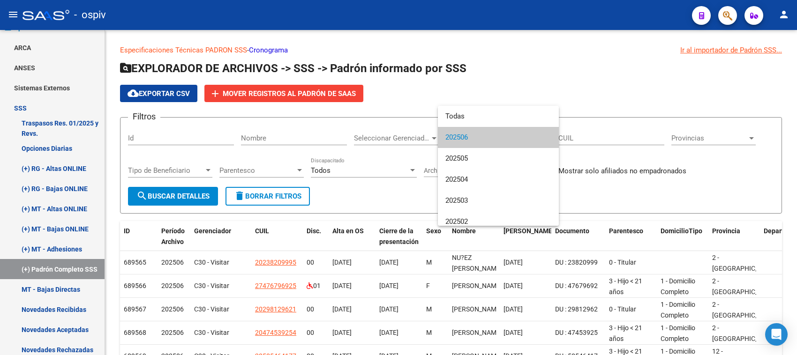
click at [470, 138] on span "202506" at bounding box center [498, 137] width 106 height 21
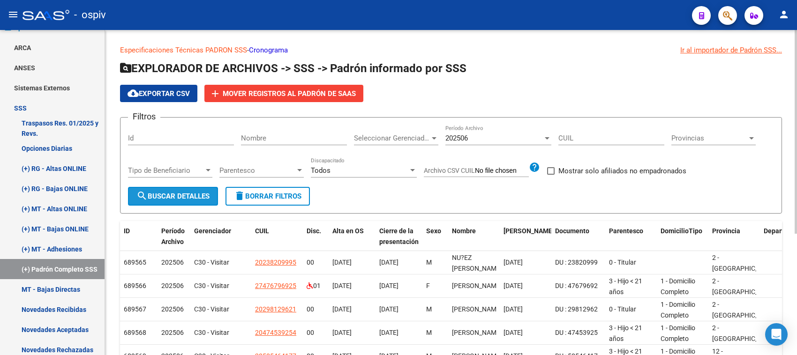
click at [167, 197] on span "search Buscar Detalles" at bounding box center [172, 196] width 73 height 8
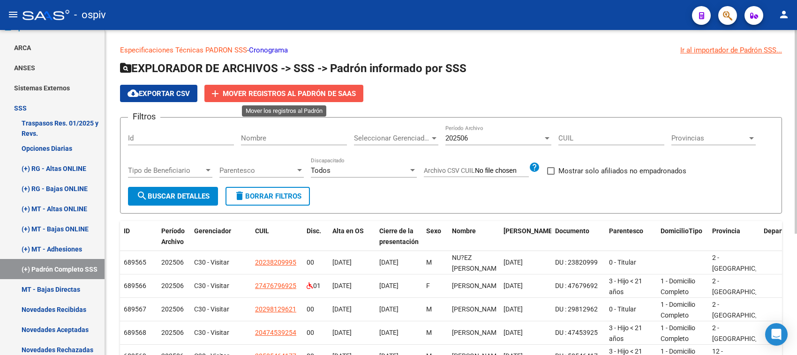
click at [292, 94] on span "Mover registros al PADRÓN de SAAS" at bounding box center [289, 94] width 133 height 8
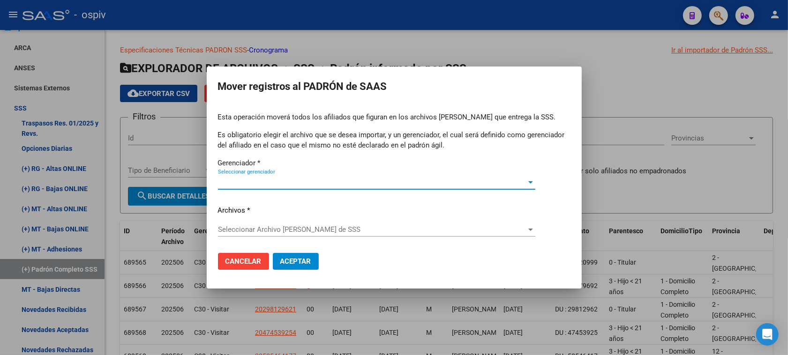
click at [266, 179] on span "Seleccionar gerenciador" at bounding box center [372, 182] width 309 height 8
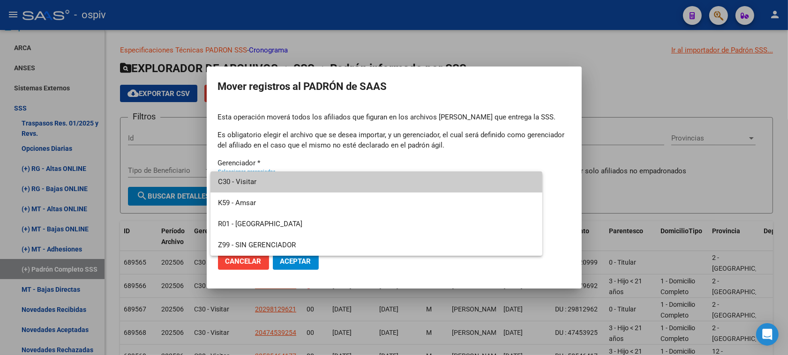
click at [244, 263] on div at bounding box center [394, 177] width 788 height 355
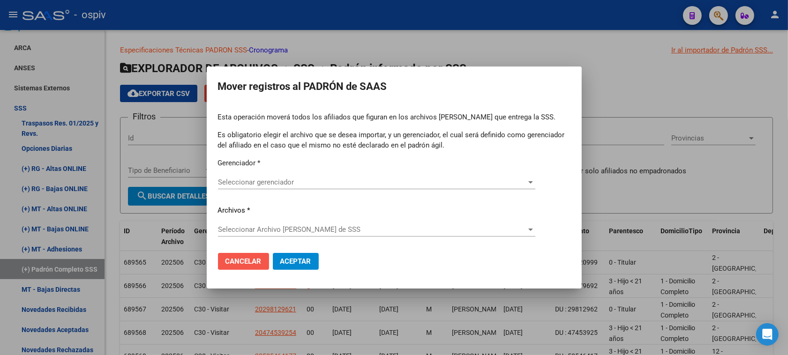
click at [240, 259] on span "Cancelar" at bounding box center [243, 261] width 36 height 8
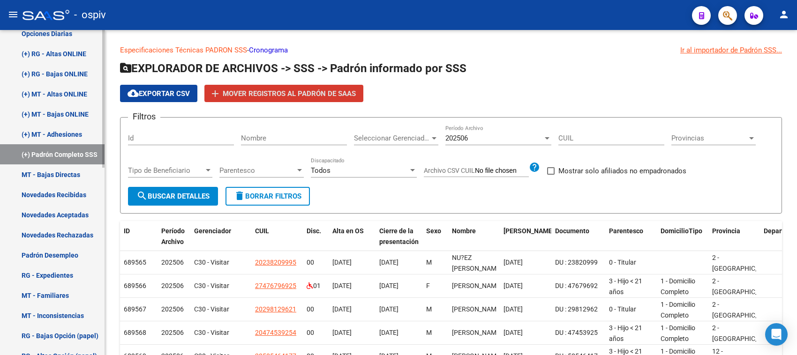
scroll to position [234, 0]
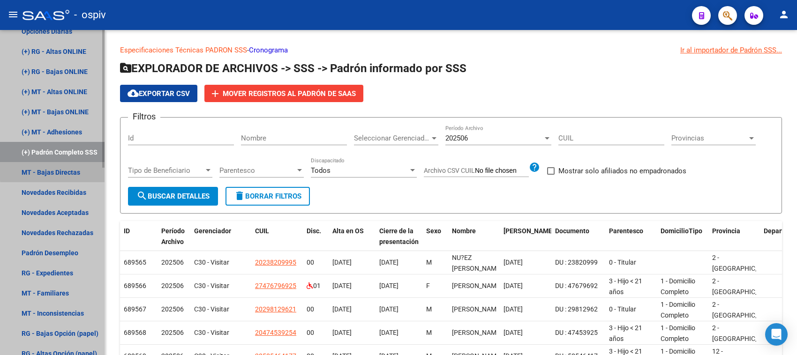
click at [72, 169] on link "MT - Bajas Directas" at bounding box center [52, 172] width 105 height 20
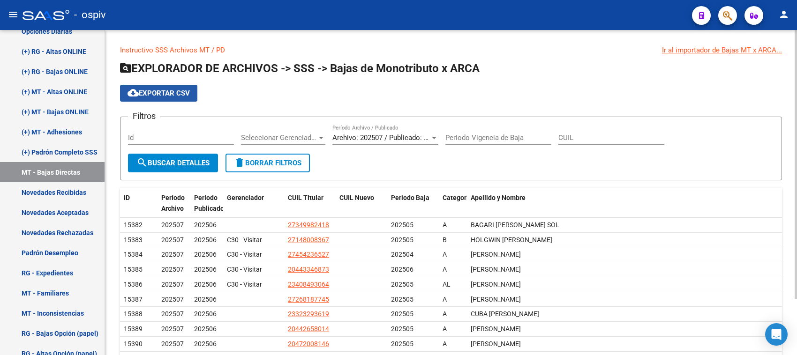
click at [162, 91] on span "cloud_download Exportar CSV" at bounding box center [159, 93] width 62 height 8
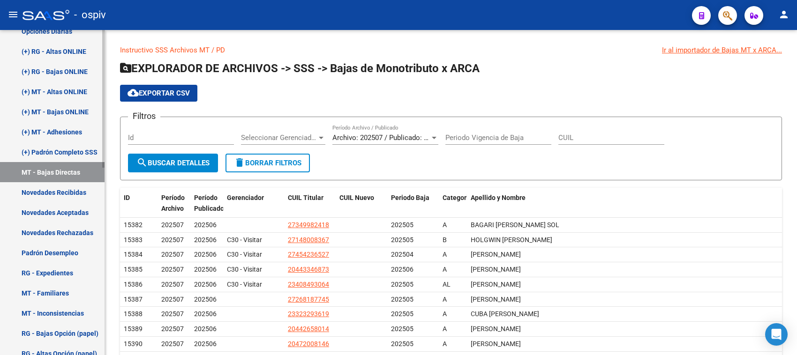
click at [73, 188] on link "Novedades Recibidas" at bounding box center [52, 192] width 105 height 20
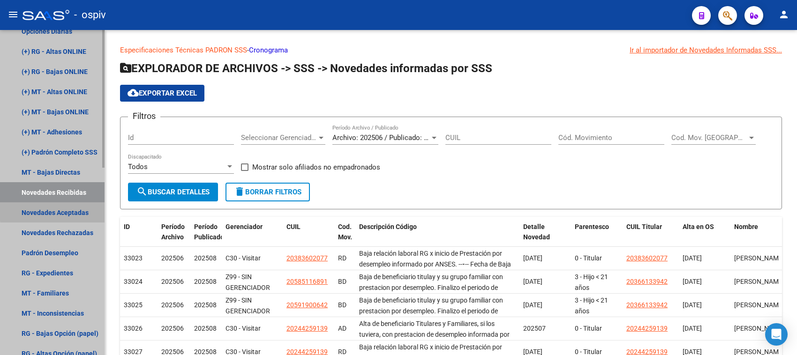
click at [71, 210] on link "Novedades Aceptadas" at bounding box center [52, 213] width 105 height 20
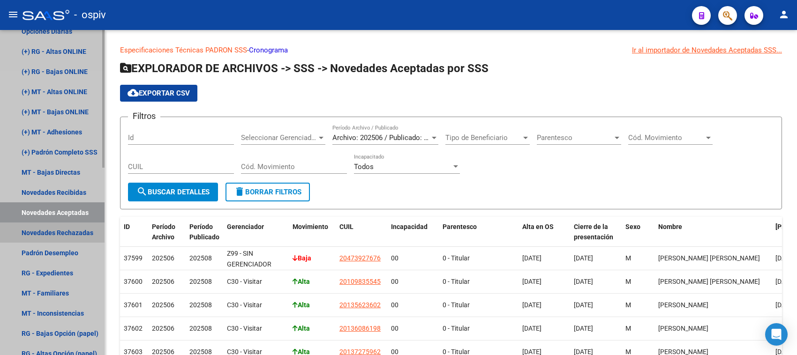
click at [74, 233] on link "Novedades Rechazadas" at bounding box center [52, 233] width 105 height 20
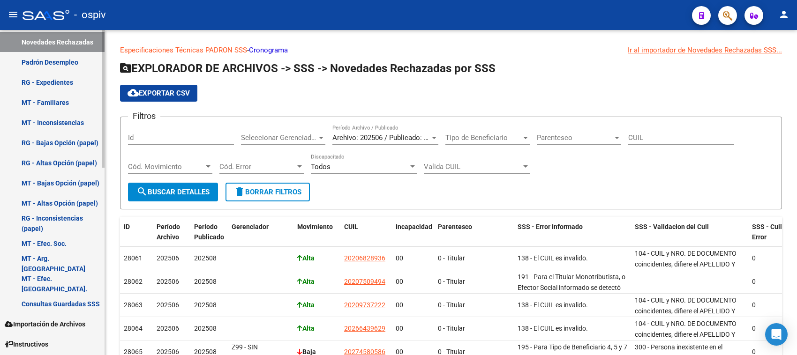
scroll to position [443, 0]
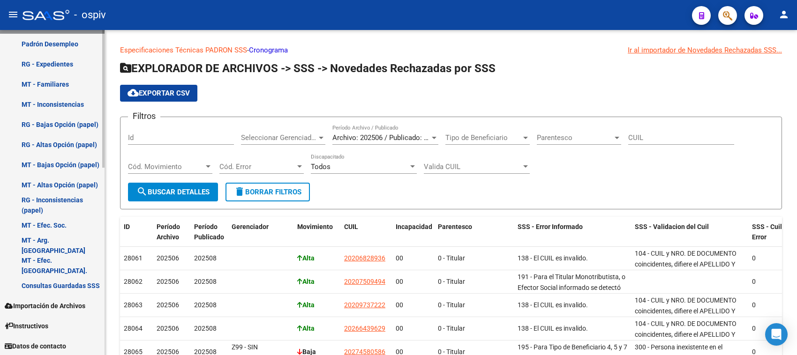
click at [102, 329] on div at bounding box center [103, 287] width 2 height 138
click at [40, 301] on span "Importación de Archivos" at bounding box center [45, 306] width 81 height 10
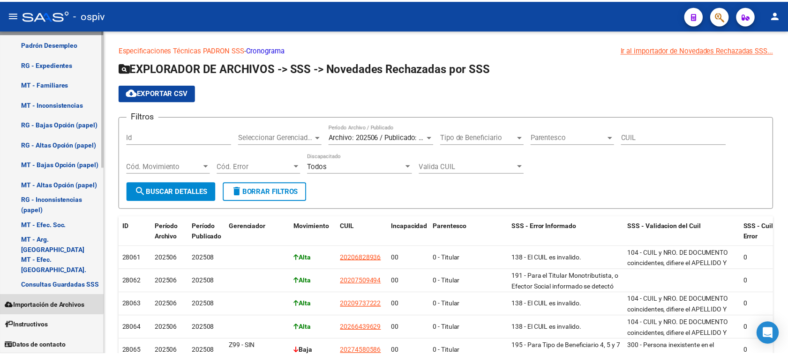
scroll to position [0, 0]
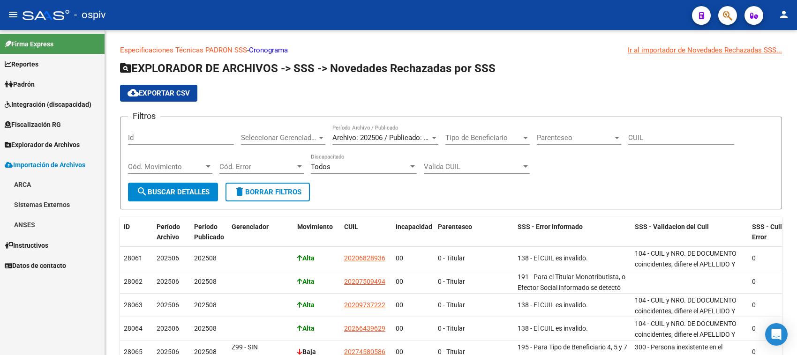
click at [21, 229] on link "ANSES" at bounding box center [52, 225] width 105 height 20
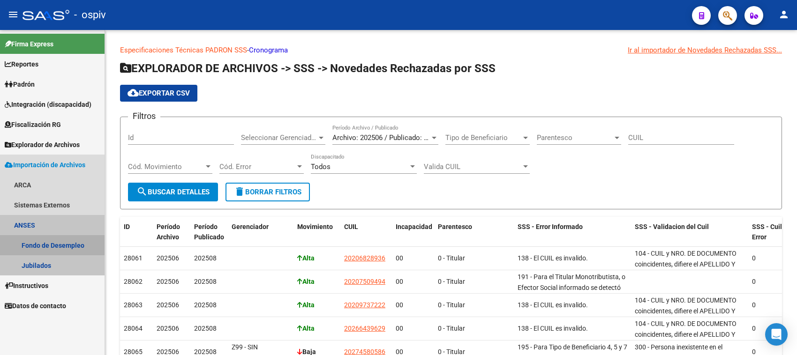
click at [41, 240] on link "Fondo de Desempleo" at bounding box center [52, 245] width 105 height 20
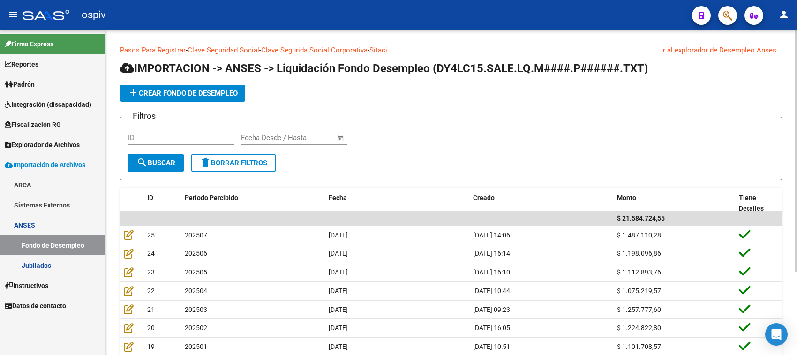
click at [252, 137] on input "text" at bounding box center [256, 138] width 30 height 8
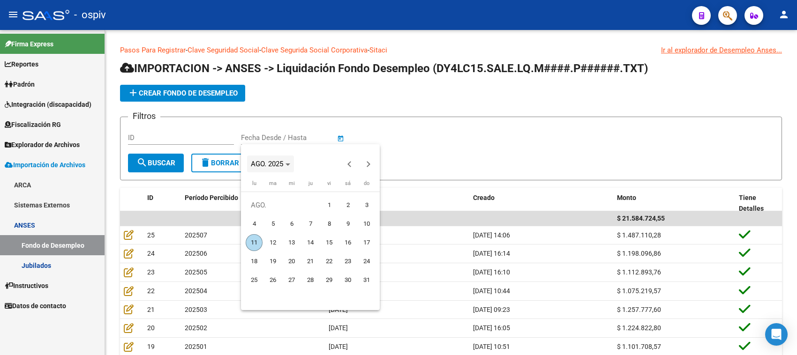
click at [289, 166] on span "AGO. 2025" at bounding box center [270, 164] width 39 height 7
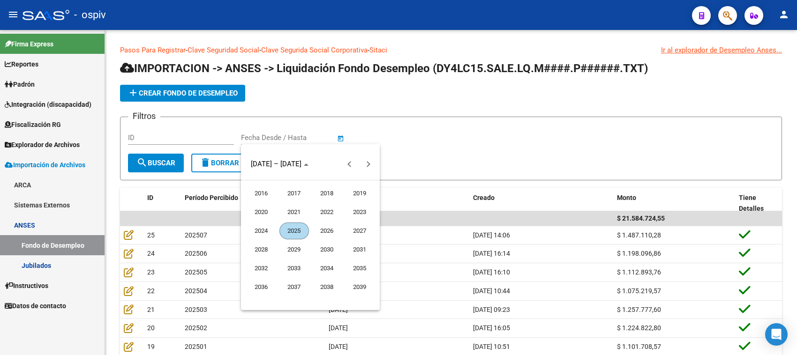
click at [413, 151] on div at bounding box center [398, 177] width 797 height 355
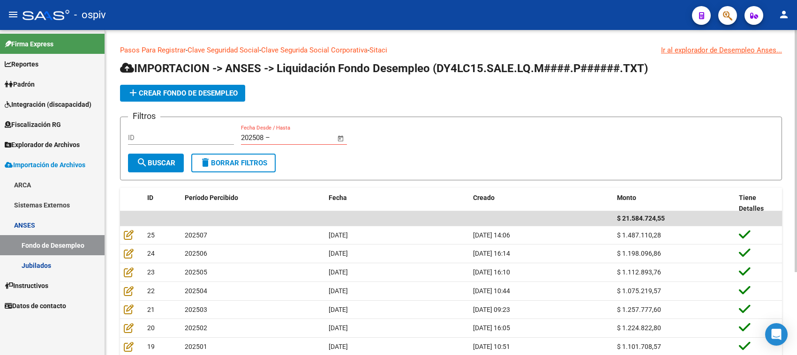
click at [287, 161] on form "Filtros ID 202508 202508 – End date Fecha Desde / Hasta search Buscar delete Bo…" at bounding box center [451, 149] width 662 height 64
drag, startPoint x: 273, startPoint y: 136, endPoint x: 221, endPoint y: 134, distance: 52.1
click at [221, 134] on div "Filtros ID 202508 202508 – End date Fecha Desde / Hasta" at bounding box center [451, 139] width 646 height 29
type input "2"
click at [203, 95] on span "add Crear Fondo de Desempleo" at bounding box center [183, 93] width 110 height 8
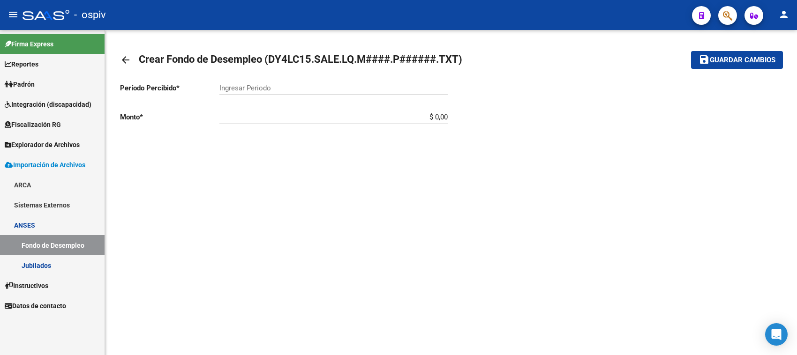
click at [286, 94] on div "Ingresar Periodo" at bounding box center [333, 85] width 228 height 20
click at [286, 90] on input "Ingresar Periodo" at bounding box center [333, 88] width 228 height 8
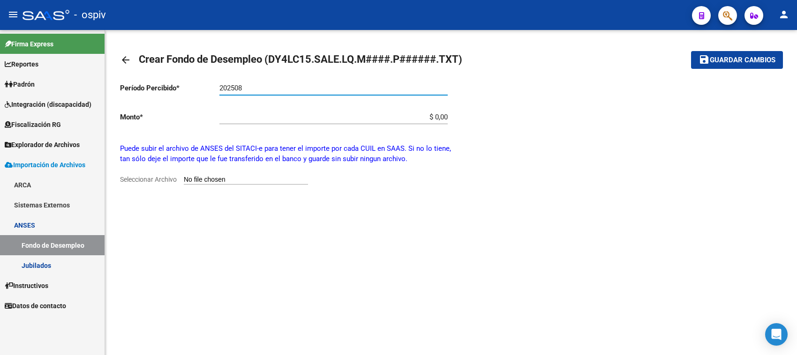
type input "202508"
click at [208, 178] on input "Seleccionar Archivo" at bounding box center [246, 180] width 124 height 9
type input "C:\fakepath\DY4LC15.SALE.LQ.M2508.P122500.TXT"
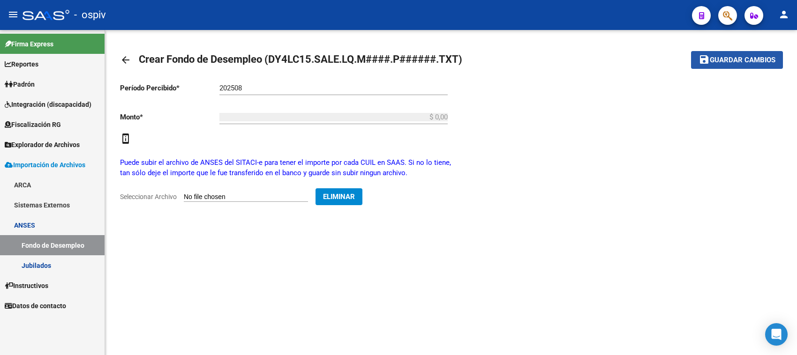
click at [734, 59] on span "Guardar cambios" at bounding box center [743, 60] width 66 height 8
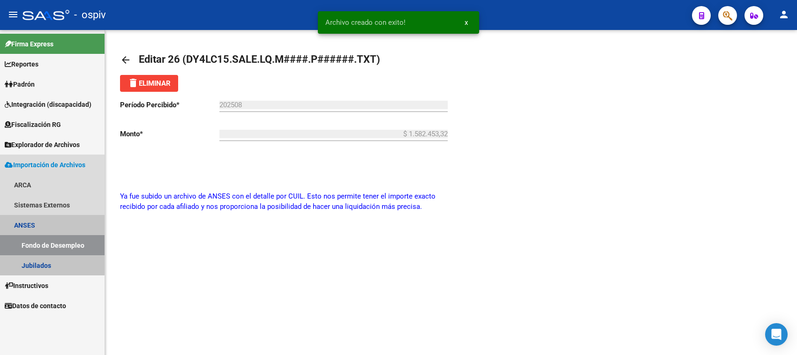
click at [41, 244] on link "Fondo de Desempleo" at bounding box center [52, 245] width 105 height 20
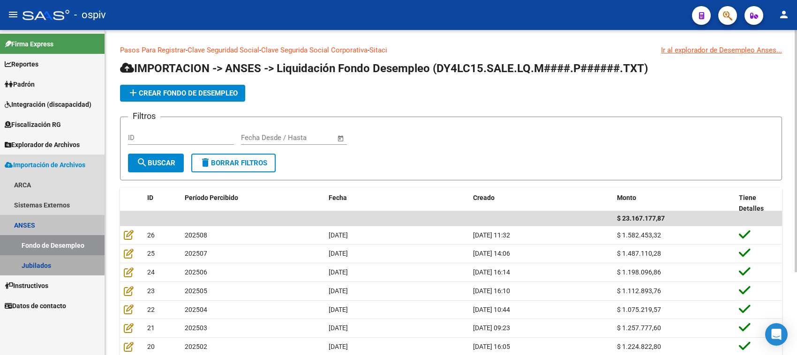
click at [51, 266] on link "Jubilados" at bounding box center [52, 265] width 105 height 20
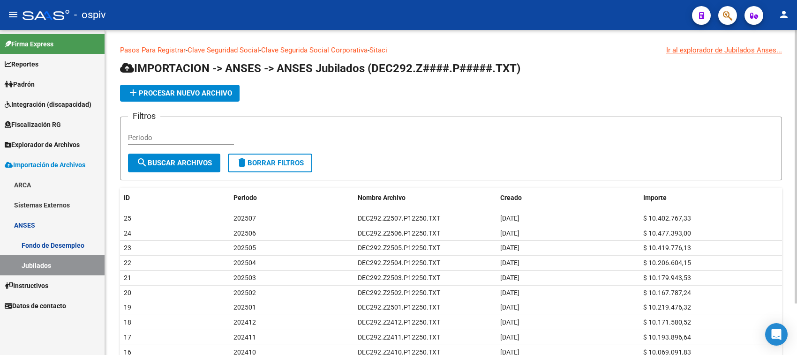
click at [192, 91] on span "add Procesar nuevo archivo" at bounding box center [180, 93] width 105 height 8
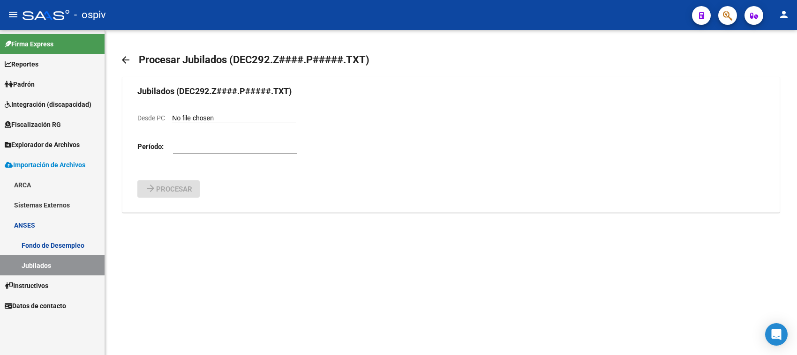
click at [181, 118] on input "Desde PC" at bounding box center [234, 118] width 124 height 9
type input "C:\fakepath\DEC292.Z2508.P12250.txt"
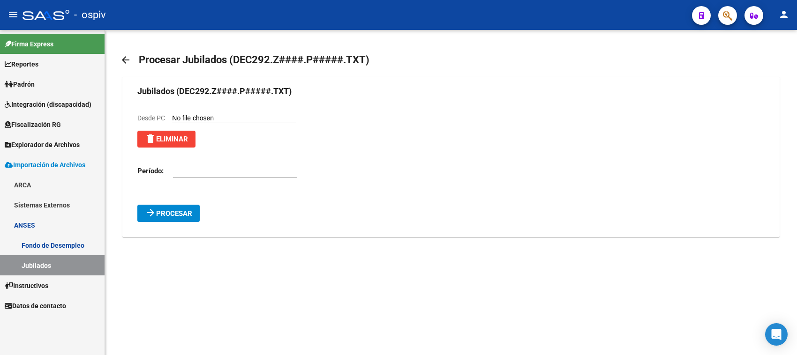
click at [191, 169] on input "number" at bounding box center [235, 171] width 124 height 8
type input "202508"
click at [190, 206] on button "arrow_forward Procesar" at bounding box center [168, 213] width 62 height 17
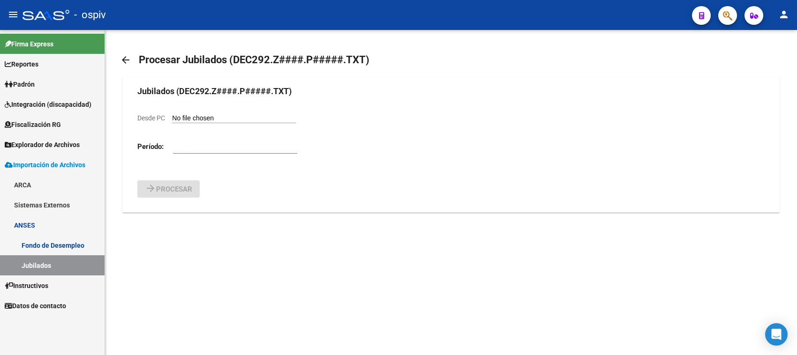
click at [53, 267] on link "Jubilados" at bounding box center [52, 265] width 105 height 20
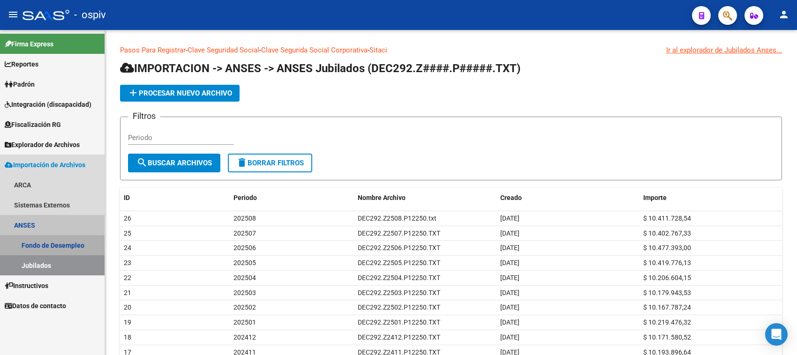
click at [78, 240] on link "Fondo de Desempleo" at bounding box center [52, 245] width 105 height 20
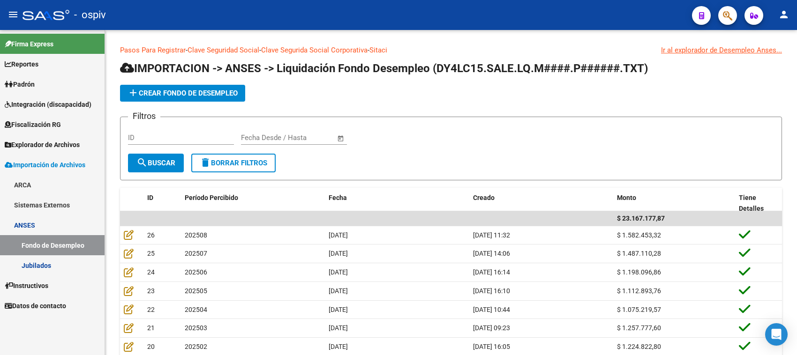
click at [35, 82] on span "Padrón" at bounding box center [20, 84] width 30 height 10
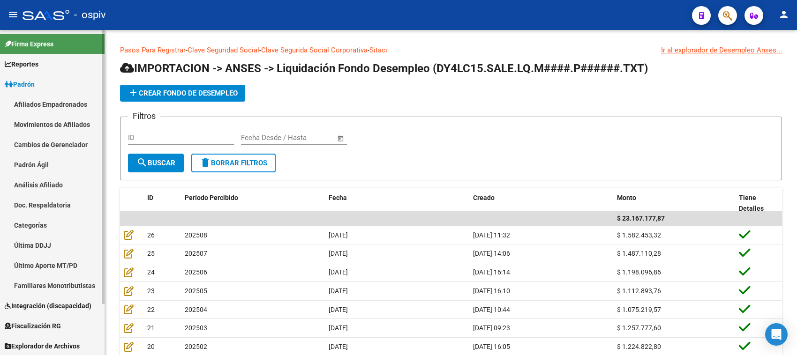
click at [36, 100] on link "Afiliados Empadronados" at bounding box center [52, 104] width 105 height 20
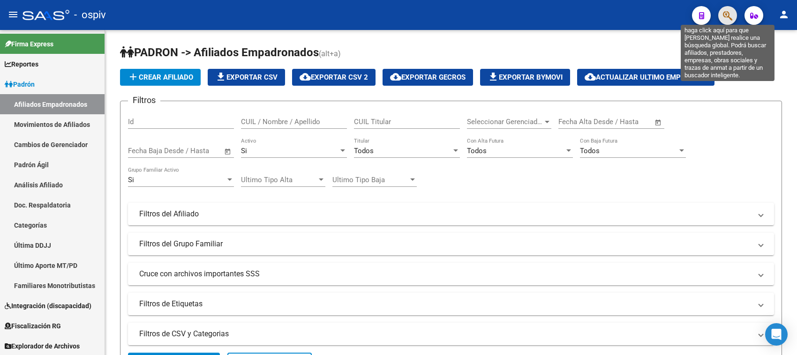
click at [727, 15] on icon "button" at bounding box center [727, 15] width 9 height 11
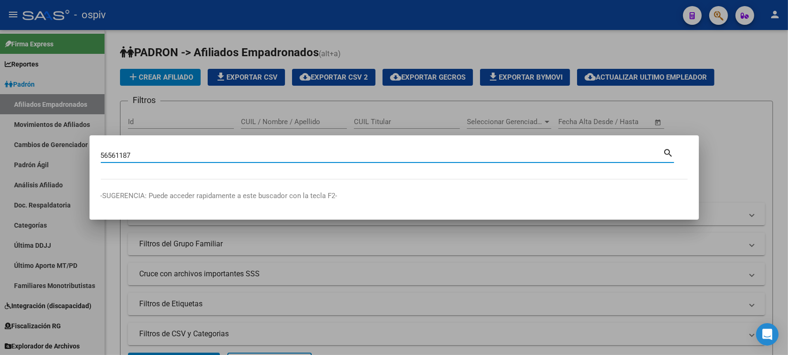
type input "56561187"
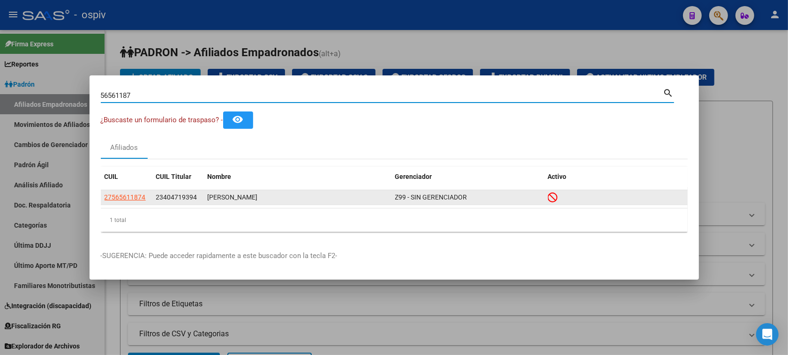
click at [120, 191] on datatable-body-cell "27565611874" at bounding box center [127, 197] width 52 height 15
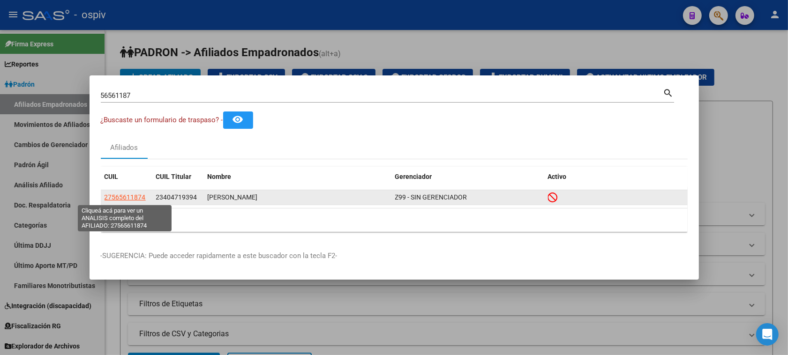
click at [125, 198] on span "27565611874" at bounding box center [125, 198] width 41 height 8
type textarea "27565611874"
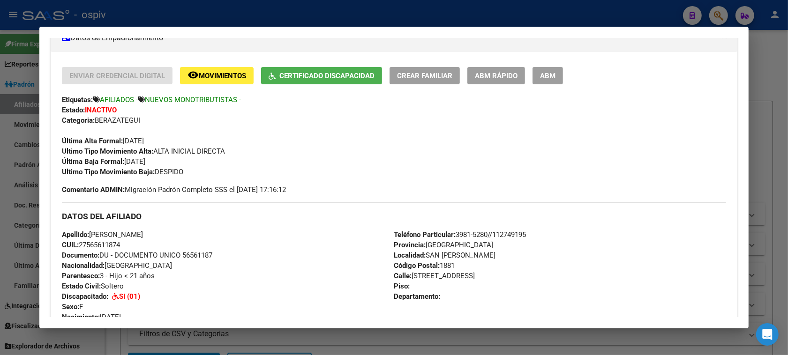
scroll to position [176, 0]
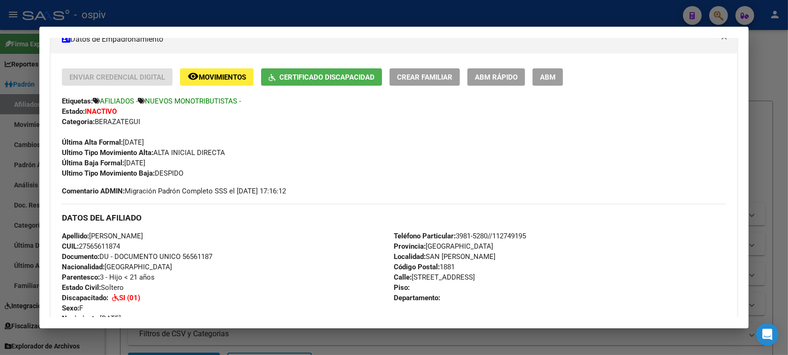
click at [717, 11] on div at bounding box center [394, 177] width 788 height 355
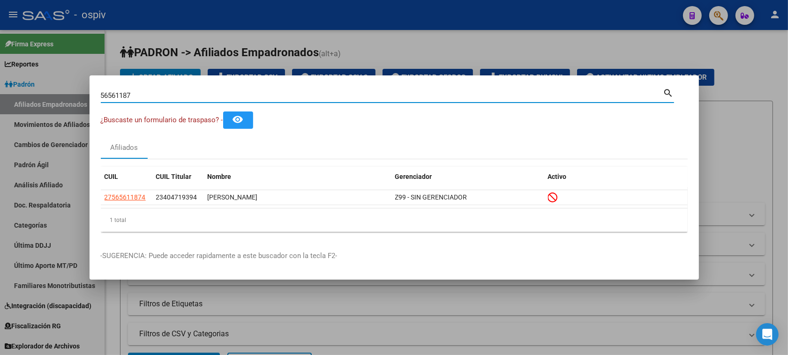
drag, startPoint x: 143, startPoint y: 99, endPoint x: 0, endPoint y: 58, distance: 149.3
click at [0, 58] on div "56561187 Buscar (apellido, dni, cuil, nro traspaso, cuit, obra social) search ¿…" at bounding box center [394, 177] width 788 height 355
type input "43738529"
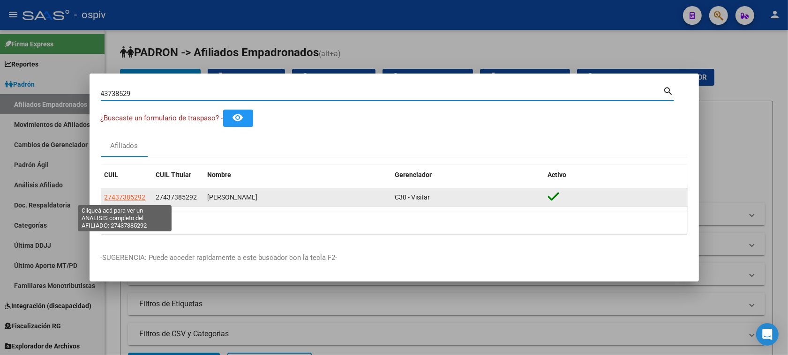
click at [138, 199] on span "27437385292" at bounding box center [125, 198] width 41 height 8
type textarea "27437385292"
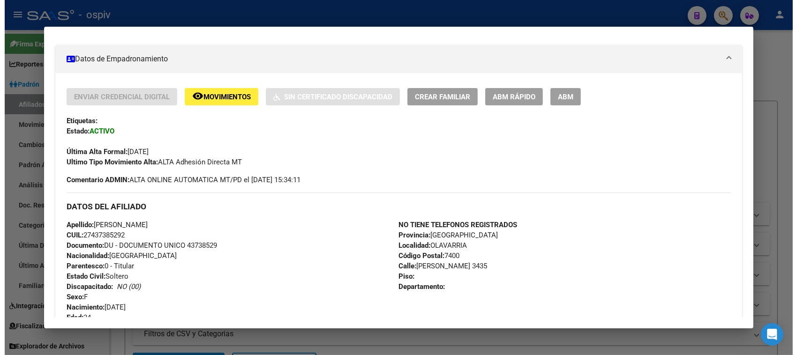
scroll to position [81, 0]
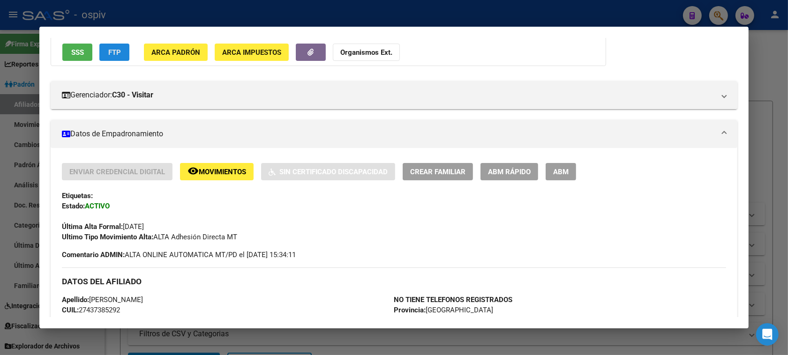
click at [108, 52] on span "FTP" at bounding box center [114, 52] width 13 height 8
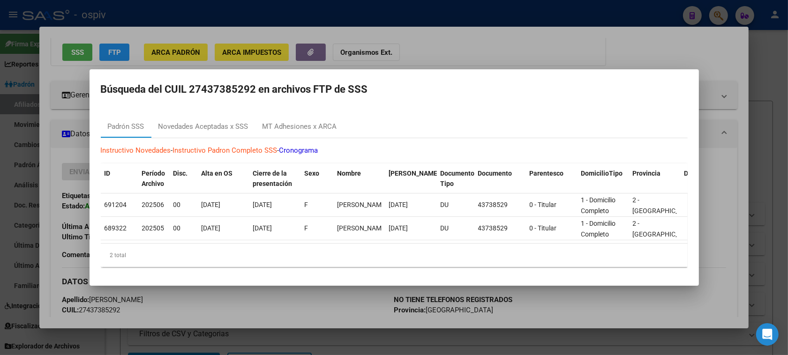
click at [726, 15] on div at bounding box center [394, 177] width 788 height 355
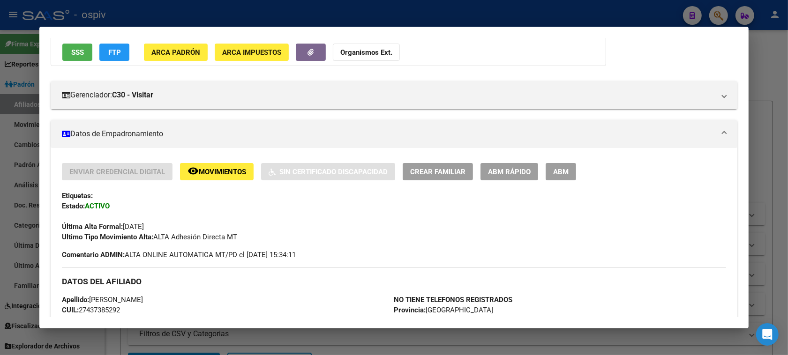
click at [718, 15] on div at bounding box center [394, 177] width 788 height 355
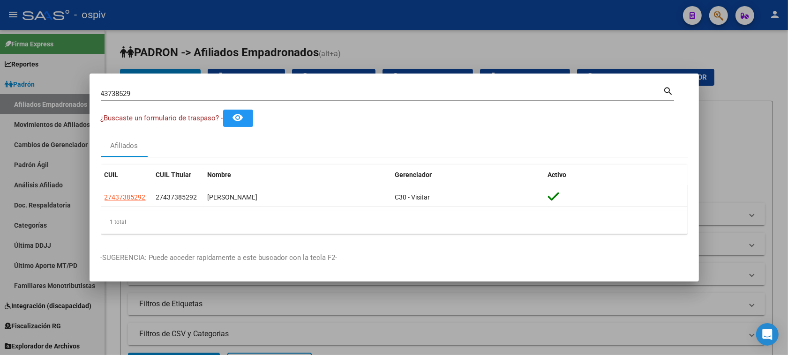
drag, startPoint x: 185, startPoint y: 92, endPoint x: 0, endPoint y: 83, distance: 185.4
click at [0, 83] on div "43738529 Buscar (apellido, dni, cuil, nro traspaso, cuit, obra social) search ¿…" at bounding box center [394, 177] width 788 height 355
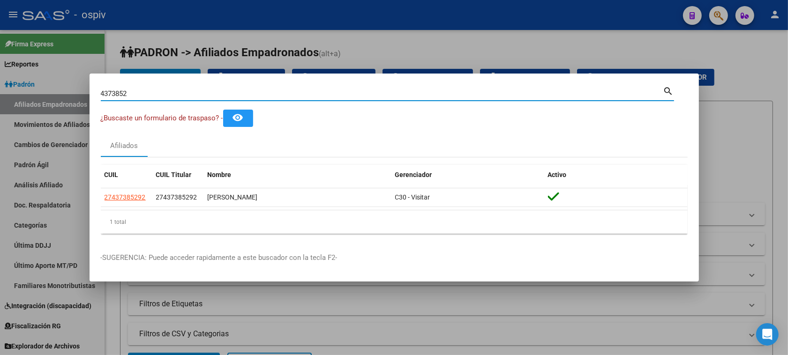
type input "43738529"
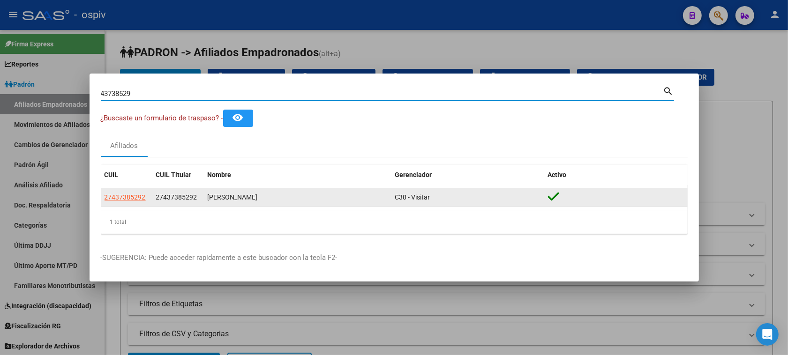
click at [130, 193] on app-link-go-to "27437385292" at bounding box center [125, 197] width 41 height 11
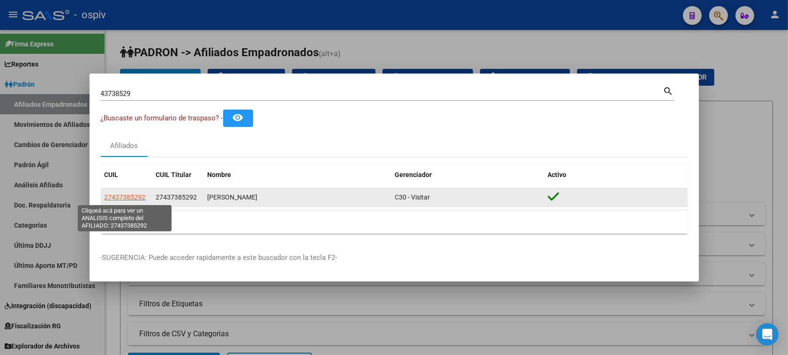
click at [129, 198] on span "27437385292" at bounding box center [125, 198] width 41 height 8
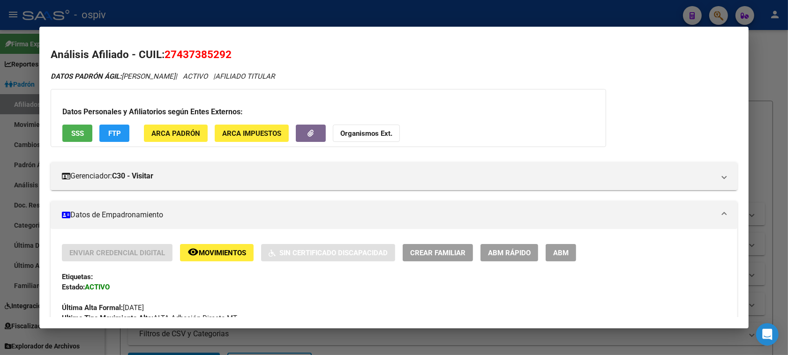
click at [111, 129] on span "FTP" at bounding box center [114, 133] width 13 height 8
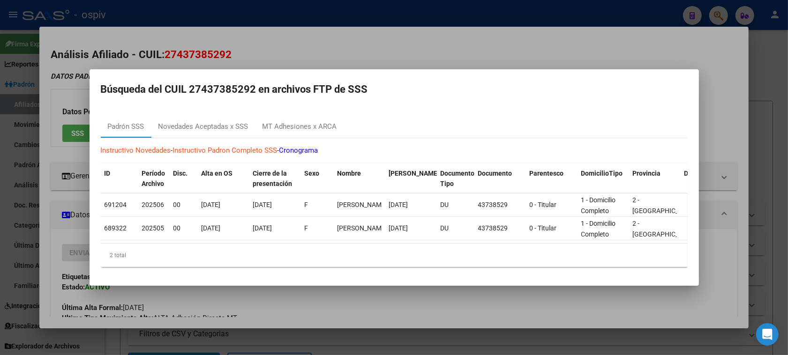
click at [444, 52] on div at bounding box center [394, 177] width 788 height 355
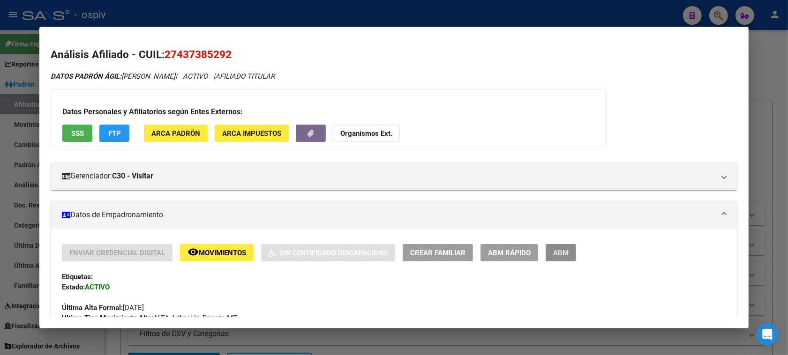
click at [556, 252] on span "ABM" at bounding box center [560, 253] width 15 height 8
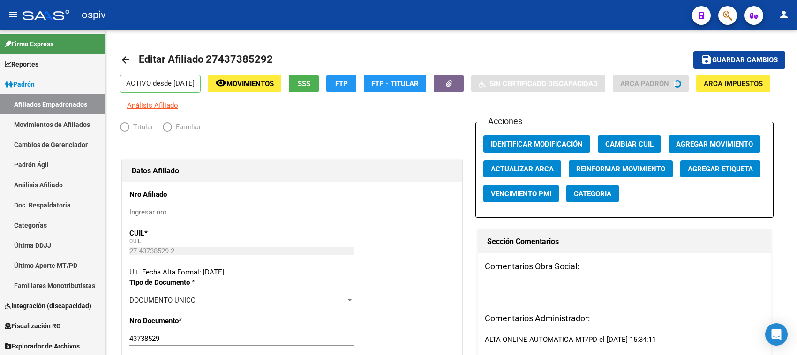
radio input "true"
type input "27-43738529-2"
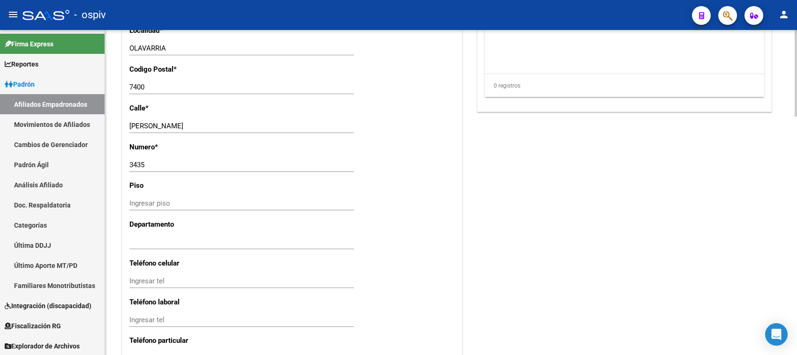
scroll to position [762, 0]
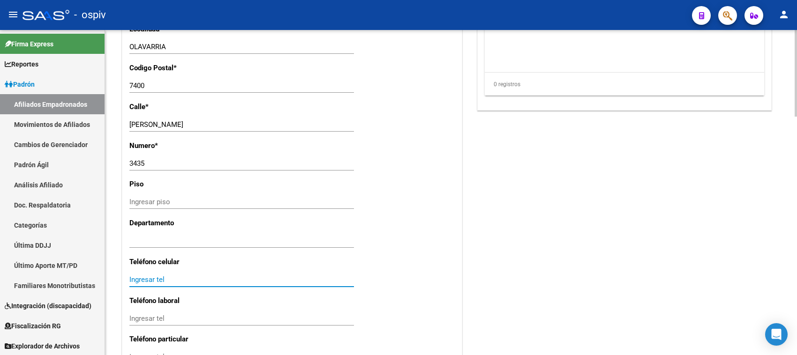
click at [214, 279] on input "Ingresar tel" at bounding box center [241, 280] width 225 height 8
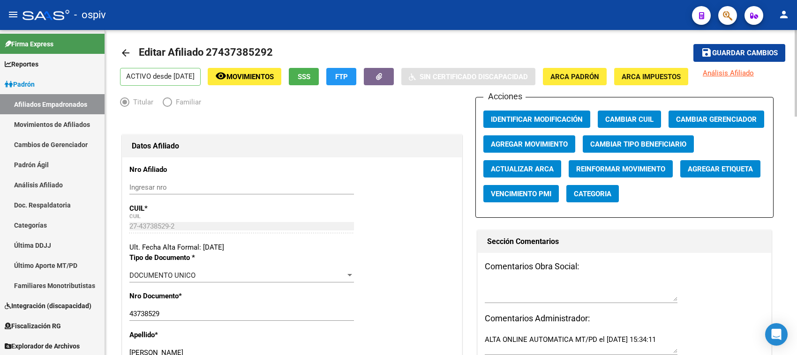
scroll to position [0, 0]
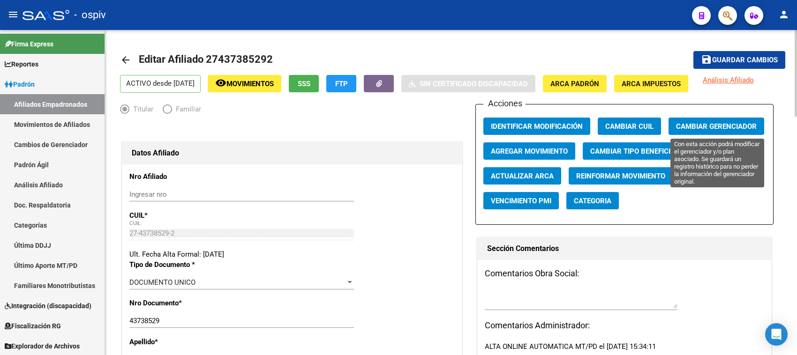
type input "2284218841"
click at [706, 126] on span "Cambiar Gerenciador" at bounding box center [716, 126] width 81 height 8
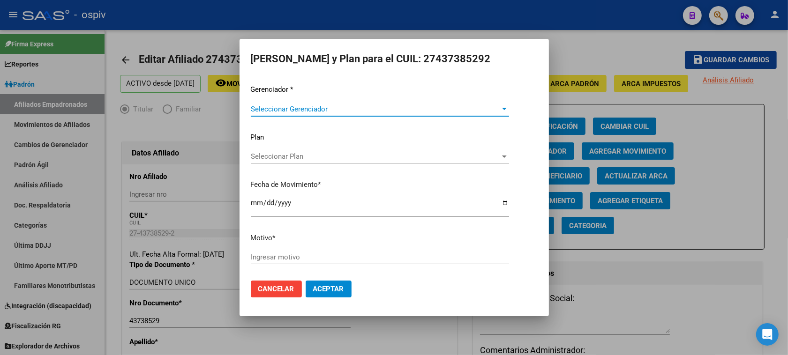
click at [295, 111] on span "Seleccionar Gerenciador" at bounding box center [376, 109] width 250 height 8
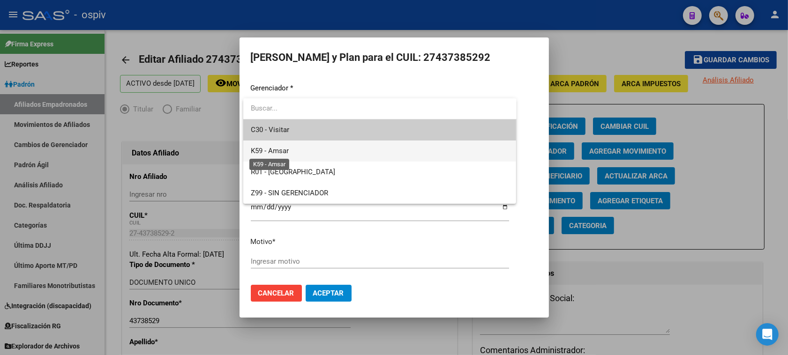
click at [282, 147] on span "K59 - Amsar" at bounding box center [270, 151] width 38 height 8
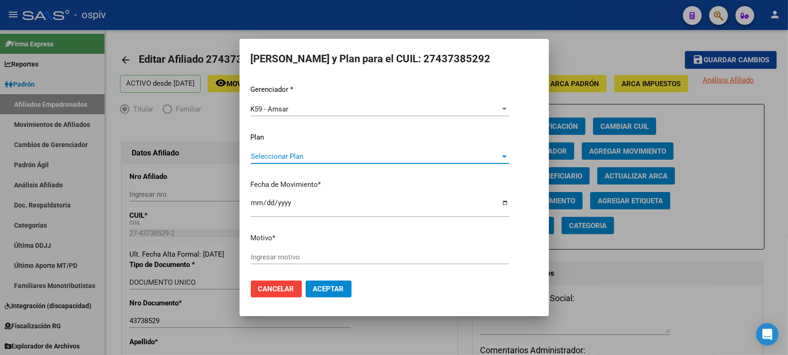
click at [288, 158] on span "Seleccionar Plan" at bounding box center [376, 156] width 250 height 8
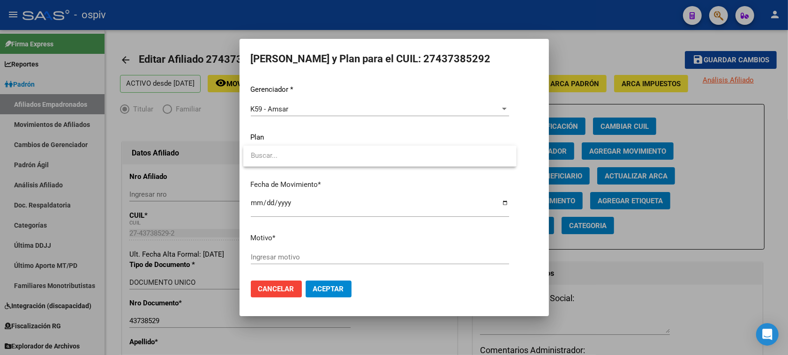
click at [299, 261] on div at bounding box center [394, 177] width 788 height 355
click at [333, 288] on span "Aceptar" at bounding box center [328, 289] width 31 height 8
click at [277, 258] on input "Ingresar motivo" at bounding box center [380, 257] width 258 height 8
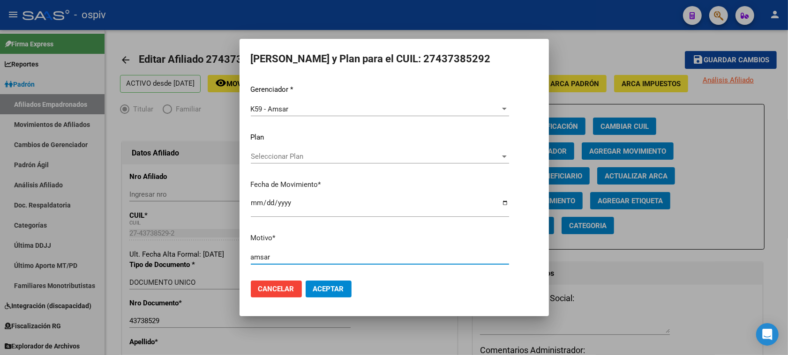
drag, startPoint x: 270, startPoint y: 258, endPoint x: 240, endPoint y: 254, distance: 30.8
click at [240, 254] on mat-dialog-content "Gerenciador * K59 - Amsar Seleccionar Gerenciador Plan Seleccionar Plan Selecci…" at bounding box center [394, 191] width 309 height 228
type input "AMSAR"
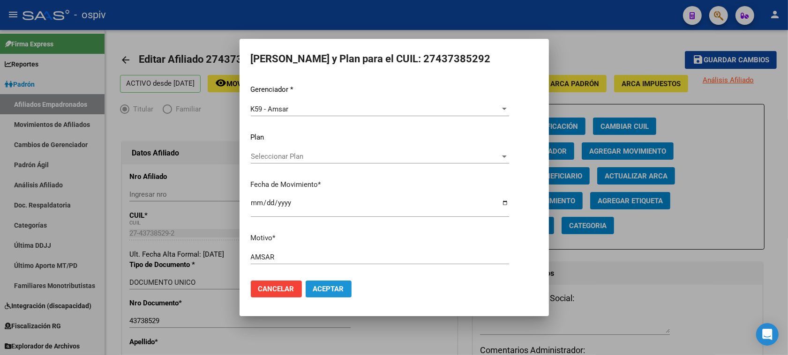
drag, startPoint x: 318, startPoint y: 286, endPoint x: 323, endPoint y: 291, distance: 6.6
click at [319, 289] on span "Aceptar" at bounding box center [328, 289] width 31 height 8
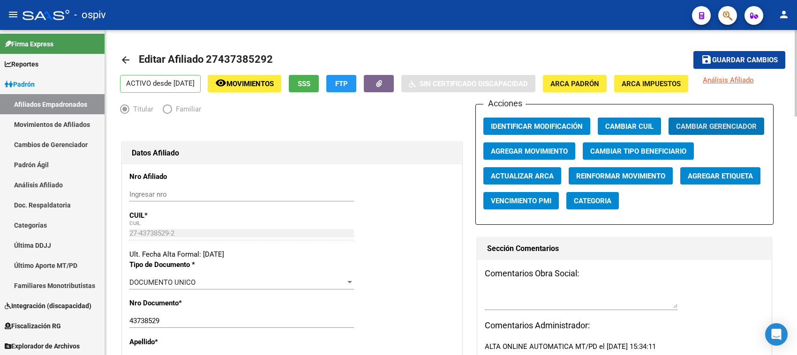
click at [716, 172] on span "Agregar Etiqueta" at bounding box center [720, 176] width 65 height 8
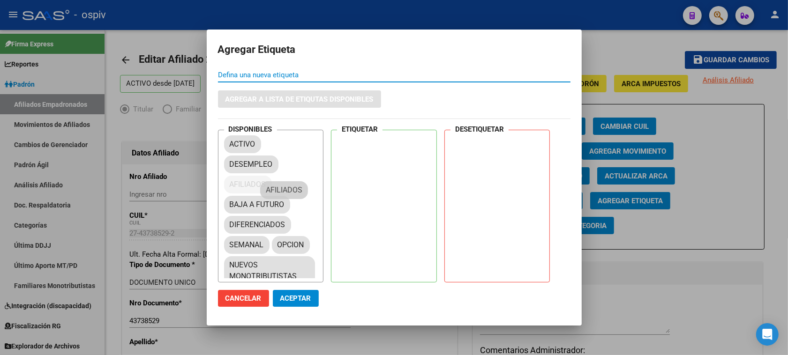
drag, startPoint x: 240, startPoint y: 180, endPoint x: 376, endPoint y: 137, distance: 142.0
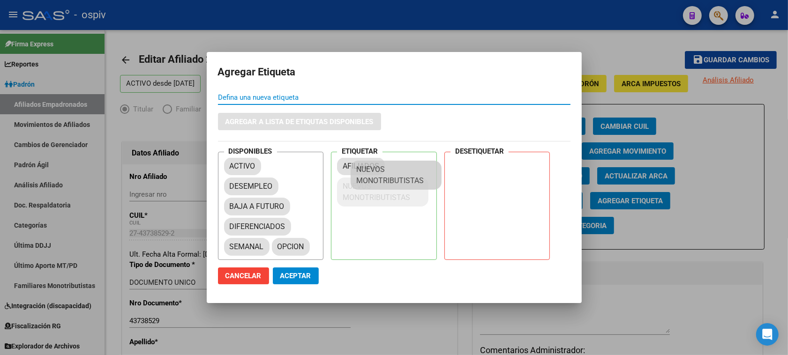
drag, startPoint x: 273, startPoint y: 264, endPoint x: 385, endPoint y: 183, distance: 138.0
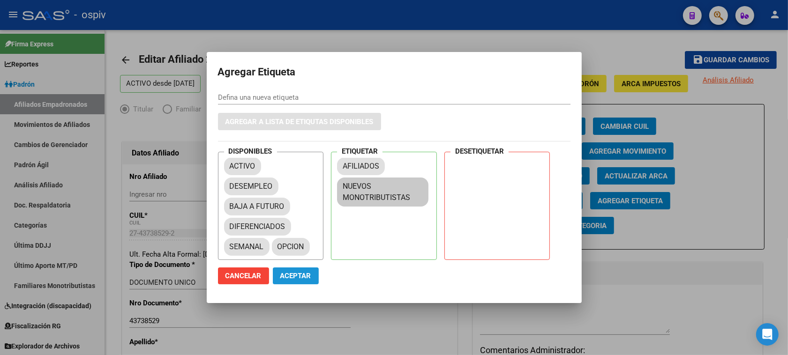
drag, startPoint x: 289, startPoint y: 278, endPoint x: 624, endPoint y: 205, distance: 342.5
click at [291, 278] on span "Aceptar" at bounding box center [295, 276] width 31 height 8
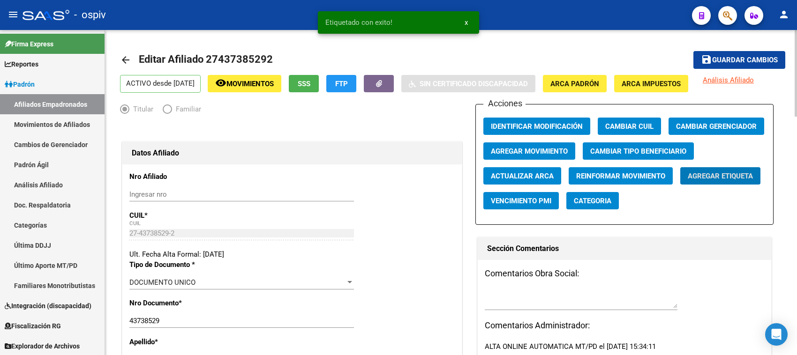
click at [589, 205] on button "Categoria" at bounding box center [592, 200] width 53 height 17
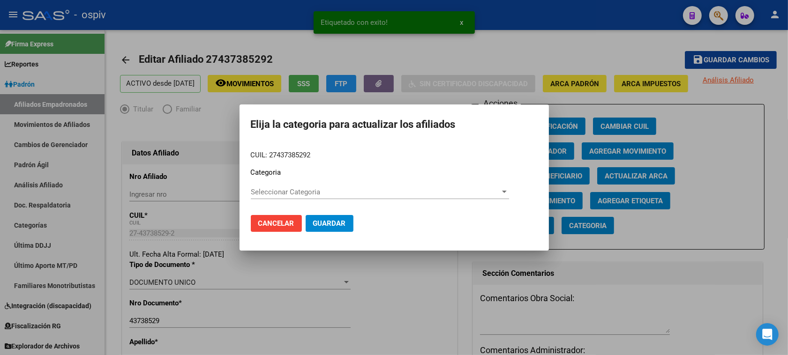
click at [260, 197] on div "Seleccionar Categoria Seleccionar Categoria" at bounding box center [380, 192] width 258 height 14
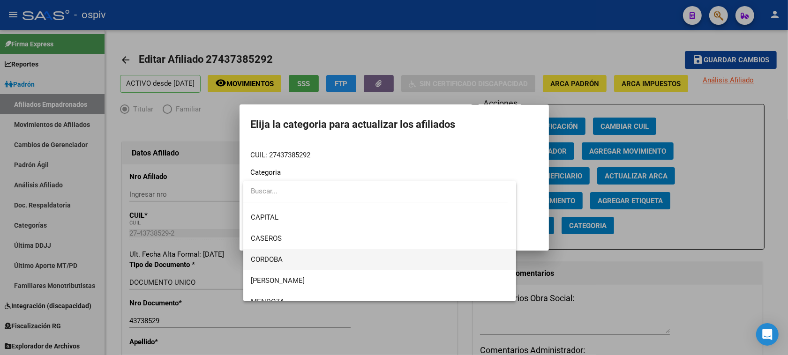
scroll to position [176, 0]
click at [299, 248] on span "OLAVARRIA" at bounding box center [380, 248] width 258 height 21
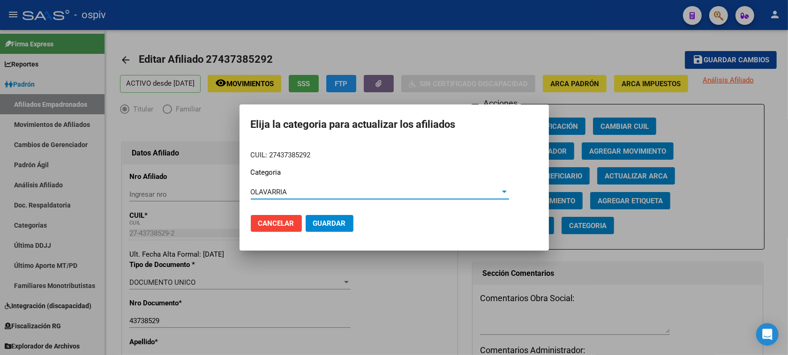
drag, startPoint x: 334, startPoint y: 222, endPoint x: 451, endPoint y: 127, distance: 151.0
click at [334, 222] on span "Guardar" at bounding box center [329, 223] width 33 height 8
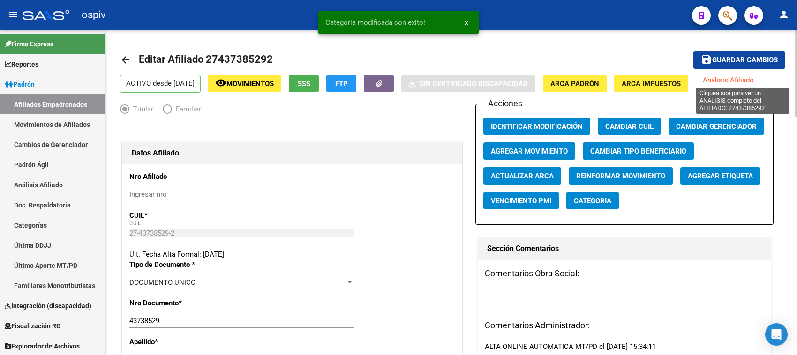
click at [748, 82] on span "Análisis Afiliado" at bounding box center [728, 80] width 51 height 8
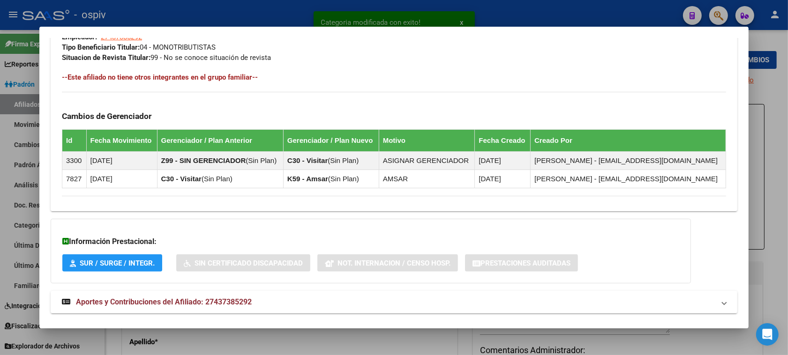
scroll to position [519, 0]
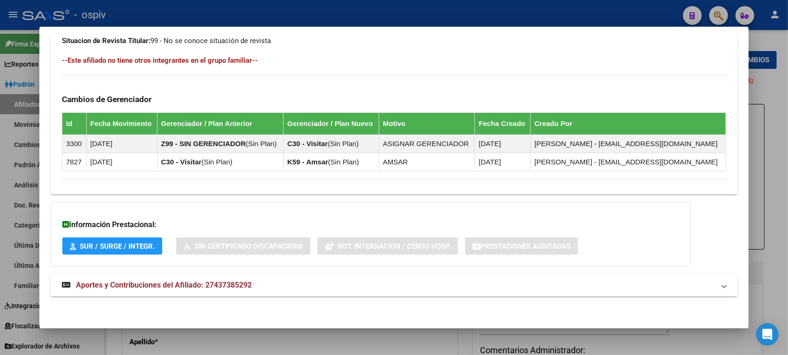
click at [250, 284] on mat-panel-title "Aportes y Contribuciones del Afiliado: 27437385292" at bounding box center [388, 285] width 653 height 11
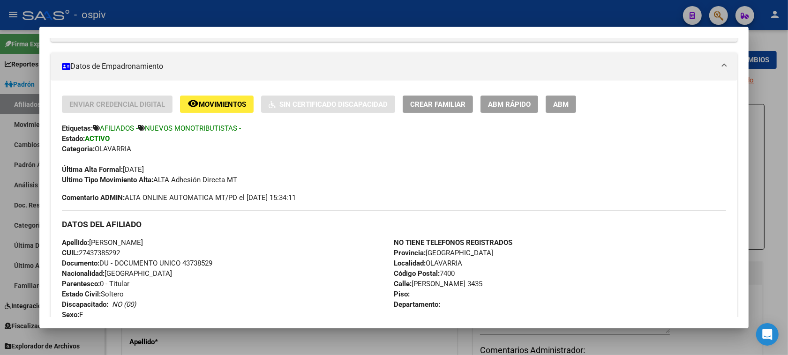
scroll to position [32, 0]
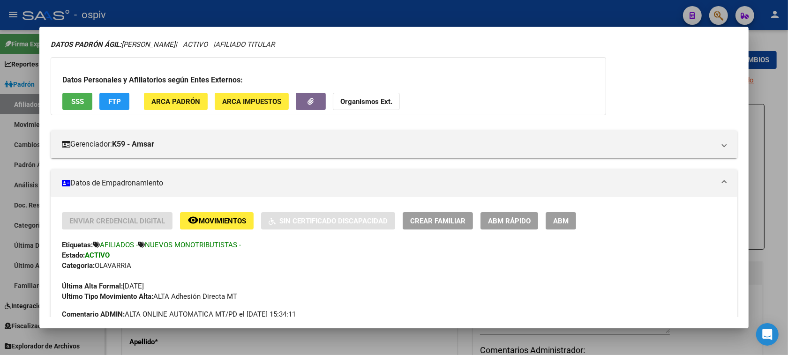
click at [714, 18] on div at bounding box center [394, 177] width 788 height 355
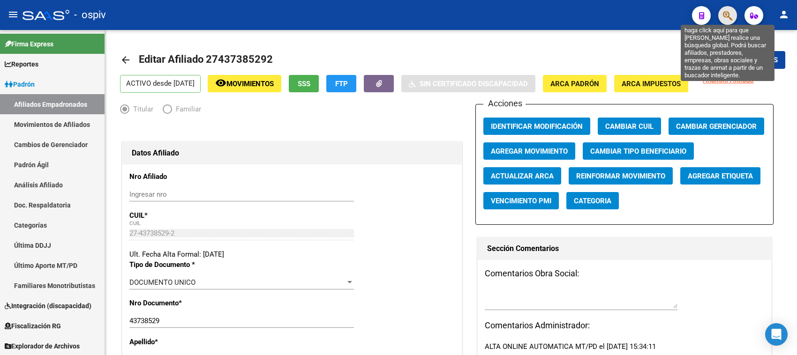
click at [729, 13] on icon "button" at bounding box center [727, 15] width 9 height 11
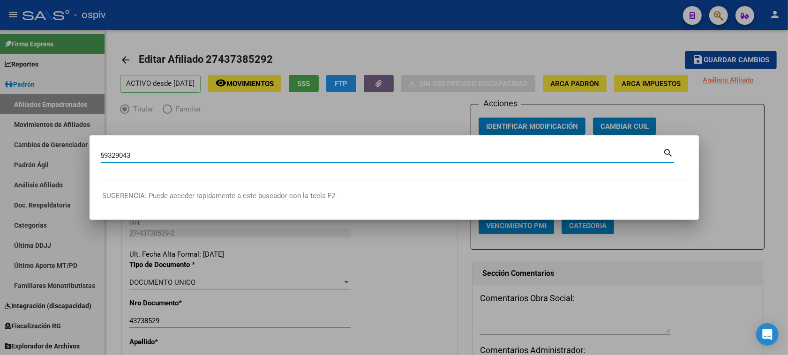
type input "59329043"
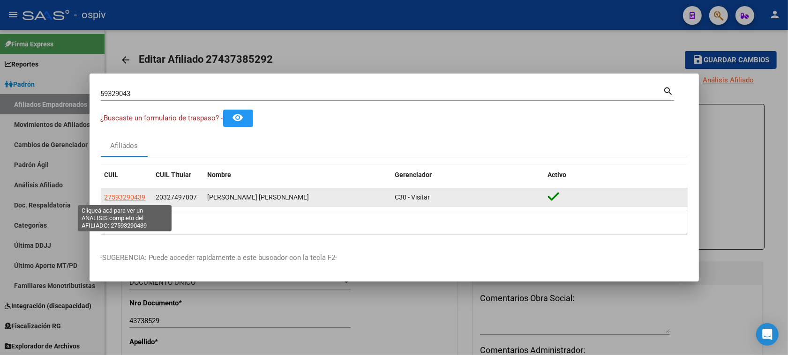
click at [140, 197] on span "27593290439" at bounding box center [125, 198] width 41 height 8
type textarea "27593290439"
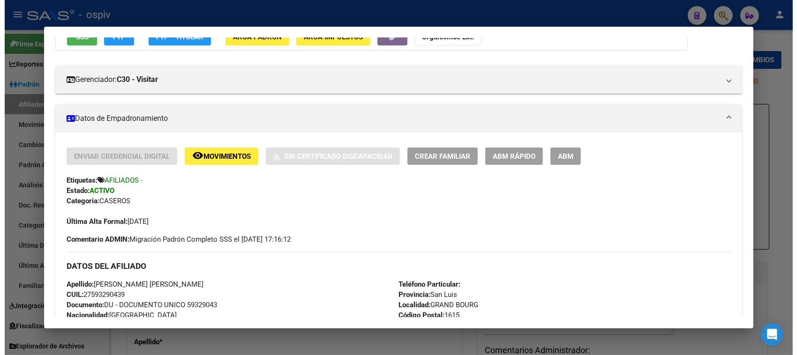
scroll to position [293, 0]
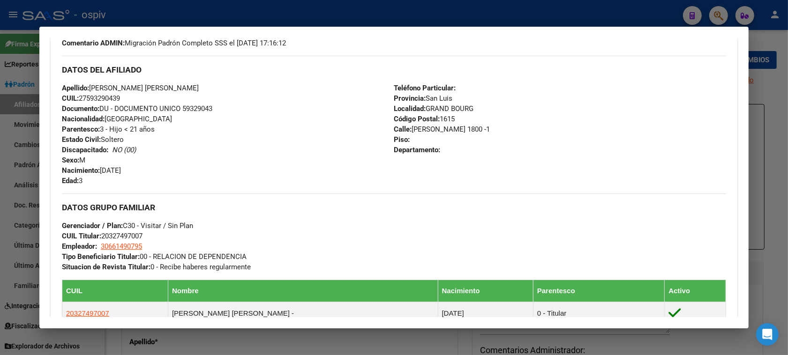
drag, startPoint x: 77, startPoint y: 96, endPoint x: 132, endPoint y: 95, distance: 54.9
click at [132, 95] on div "Apellido: [PERSON_NAME] [PERSON_NAME] CUIL: 27593290439 Documento: DU - DOCUMEN…" at bounding box center [228, 134] width 332 height 103
copy span "27593290439"
click at [5, 183] on div at bounding box center [394, 177] width 788 height 355
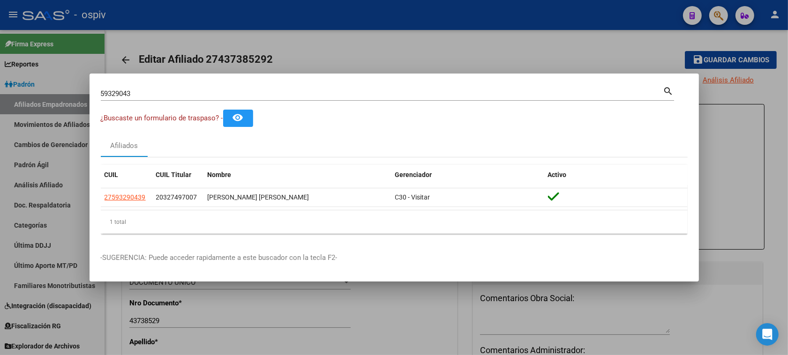
click at [774, 170] on div at bounding box center [394, 177] width 788 height 355
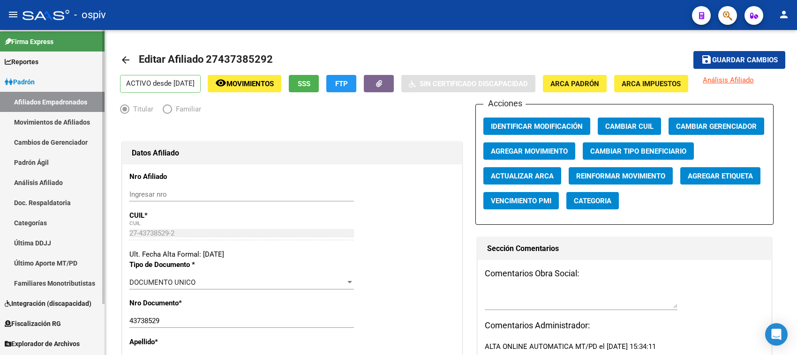
scroll to position [0, 0]
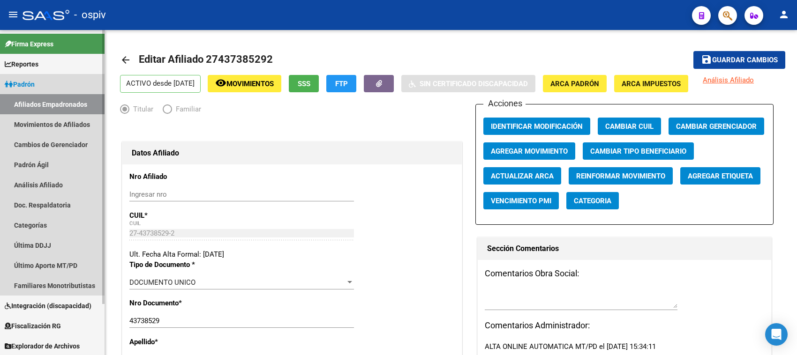
click at [33, 107] on link "Afiliados Empadronados" at bounding box center [52, 104] width 105 height 20
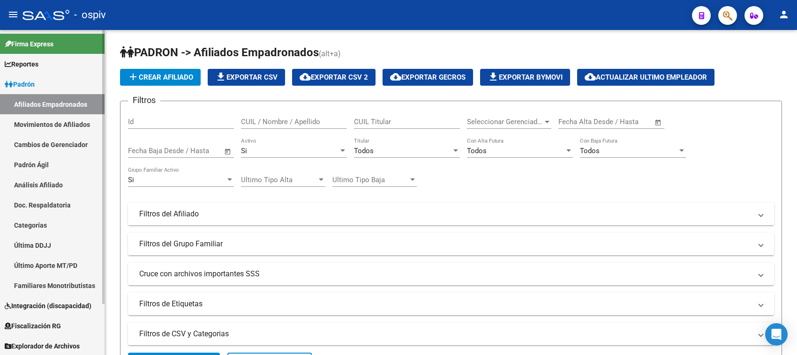
click at [59, 83] on link "Padrón" at bounding box center [52, 84] width 105 height 20
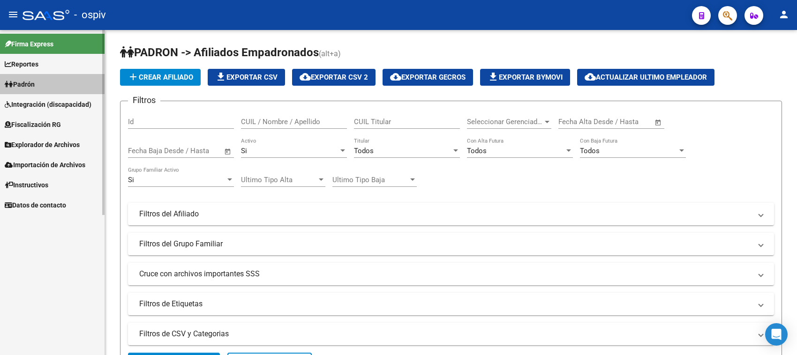
click at [59, 83] on link "Padrón" at bounding box center [52, 84] width 105 height 20
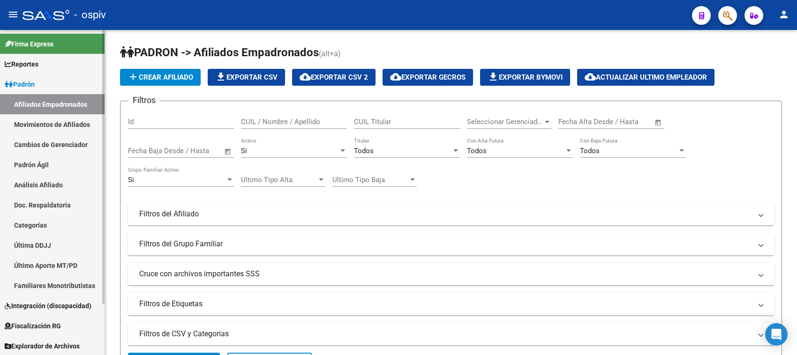
scroll to position [59, 0]
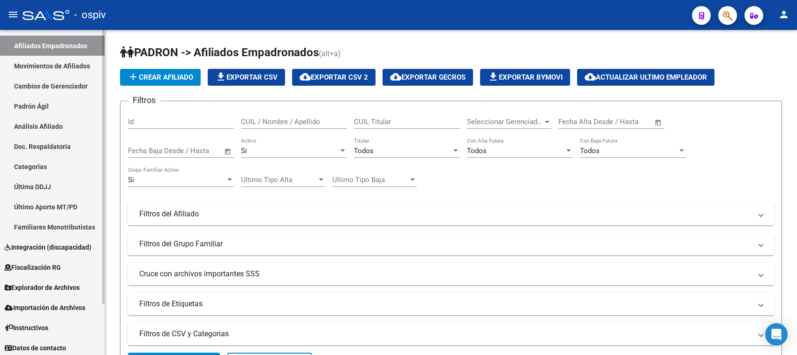
click at [62, 244] on span "Integración (discapacidad)" at bounding box center [48, 247] width 87 height 10
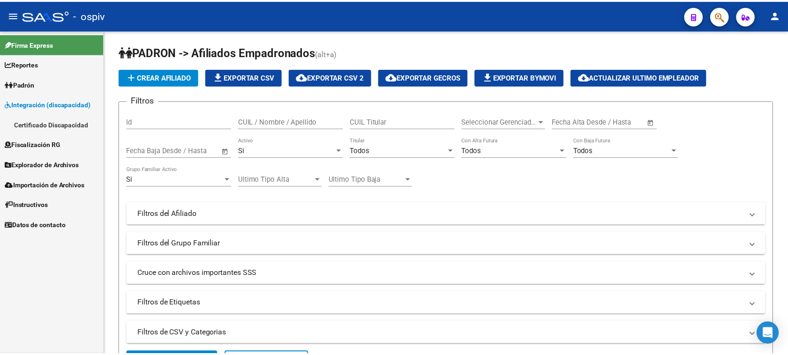
scroll to position [0, 0]
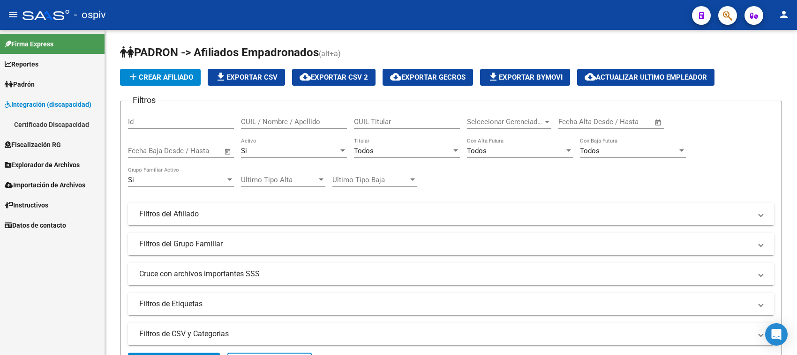
click at [55, 122] on link "Certificado Discapacidad" at bounding box center [52, 124] width 105 height 20
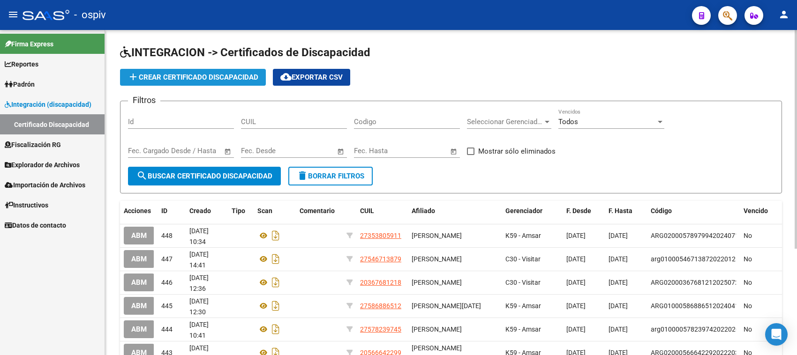
click at [195, 71] on button "add Crear Certificado Discapacidad" at bounding box center [193, 77] width 146 height 17
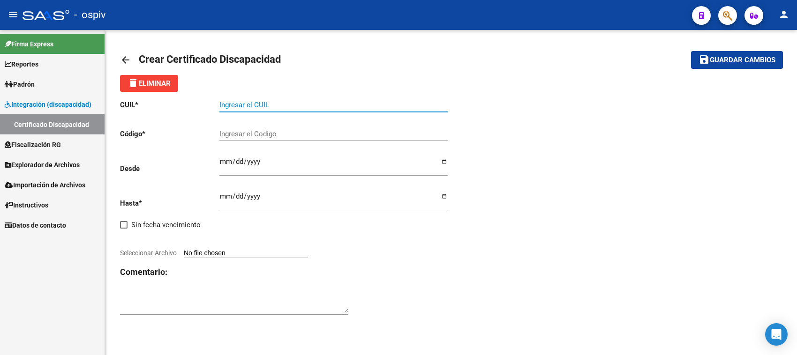
click at [252, 108] on input "Ingresar el CUIL" at bounding box center [333, 105] width 228 height 8
type input "27-59329043-9"
click at [691, 51] on button "save Guardar cambios" at bounding box center [737, 59] width 92 height 17
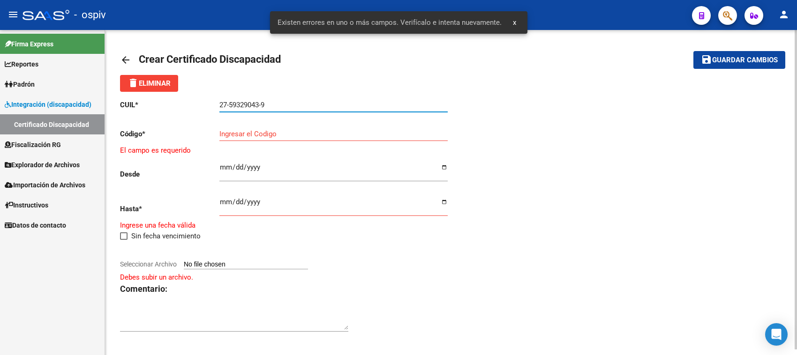
click at [240, 134] on input "Ingresar el Codigo" at bounding box center [333, 134] width 228 height 8
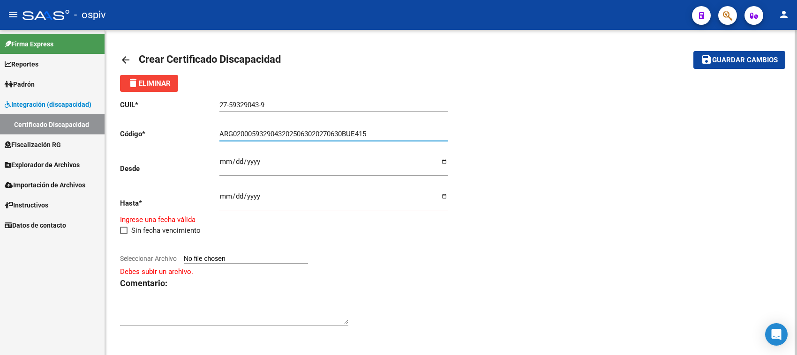
type input "ARG02000593290432025063020270630BUE415"
click at [224, 165] on input "Ingresar fec. Desde" at bounding box center [333, 165] width 228 height 15
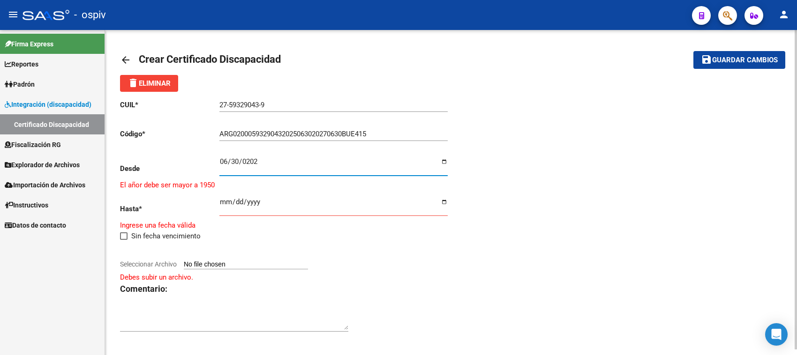
type input "[DATE]"
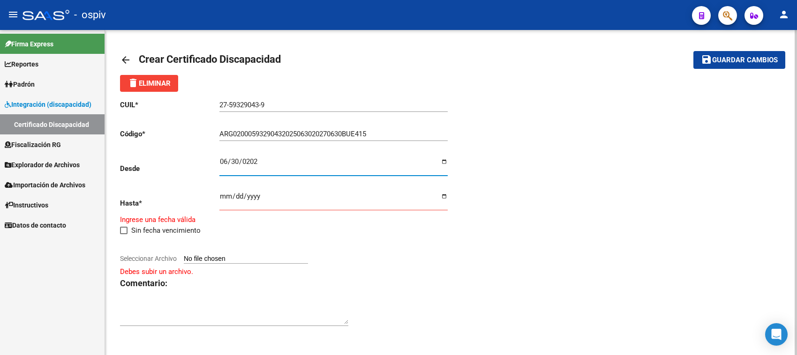
click at [219, 190] on div "Ingresar fec. Hasta" at bounding box center [333, 198] width 228 height 26
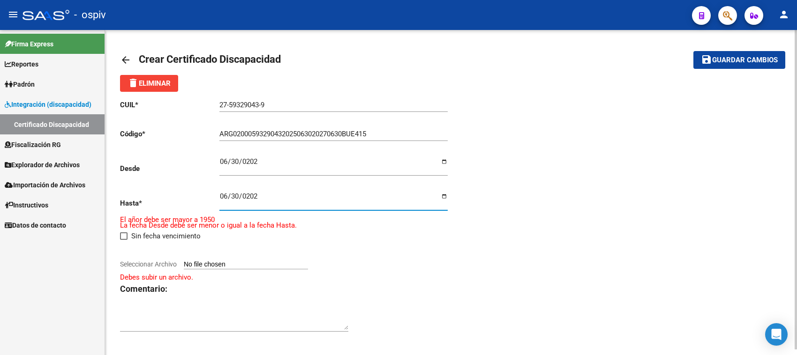
type input "[DATE]"
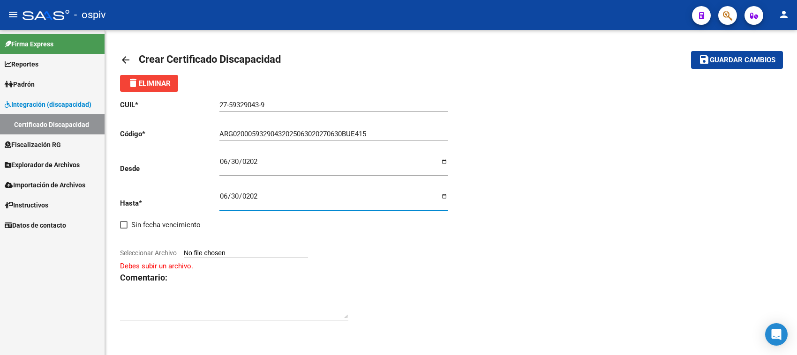
click at [235, 249] on input "Seleccionar Archivo" at bounding box center [246, 253] width 124 height 9
type input "C:\fakepath\CUD [PERSON_NAME].pdf"
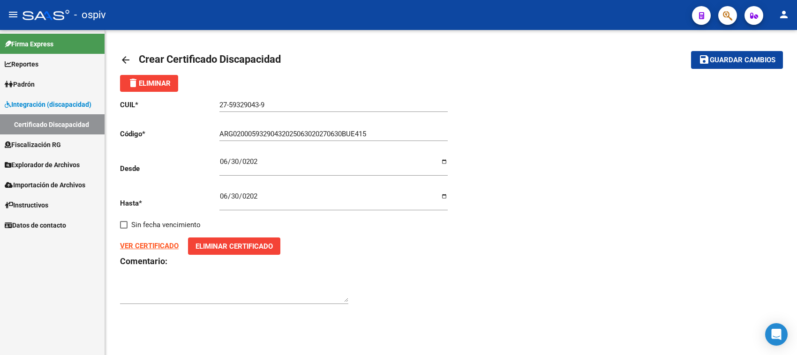
click at [150, 246] on strong "VER CERTIFICADO" at bounding box center [149, 246] width 59 height 8
click at [749, 60] on span "Guardar cambios" at bounding box center [743, 60] width 66 height 8
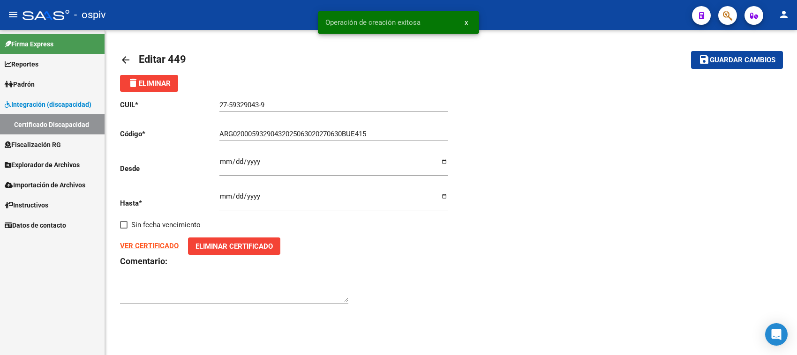
click at [25, 80] on span "Padrón" at bounding box center [20, 84] width 30 height 10
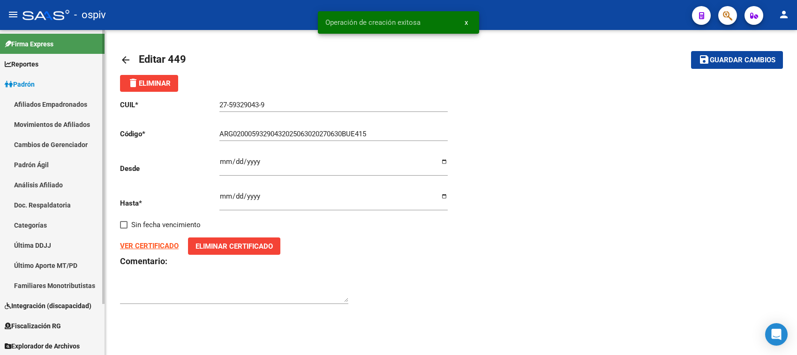
click at [54, 108] on link "Afiliados Empadronados" at bounding box center [52, 104] width 105 height 20
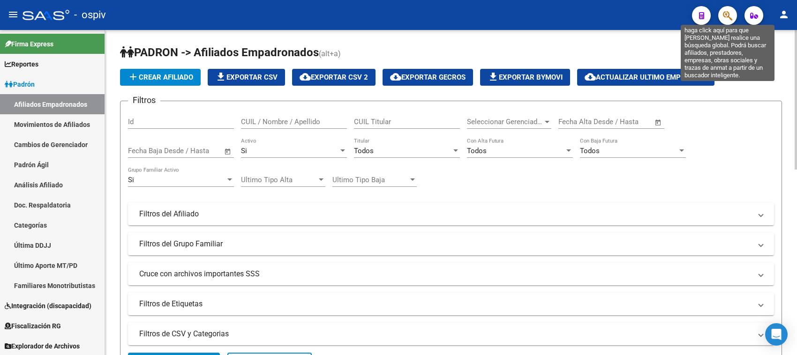
click at [723, 12] on icon "button" at bounding box center [727, 15] width 9 height 11
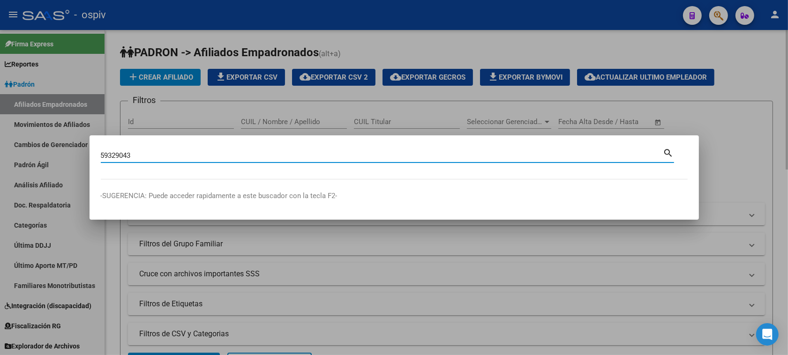
type input "59329043"
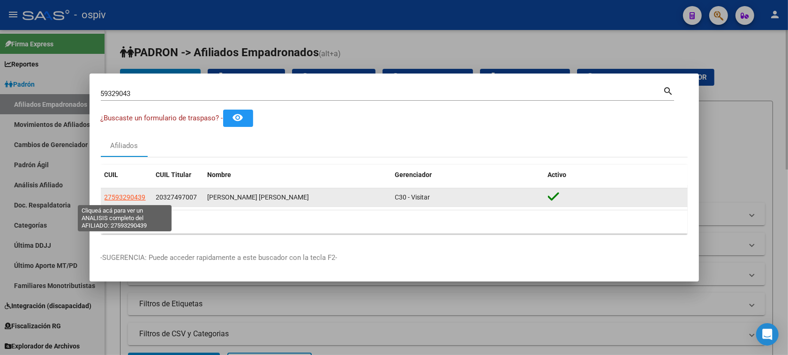
click at [122, 201] on span "27593290439" at bounding box center [125, 198] width 41 height 8
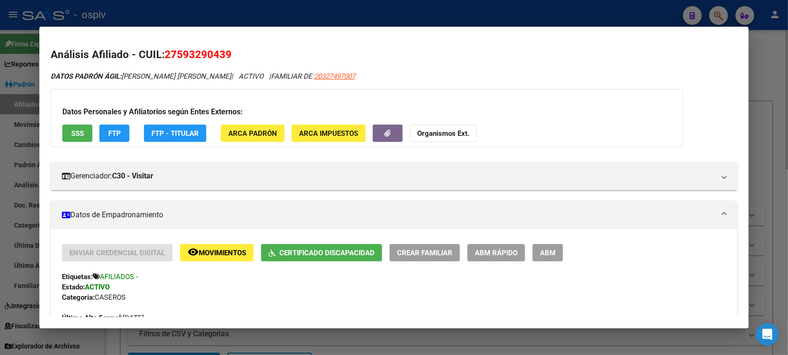
drag, startPoint x: 299, startPoint y: 74, endPoint x: 350, endPoint y: 75, distance: 51.6
click at [350, 75] on div "DATOS PADRÓN ÁGIL: [PERSON_NAME] [PERSON_NAME] | ACTIVO | FAMILIAR DE: 20327497…" at bounding box center [394, 76] width 687 height 11
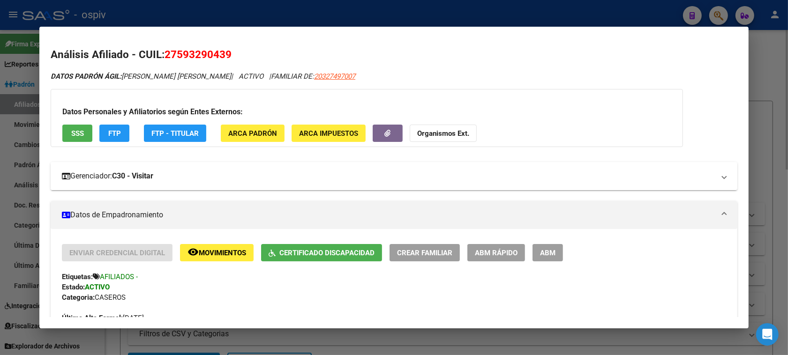
copy span "20327497007"
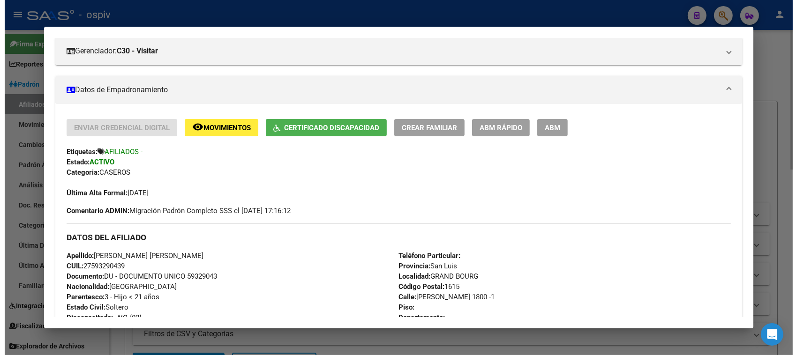
scroll to position [176, 0]
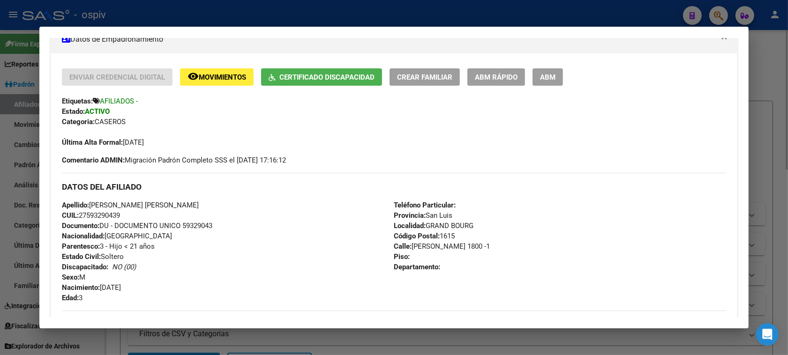
click at [550, 70] on button "ABM" at bounding box center [548, 76] width 30 height 17
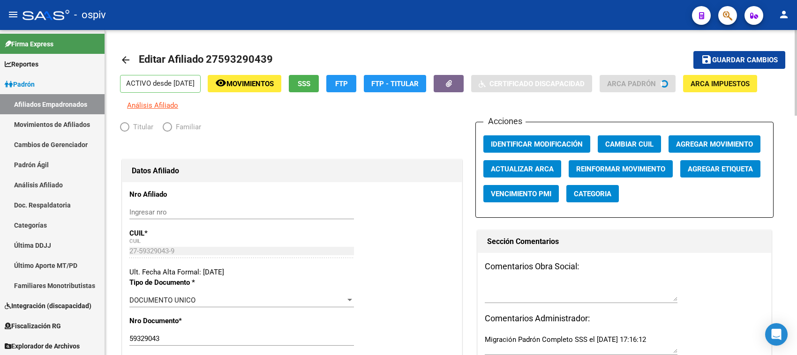
radio input "true"
type input "30-66149079-5"
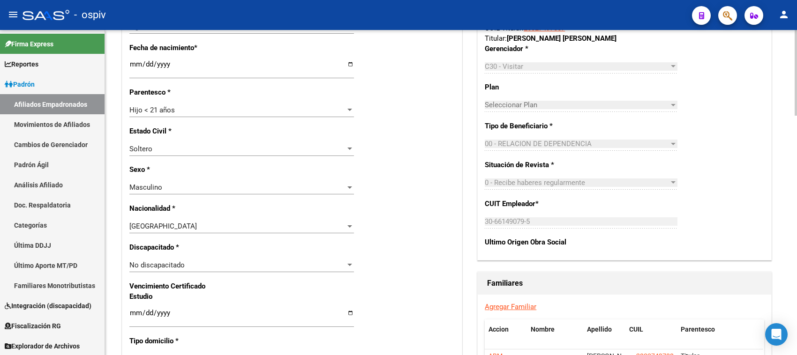
scroll to position [410, 0]
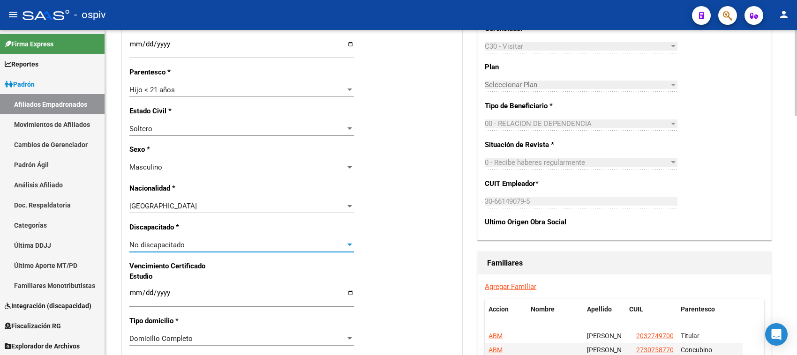
click at [146, 243] on span "No discapacitado" at bounding box center [156, 245] width 55 height 8
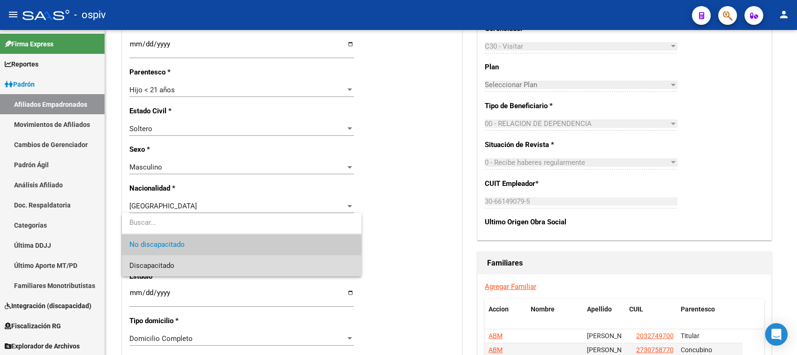
click at [156, 261] on span "Discapacitado" at bounding box center [241, 265] width 225 height 21
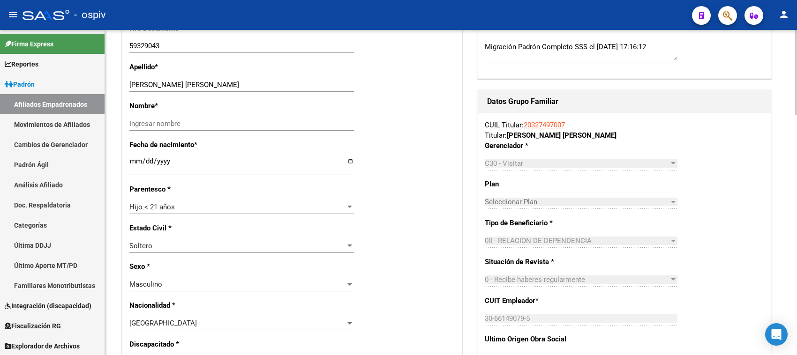
scroll to position [0, 0]
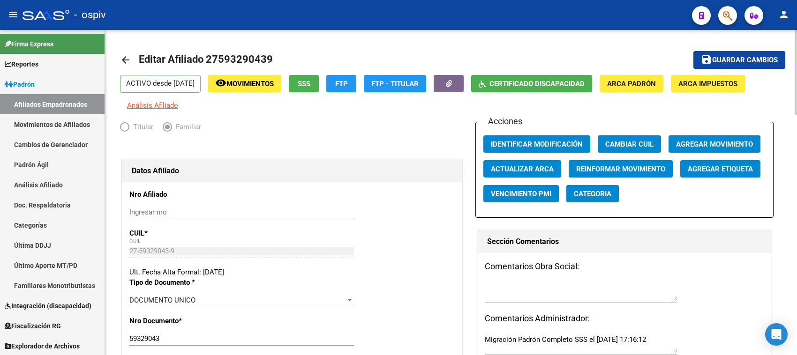
click at [767, 54] on button "save Guardar cambios" at bounding box center [739, 59] width 92 height 17
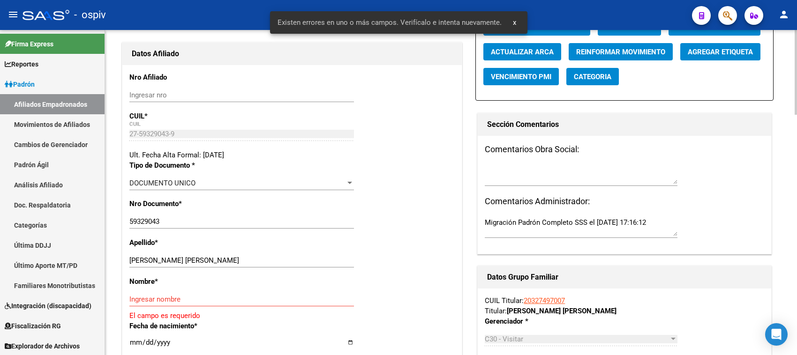
scroll to position [176, 0]
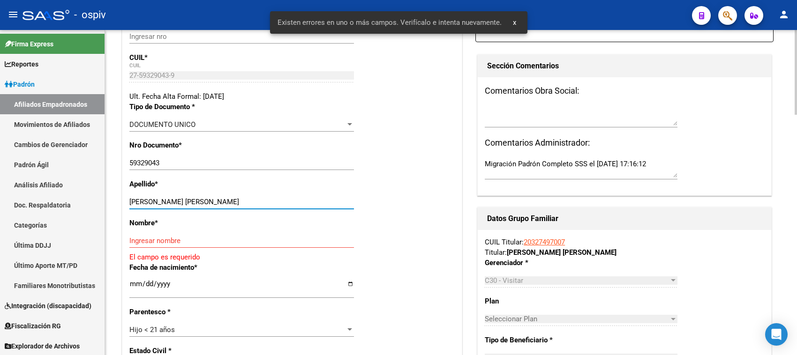
drag, startPoint x: 173, startPoint y: 199, endPoint x: 224, endPoint y: 200, distance: 50.6
click at [224, 200] on input "[PERSON_NAME] [PERSON_NAME]" at bounding box center [241, 202] width 225 height 8
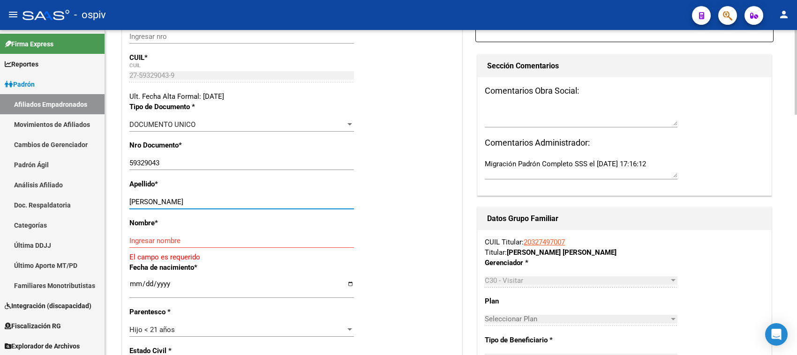
type input "[PERSON_NAME]"
click at [165, 229] on div "Nombre * Ingresar nombre El campo es requerido" at bounding box center [291, 240] width 325 height 45
drag, startPoint x: 168, startPoint y: 240, endPoint x: 180, endPoint y: 239, distance: 11.7
click at [168, 240] on input "Ingresar nombre" at bounding box center [241, 241] width 225 height 8
paste input "[PERSON_NAME]"
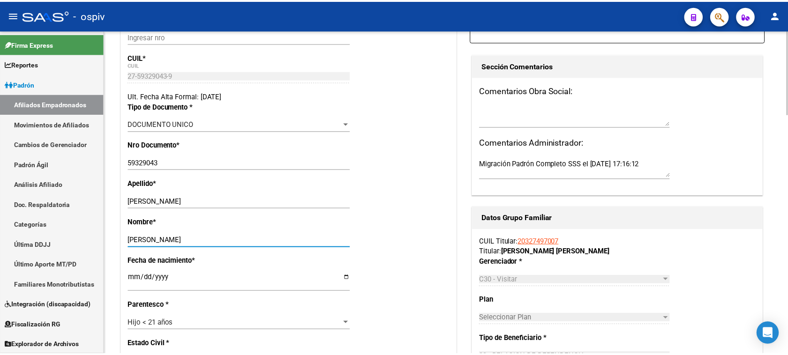
scroll to position [0, 0]
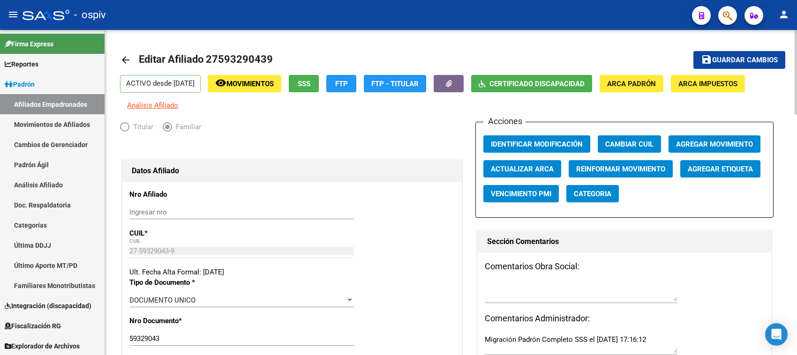
type input "[PERSON_NAME]"
click at [729, 60] on span "Guardar cambios" at bounding box center [745, 60] width 66 height 8
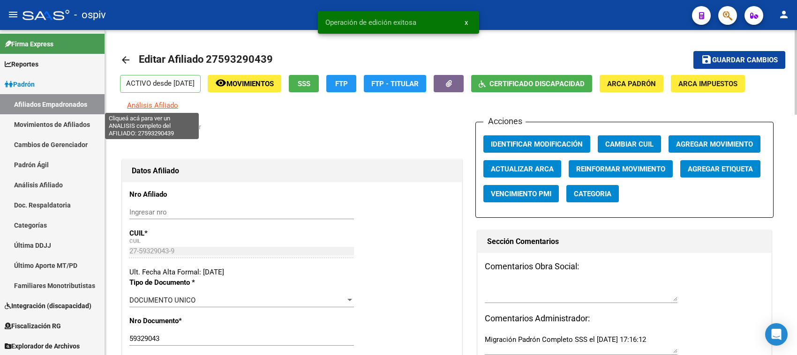
click at [134, 107] on span "Análisis Afiliado" at bounding box center [152, 105] width 51 height 8
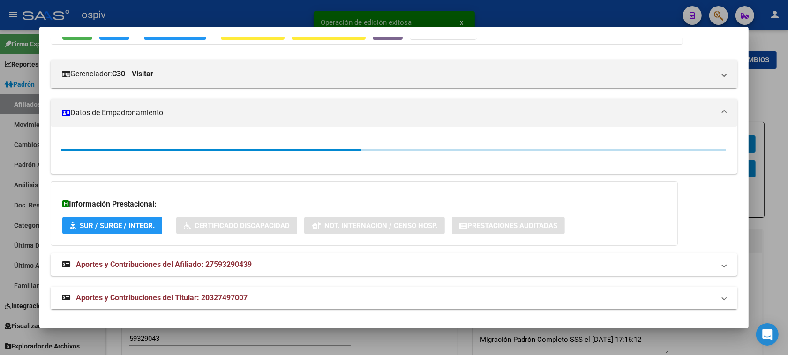
scroll to position [104, 0]
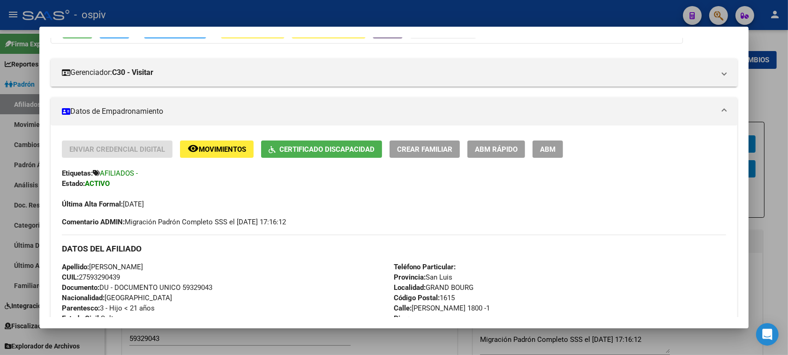
click at [549, 148] on span "ABM" at bounding box center [547, 149] width 15 height 8
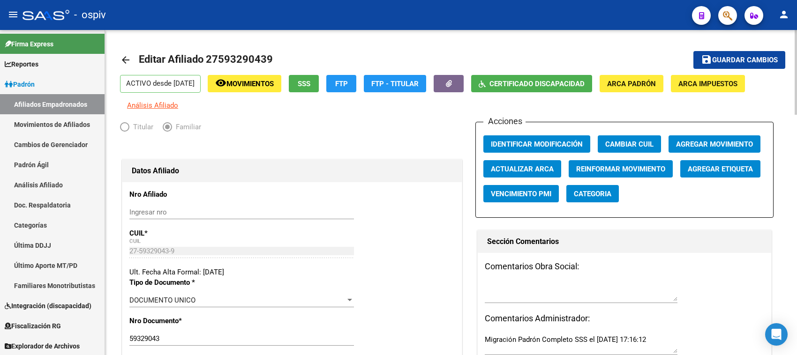
click at [594, 188] on button "Categoria" at bounding box center [592, 193] width 53 height 17
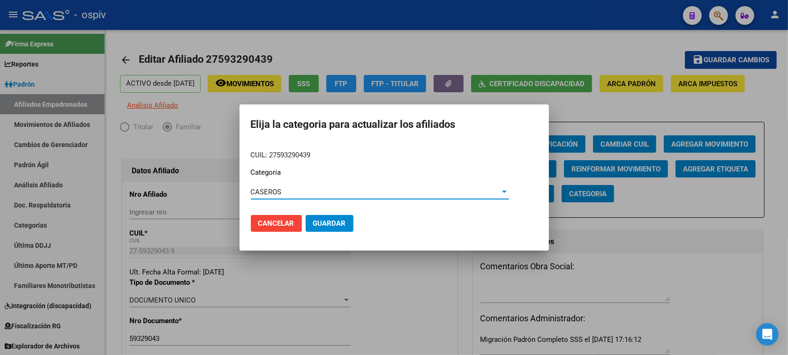
click at [331, 226] on span "Guardar" at bounding box center [329, 223] width 33 height 8
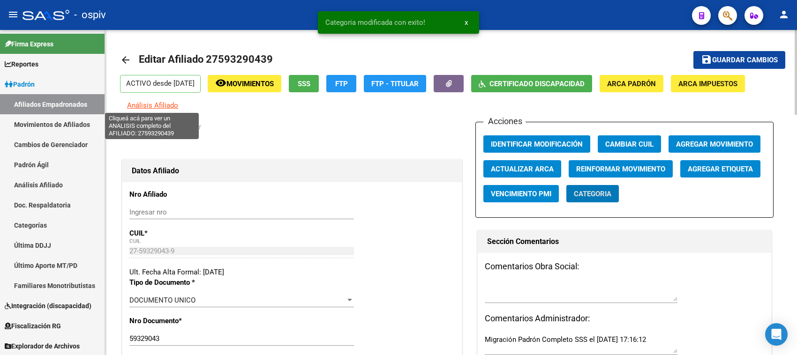
click at [143, 101] on span "Análisis Afiliado" at bounding box center [152, 105] width 51 height 8
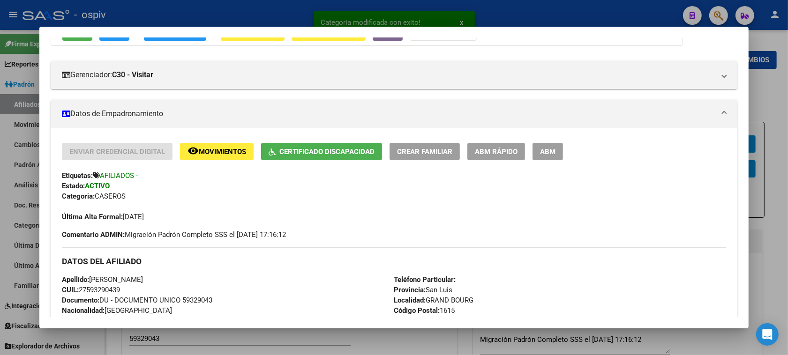
scroll to position [0, 0]
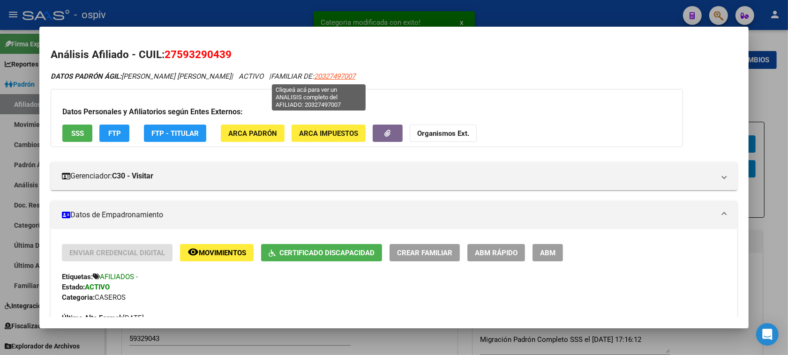
click at [323, 80] on span "20327497007" at bounding box center [334, 76] width 41 height 8
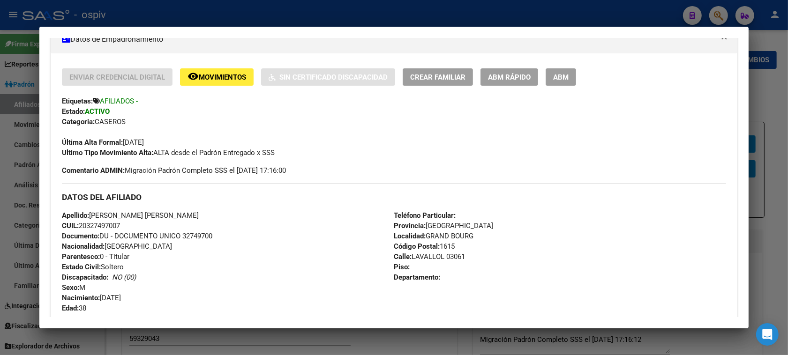
scroll to position [469, 0]
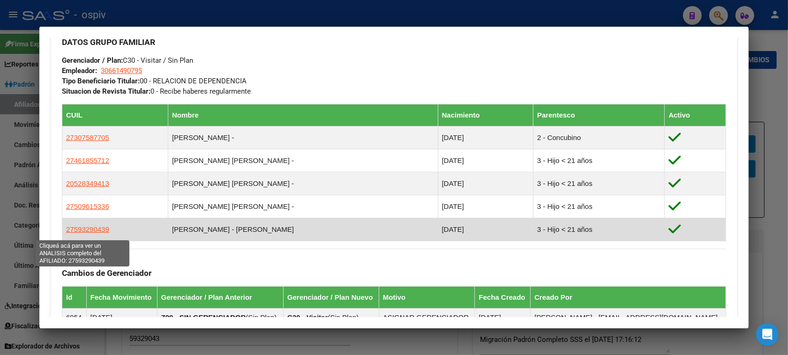
click at [95, 232] on span "27593290439" at bounding box center [87, 229] width 43 height 8
type textarea "27593290439"
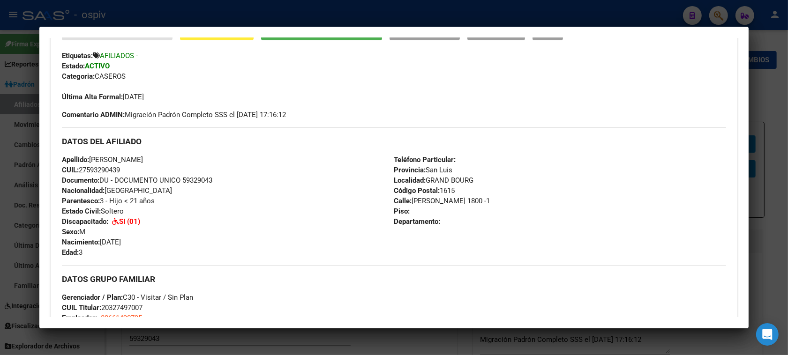
scroll to position [163, 0]
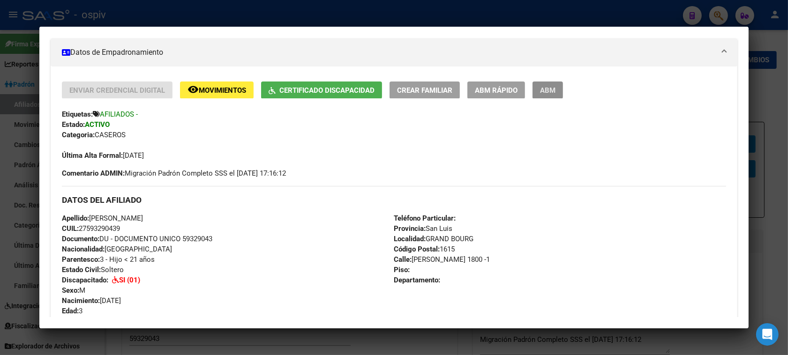
click at [544, 95] on button "ABM" at bounding box center [548, 90] width 30 height 17
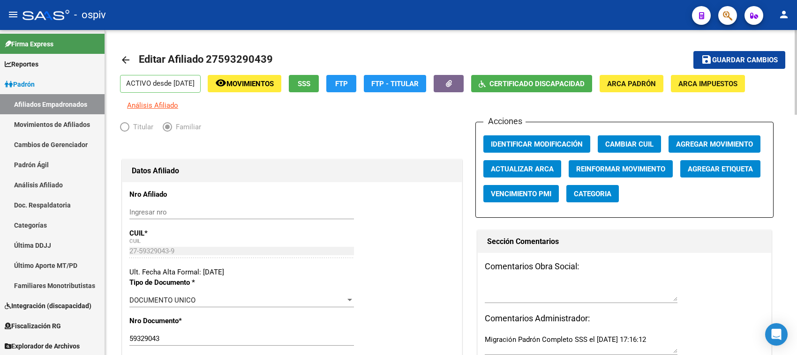
click at [524, 285] on textarea at bounding box center [581, 292] width 193 height 19
type textarea "CAMBIO A DISCA EL 11082025"
click at [736, 59] on span "Guardar cambios" at bounding box center [745, 60] width 66 height 8
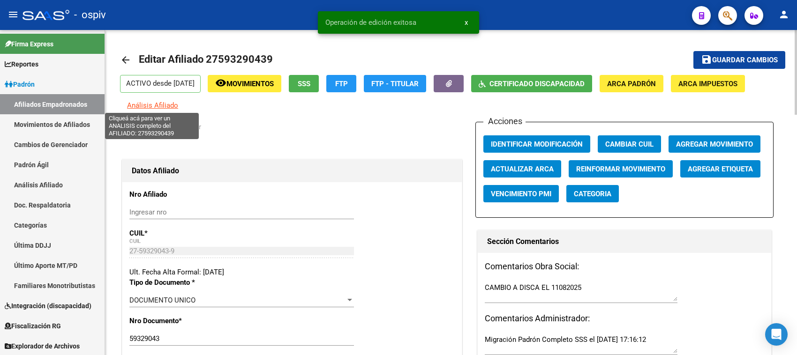
click at [157, 106] on span "Análisis Afiliado" at bounding box center [152, 105] width 51 height 8
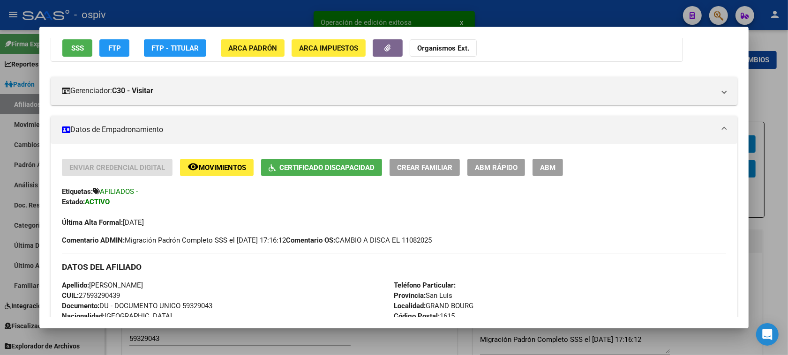
scroll to position [176, 0]
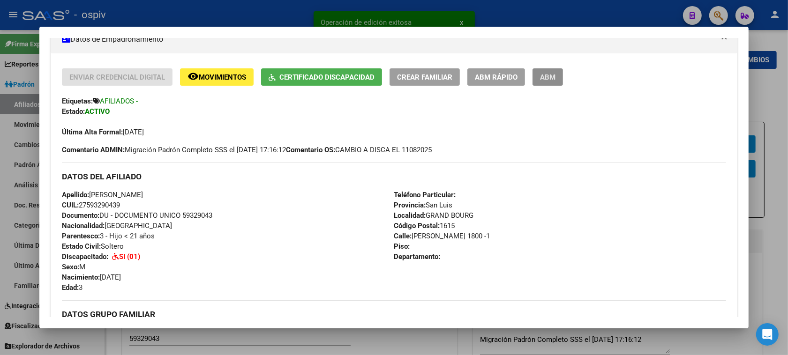
click at [550, 83] on button "ABM" at bounding box center [548, 76] width 30 height 17
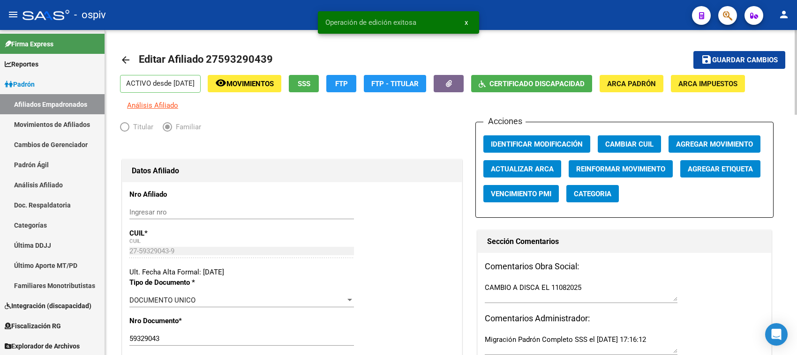
click at [596, 198] on button "Categoria" at bounding box center [592, 193] width 53 height 17
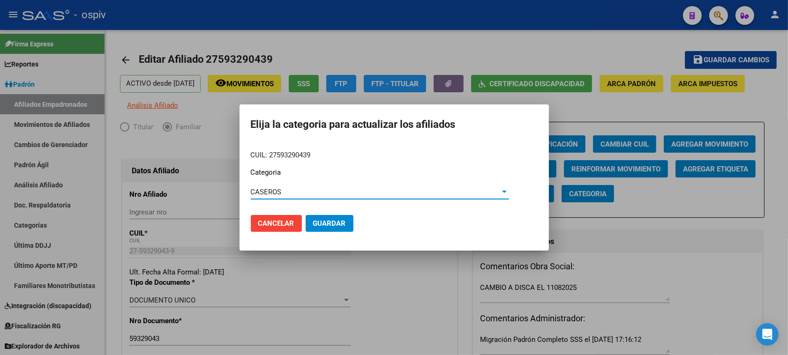
click at [341, 223] on span "Guardar" at bounding box center [329, 223] width 33 height 8
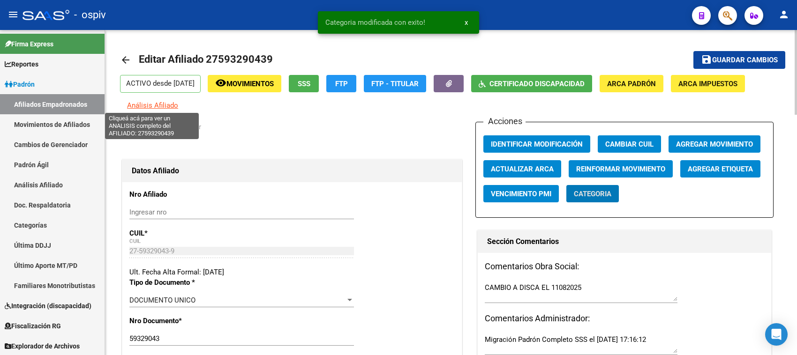
click at [131, 104] on span "Análisis Afiliado" at bounding box center [152, 105] width 51 height 8
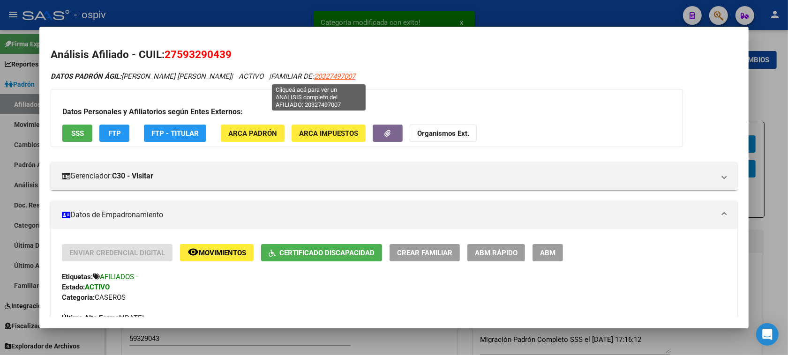
click at [321, 77] on span "20327497007" at bounding box center [334, 76] width 41 height 8
type textarea "20327497007"
